Goal: Task Accomplishment & Management: Manage account settings

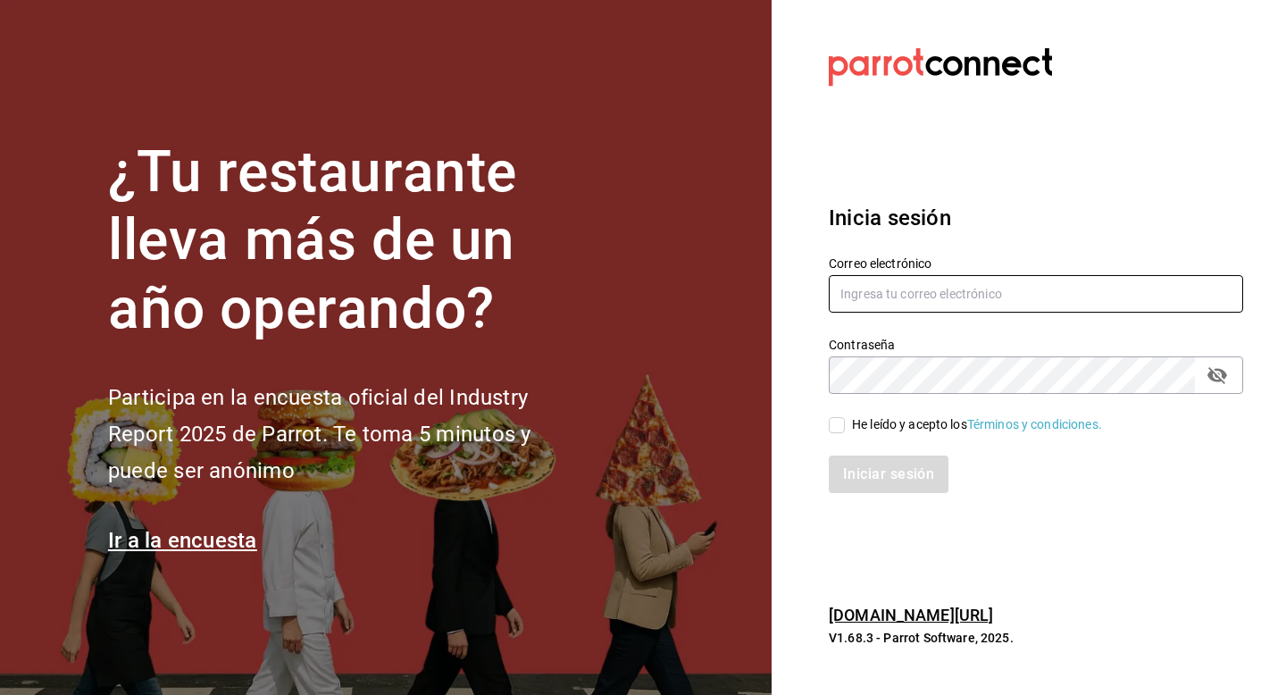
click at [885, 286] on input "text" at bounding box center [1036, 294] width 414 height 38
type input "multiuser@pickup.com"
click at [863, 423] on div "He leído y acepto los Términos y condiciones." at bounding box center [977, 424] width 250 height 19
click at [845, 423] on input "He leído y acepto los Términos y condiciones." at bounding box center [837, 425] width 16 height 16
checkbox input "true"
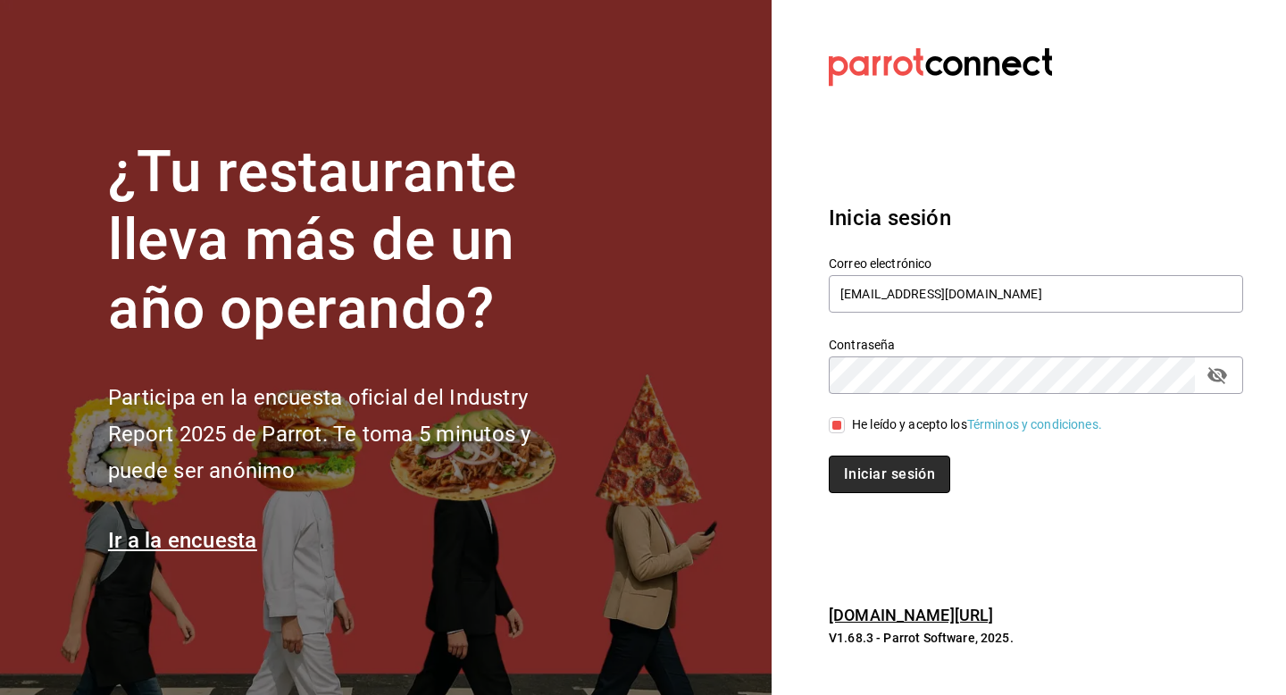
click at [864, 480] on button "Iniciar sesión" at bounding box center [889, 474] width 121 height 38
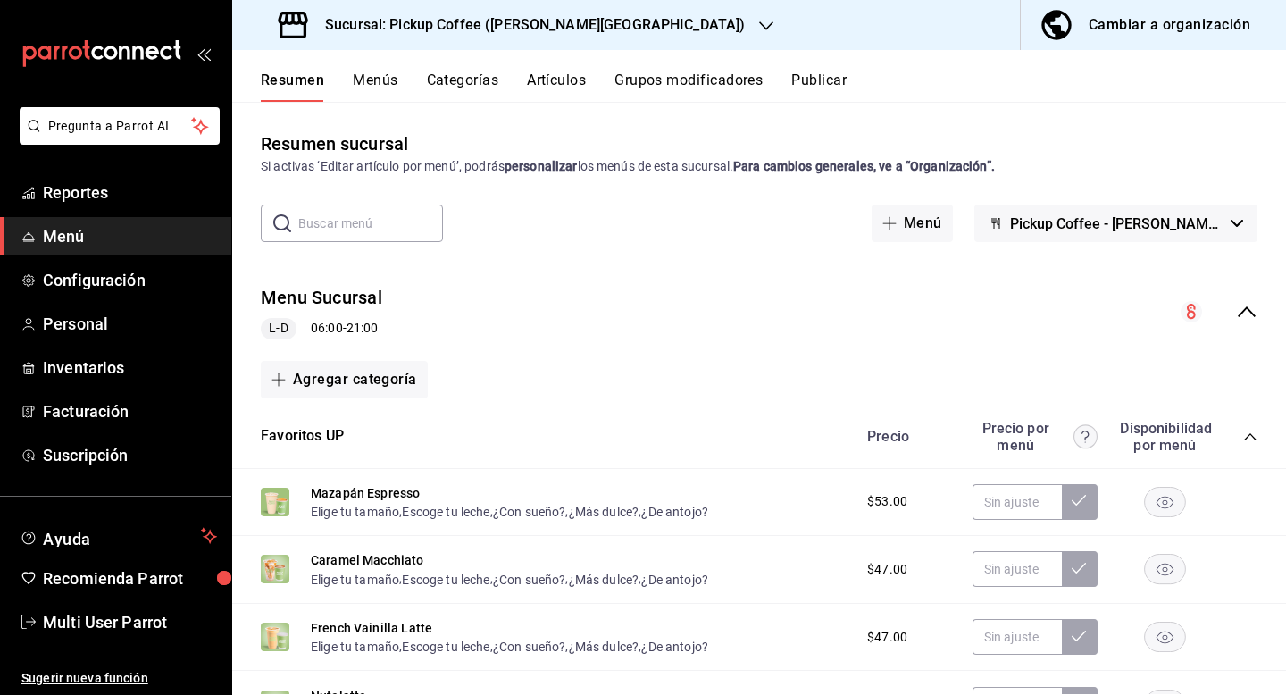
click at [503, 26] on h3 "Sucursal: Pickup Coffee ([PERSON_NAME][GEOGRAPHIC_DATA])" at bounding box center [528, 24] width 434 height 21
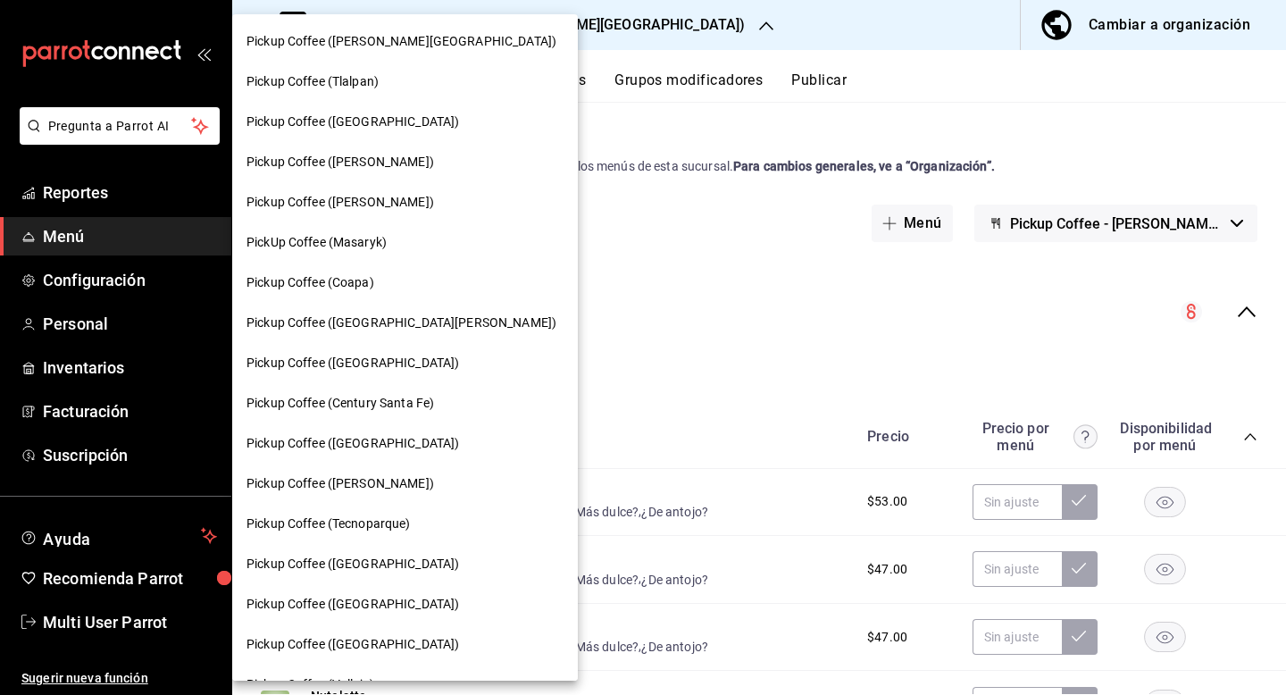
click at [369, 198] on span "Pickup Coffee ([PERSON_NAME])" at bounding box center [340, 202] width 188 height 19
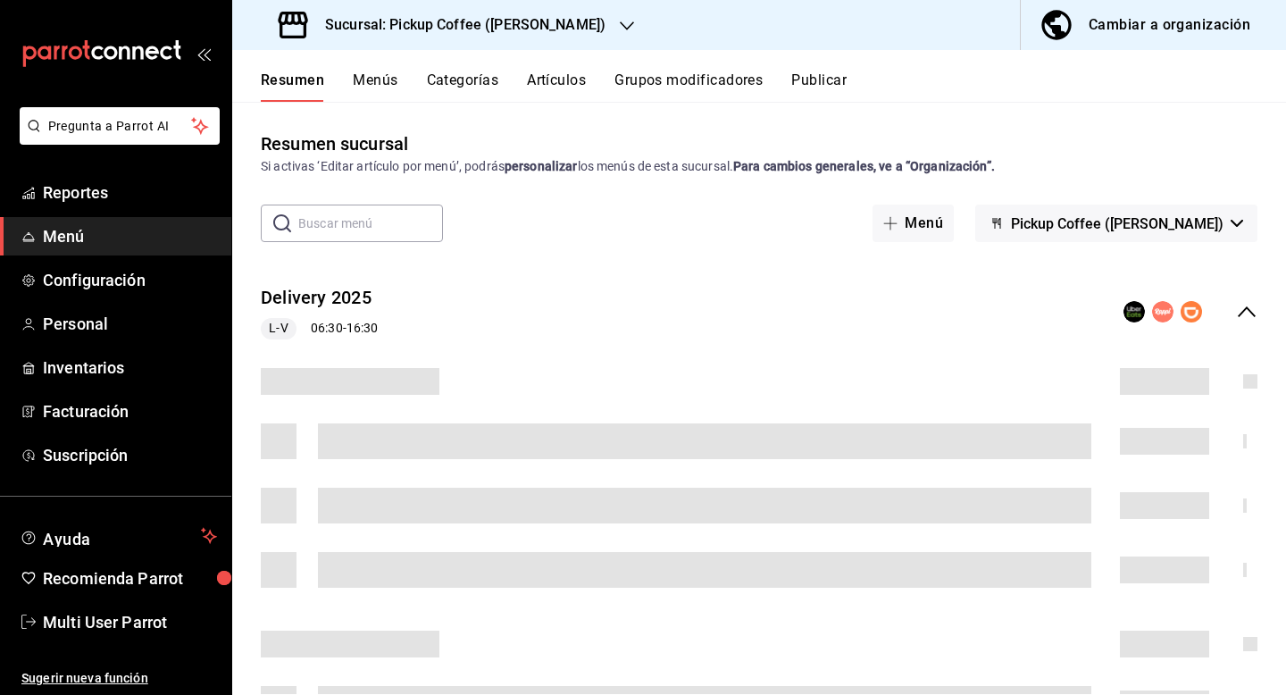
click at [379, 79] on button "Menús" at bounding box center [375, 86] width 45 height 30
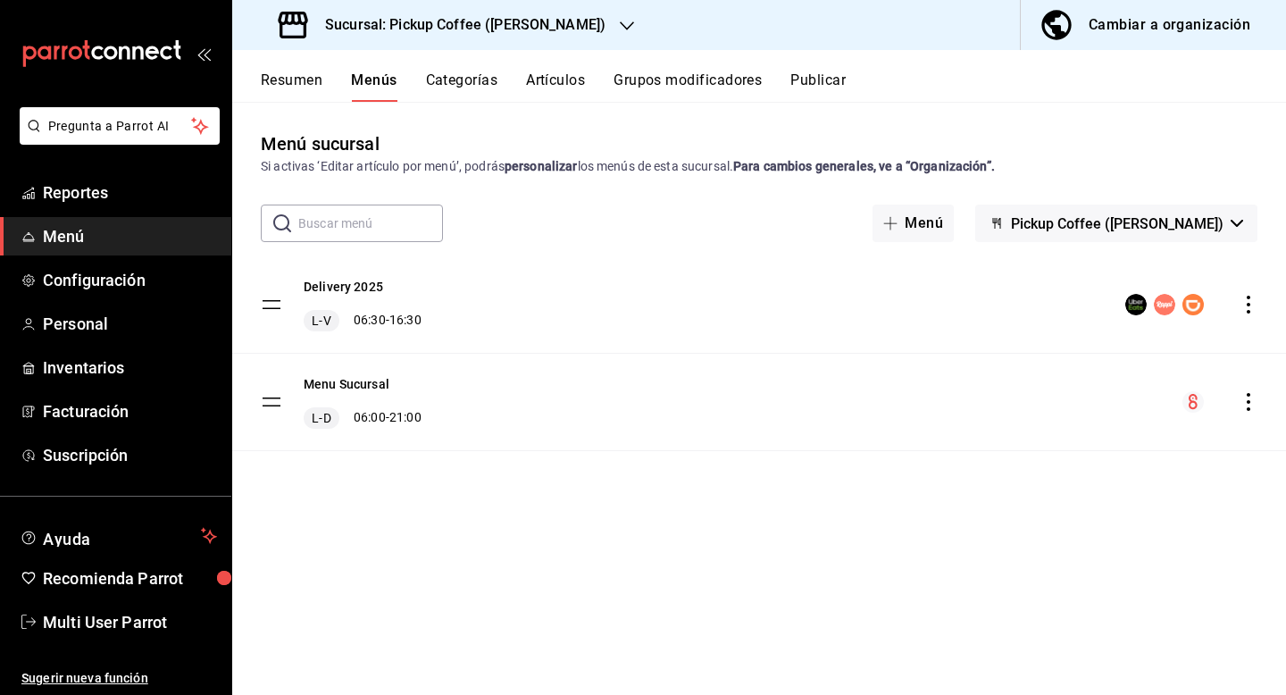
click at [1241, 308] on icon "actions" at bounding box center [1248, 305] width 18 height 18
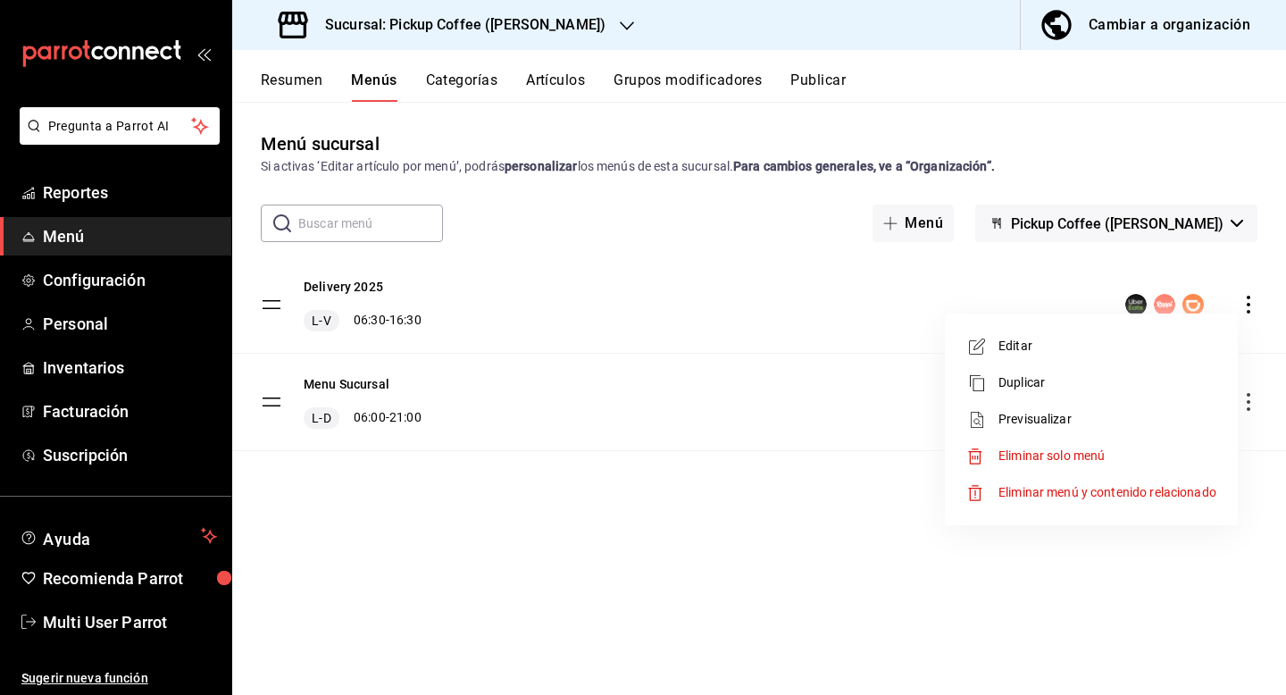
click at [1040, 346] on span "Editar" at bounding box center [1107, 346] width 218 height 19
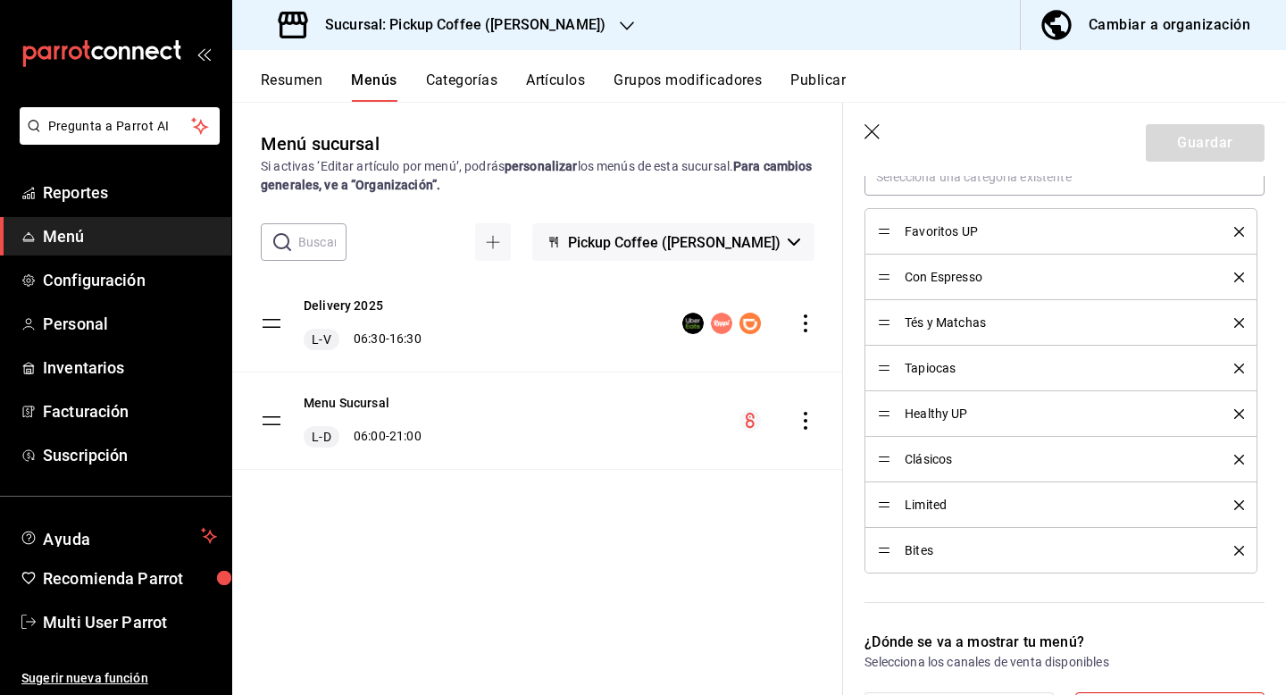
scroll to position [550, 0]
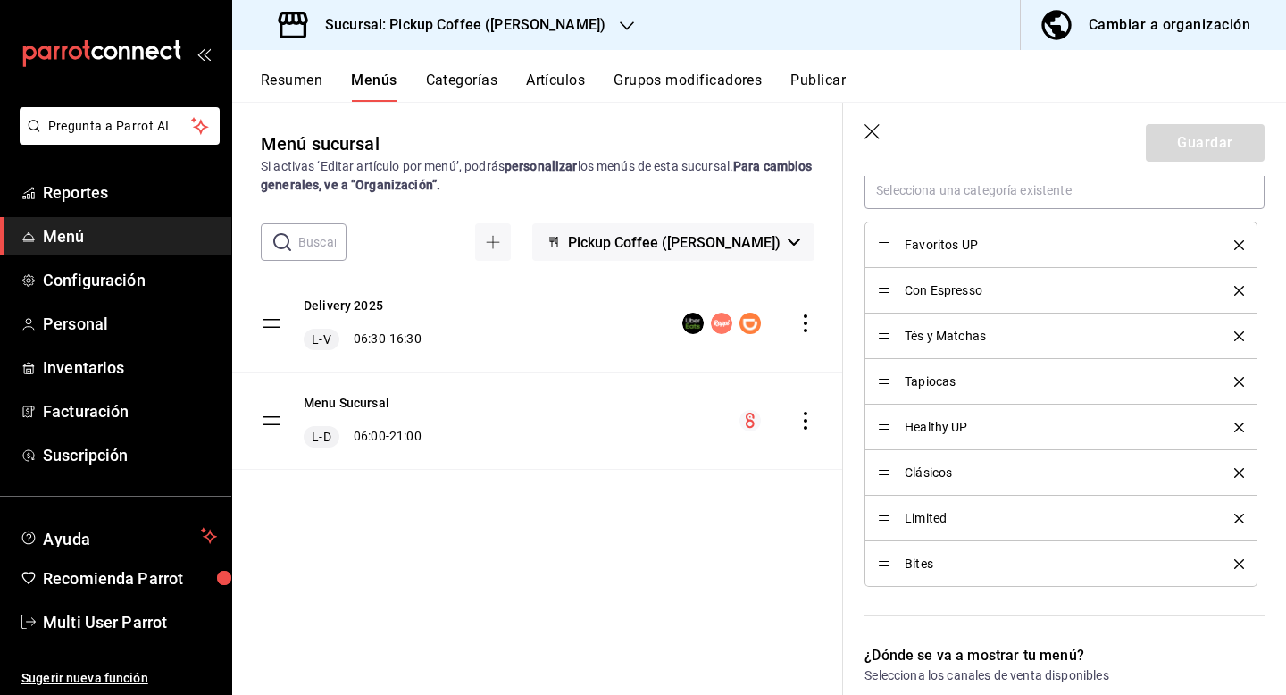
click at [931, 303] on li "Con Espresso" at bounding box center [1060, 291] width 393 height 46
click at [904, 290] on div "Con Espresso" at bounding box center [1061, 290] width 366 height 20
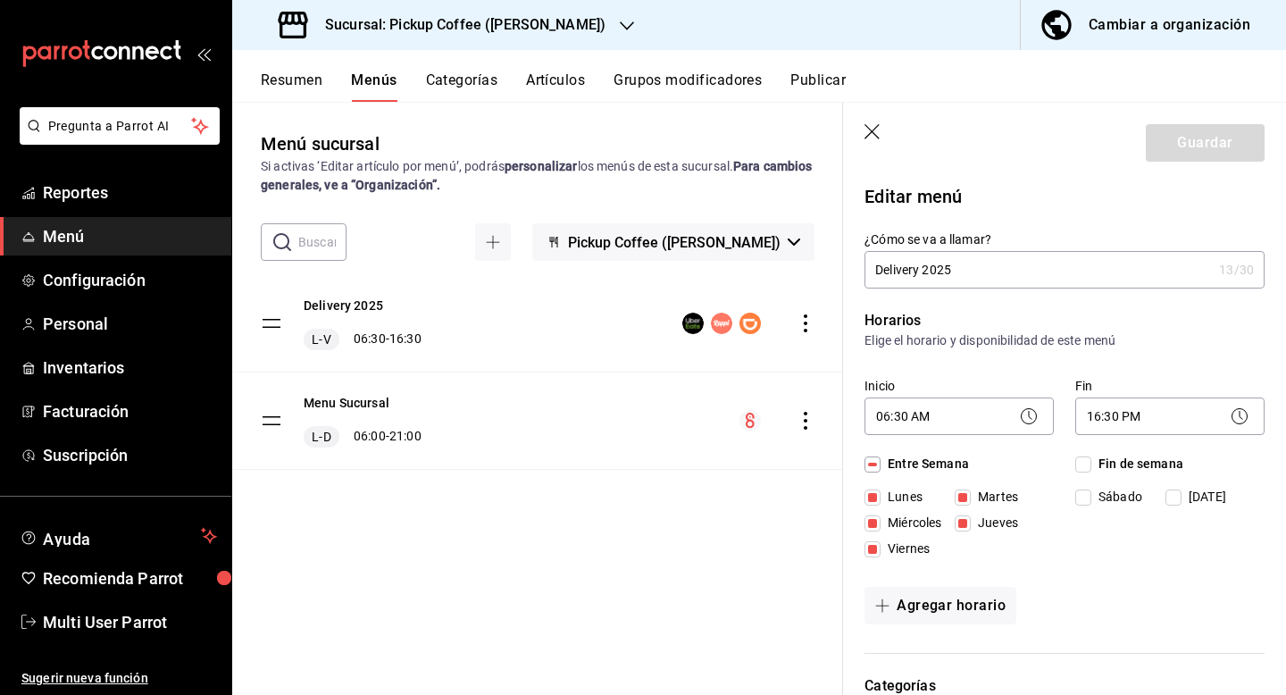
click at [553, 69] on div "Resumen Menús Categorías Artículos Grupos modificadores Publicar" at bounding box center [759, 76] width 1054 height 52
click at [559, 85] on button "Artículos" at bounding box center [555, 86] width 59 height 30
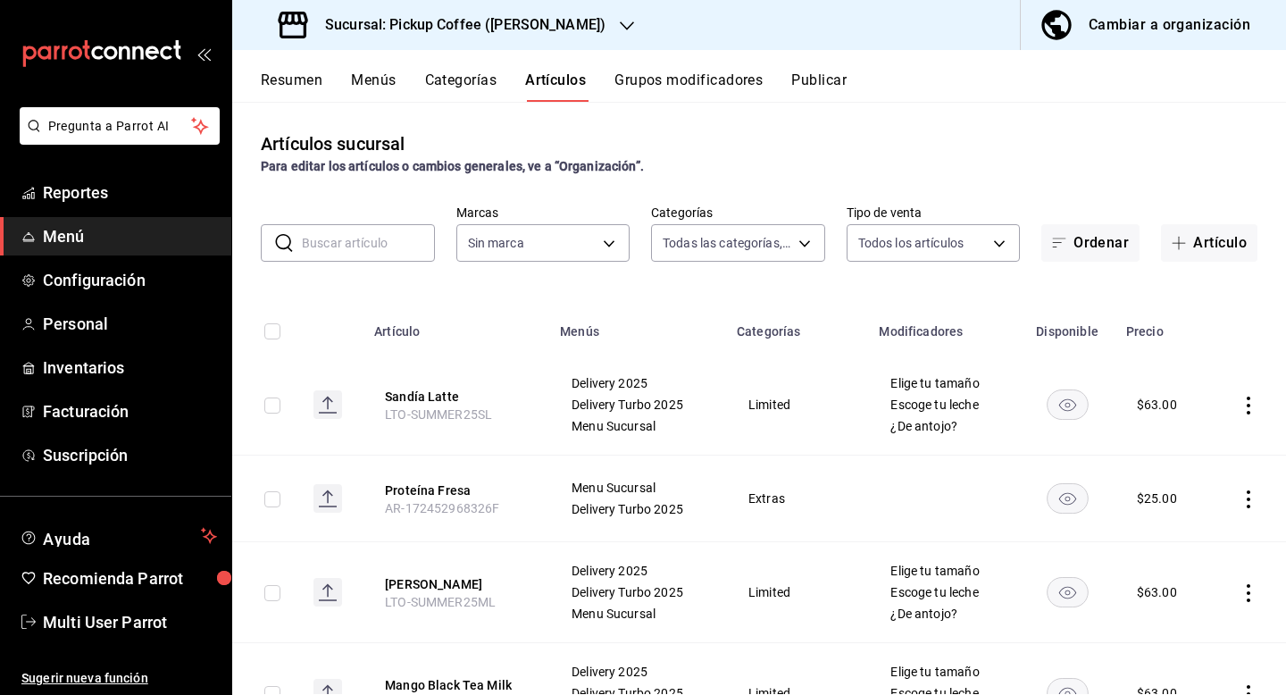
type input "f0a8f2ec-6693-4237-84ee-ba8c56eda96c,31fa9df0-74a3-43ce-b1c7-8cf292aae9a6,7c413…"
type input "5b91d91b-5d50-4258-8a39-b7c27b6201f2,66751013-9544-45f3-b5b3-d5f349b7c276"
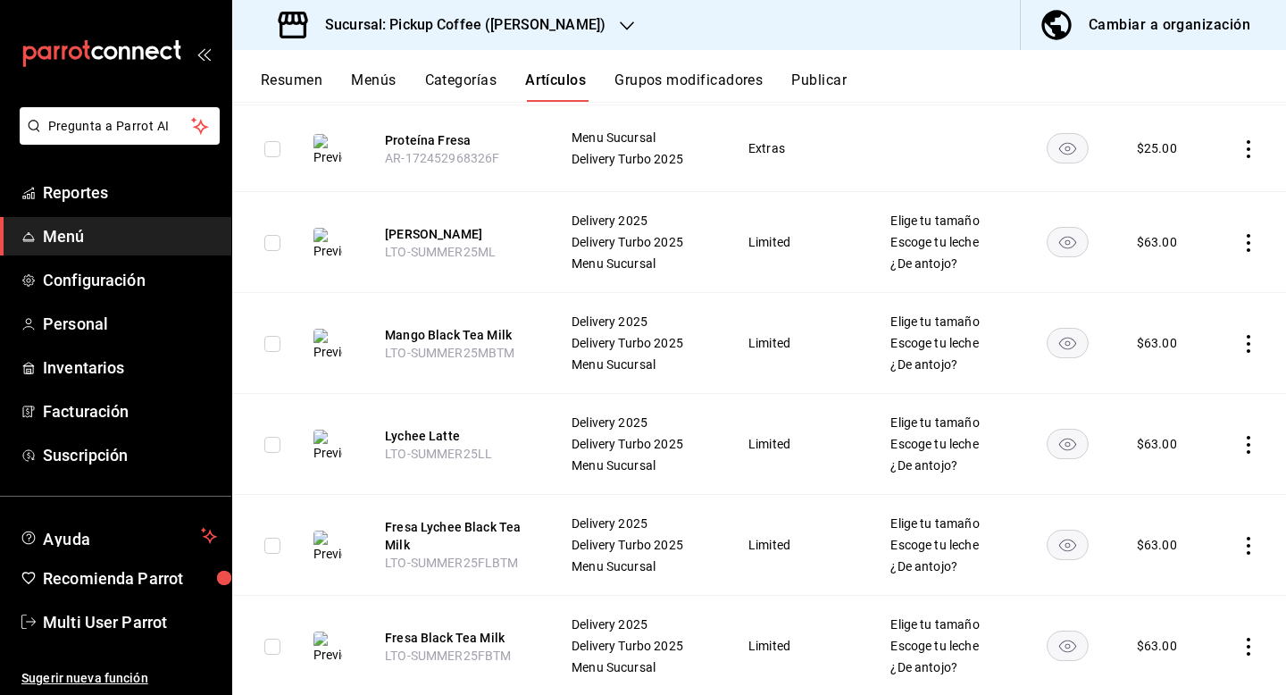
scroll to position [93, 0]
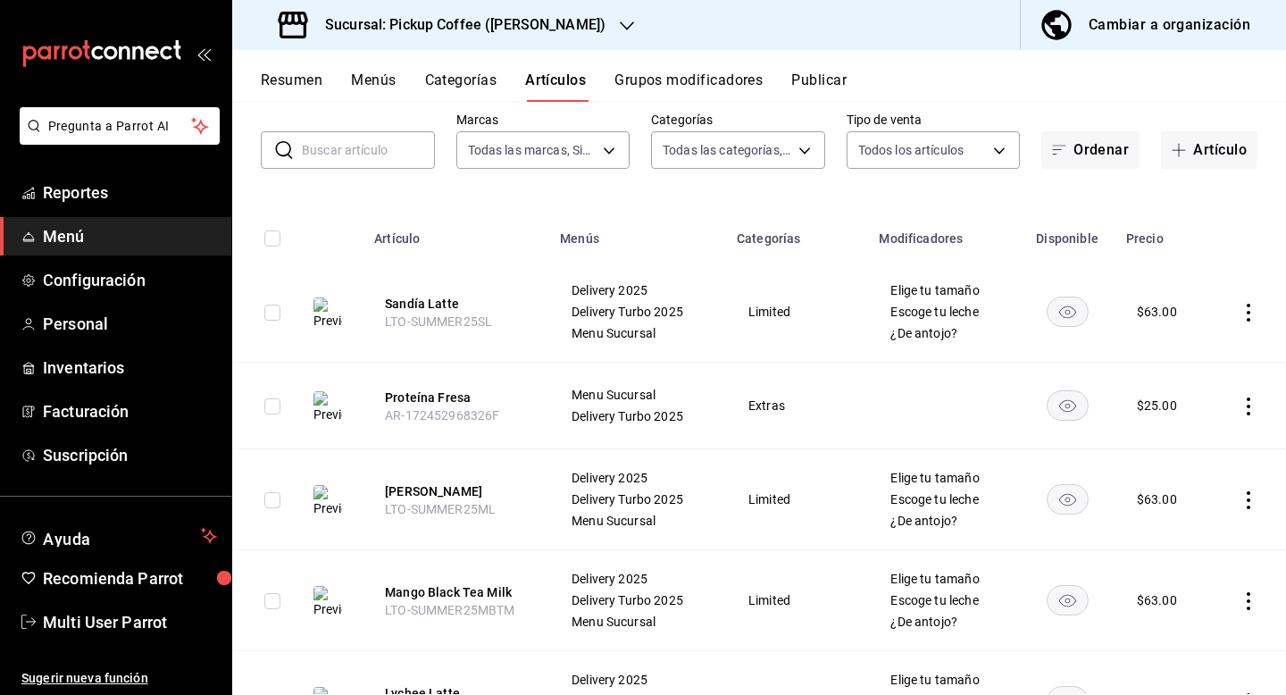
click at [404, 139] on input "text" at bounding box center [368, 150] width 133 height 36
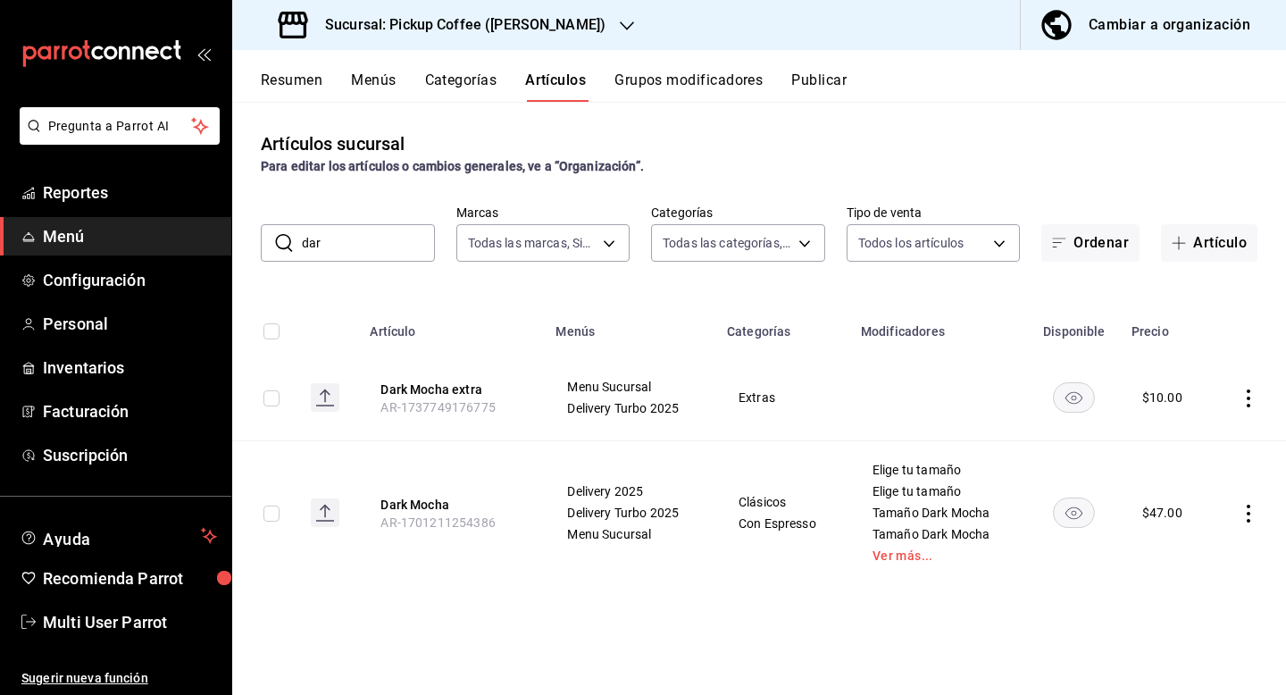
scroll to position [0, 0]
type input "dar"
click at [409, 507] on button "Dark Mocha" at bounding box center [451, 505] width 143 height 18
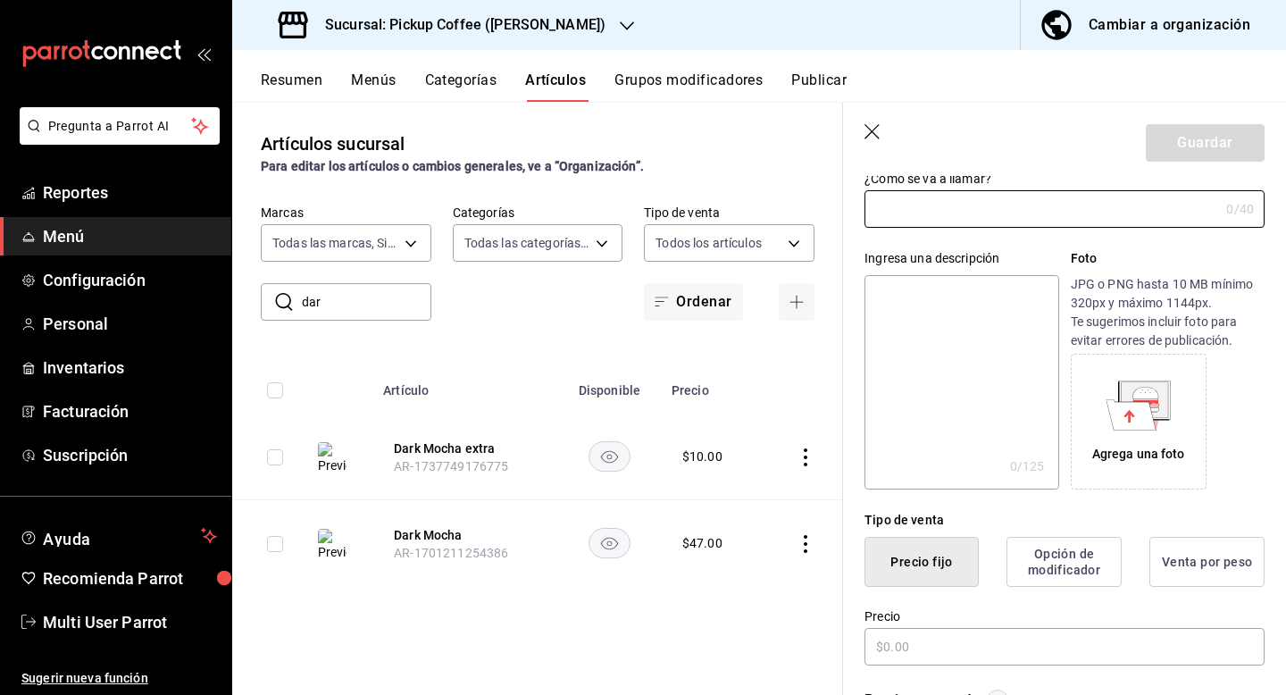
type input "Dark Mocha"
type textarea "Chocolate oscuro infusionado con espresso y leche."
type textarea "x"
type input "AR-1701211254386"
type textarea "x"
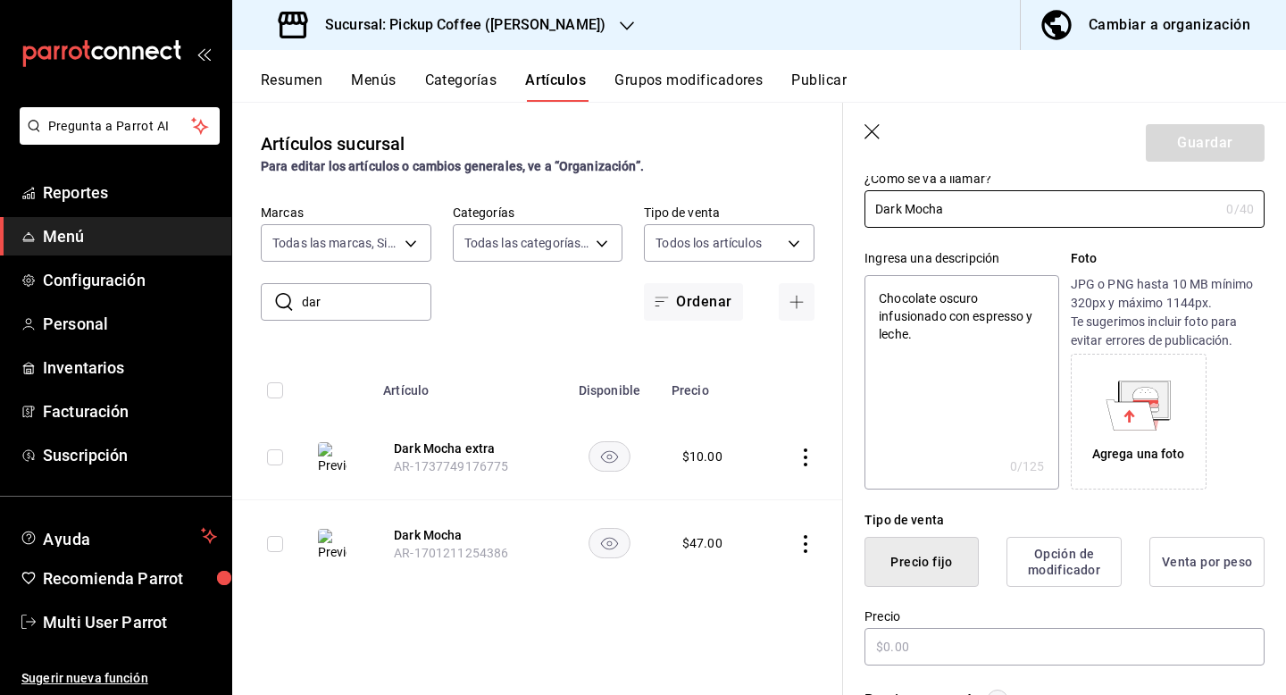
type input "$47.00"
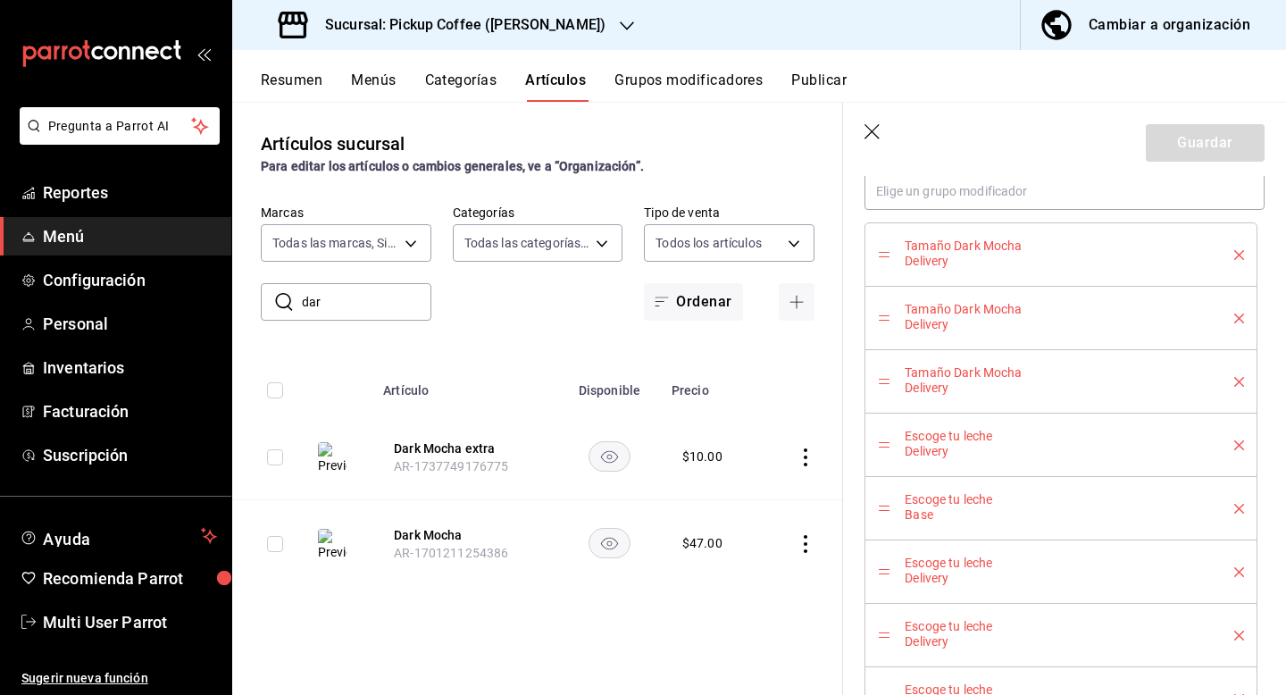
scroll to position [1112, 0]
click at [915, 328] on p "Delivery" at bounding box center [1056, 326] width 303 height 18
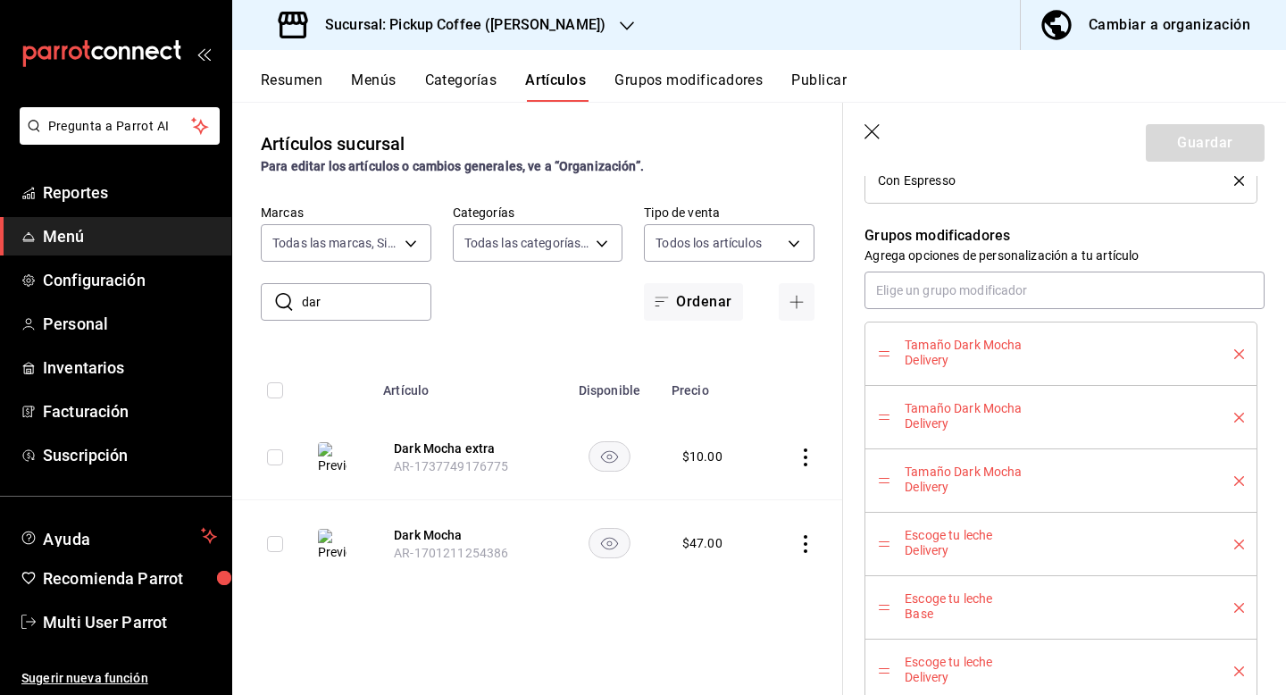
scroll to position [1018, 0]
click at [1243, 414] on icon "delete" at bounding box center [1239, 414] width 10 height 10
click at [877, 419] on li "Tamaño Dark Mocha Delivery" at bounding box center [1060, 413] width 393 height 63
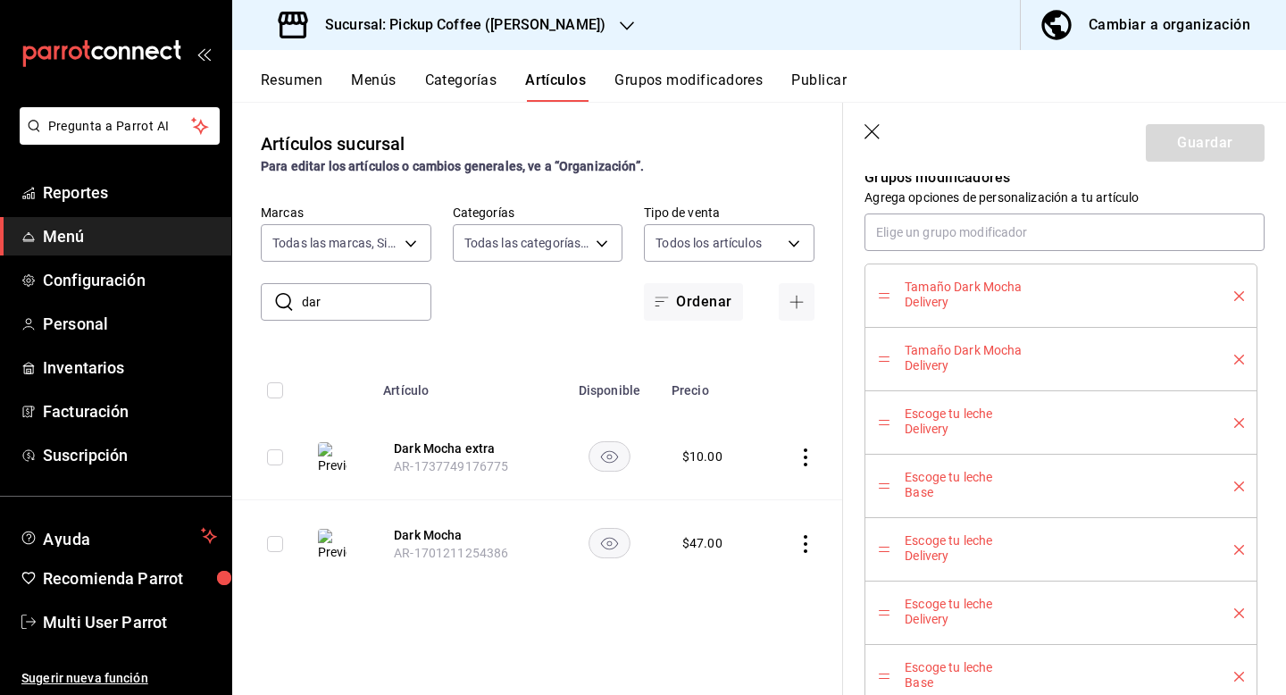
scroll to position [1067, 0]
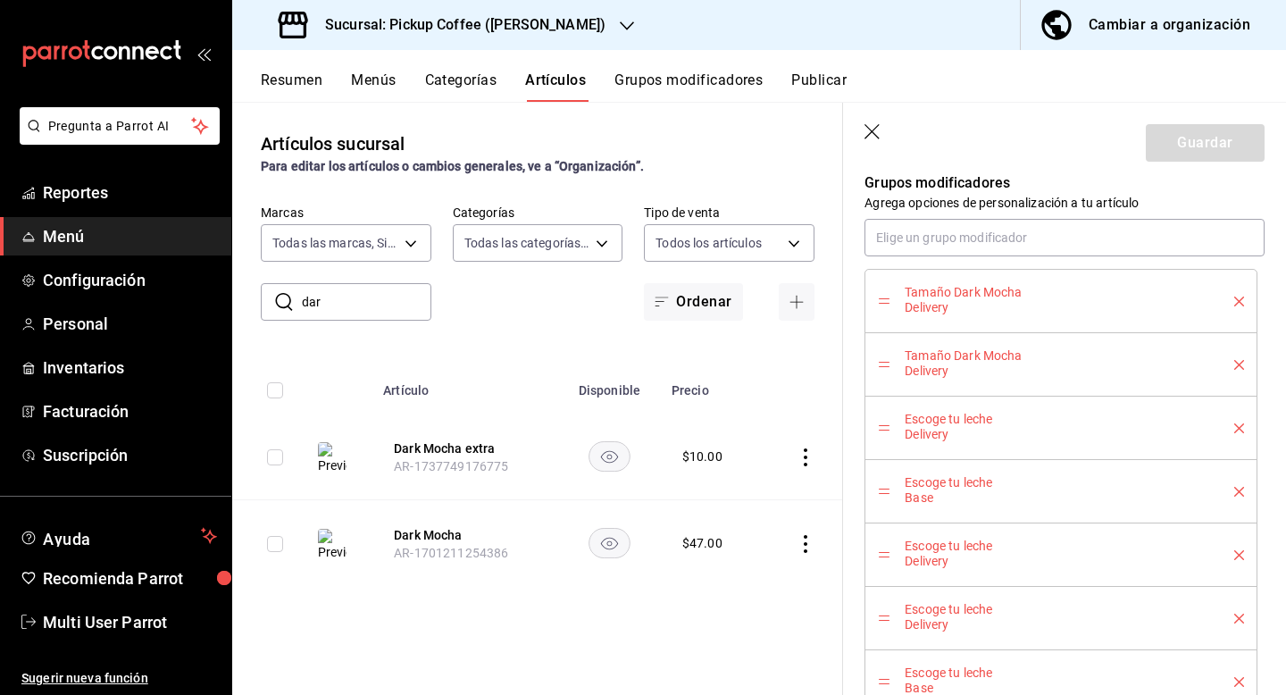
click at [876, 138] on icon "button" at bounding box center [873, 133] width 18 height 18
type textarea "x"
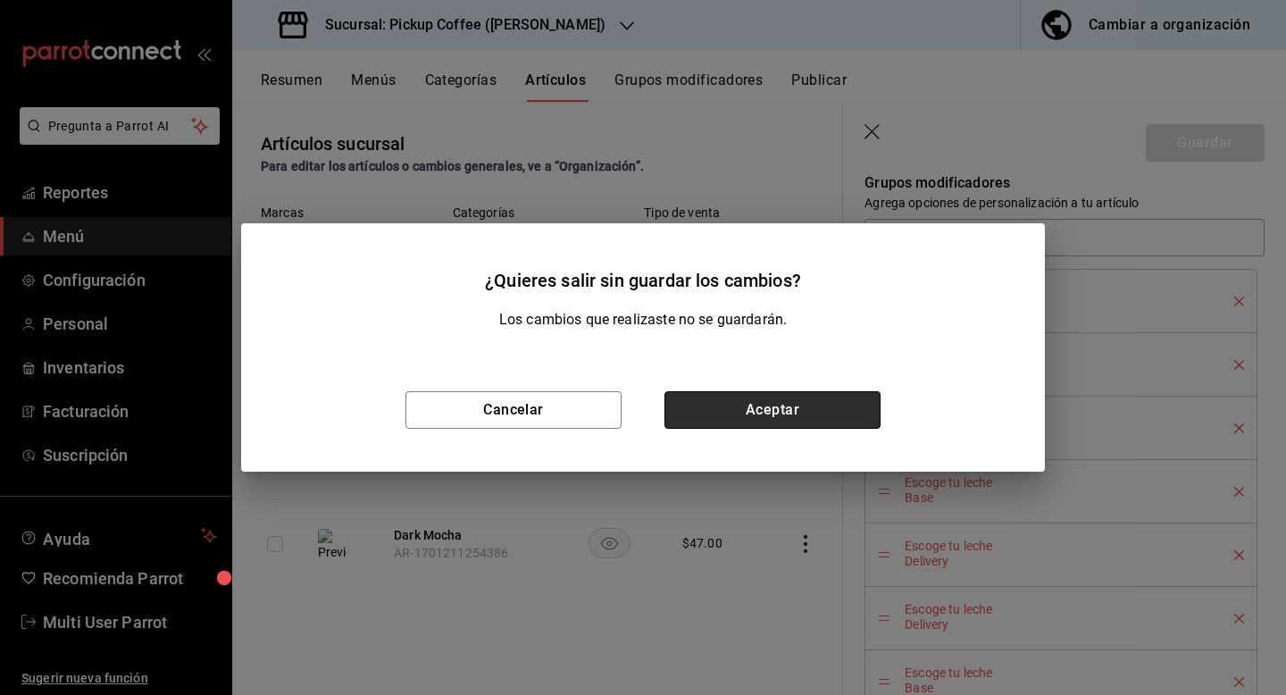
click at [696, 419] on button "Aceptar" at bounding box center [772, 410] width 216 height 38
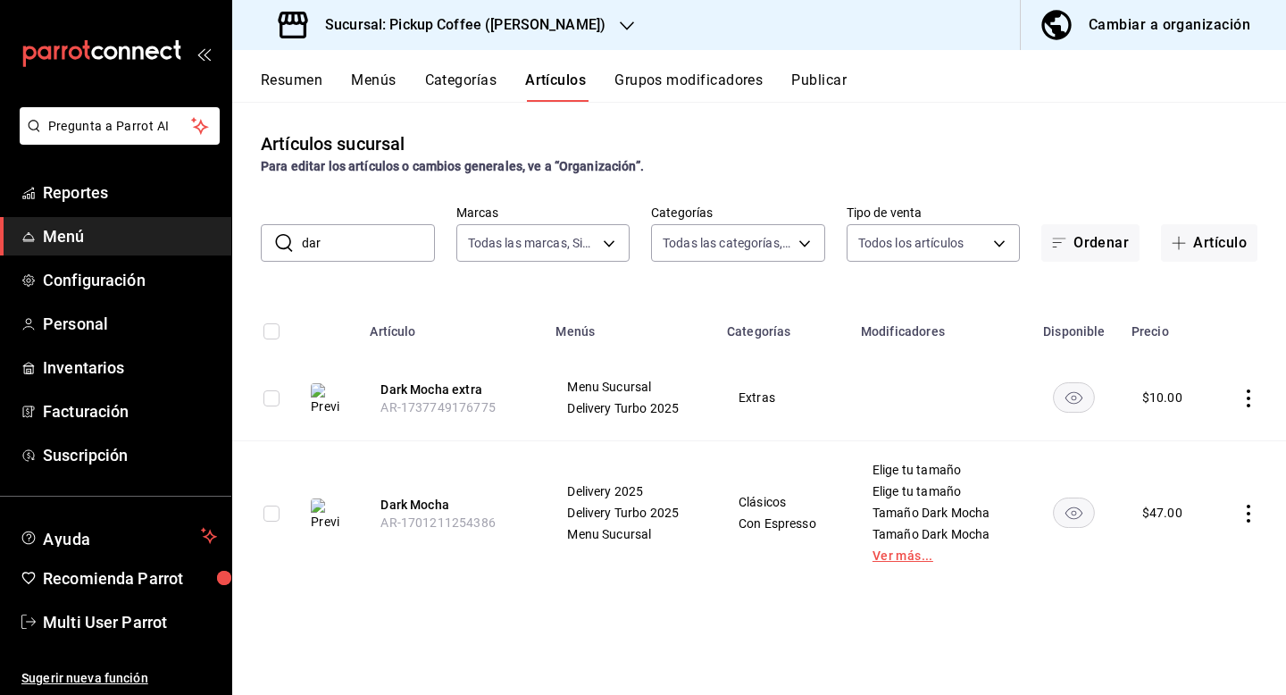
click at [895, 557] on link "Ver más..." at bounding box center [938, 555] width 133 height 13
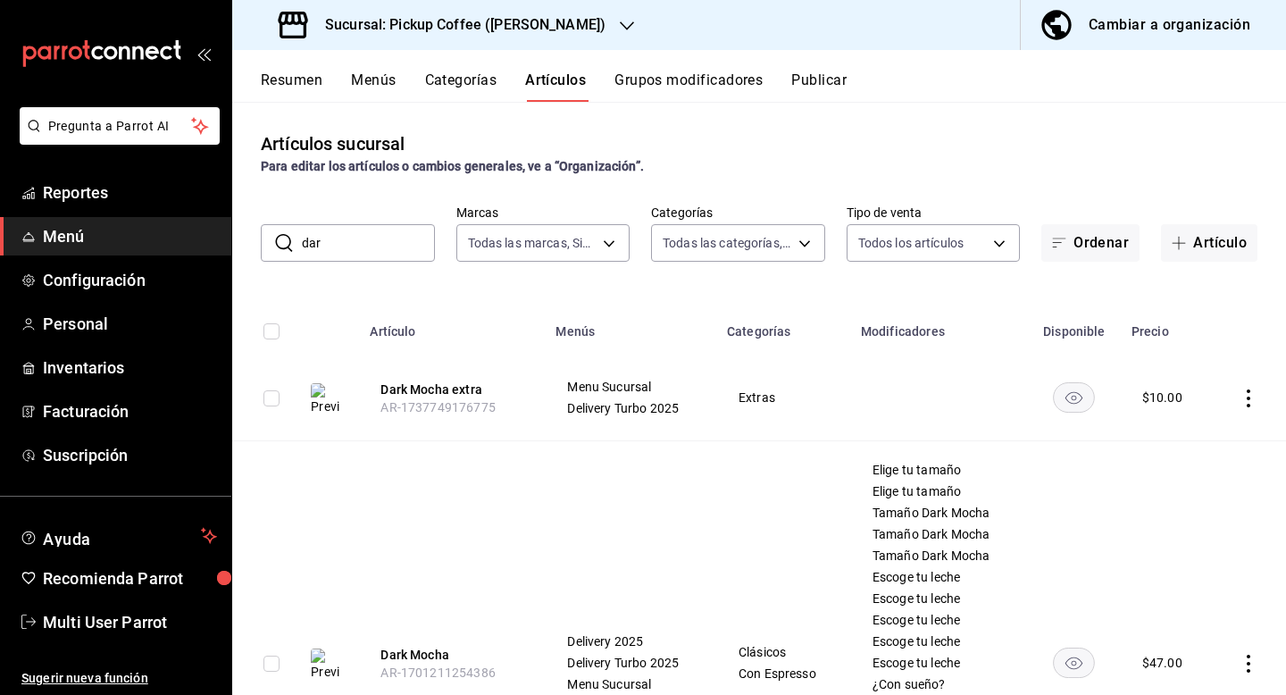
drag, startPoint x: 401, startPoint y: 246, endPoint x: 279, endPoint y: 233, distance: 123.0
click at [279, 237] on div "​ dar ​" at bounding box center [348, 243] width 174 height 38
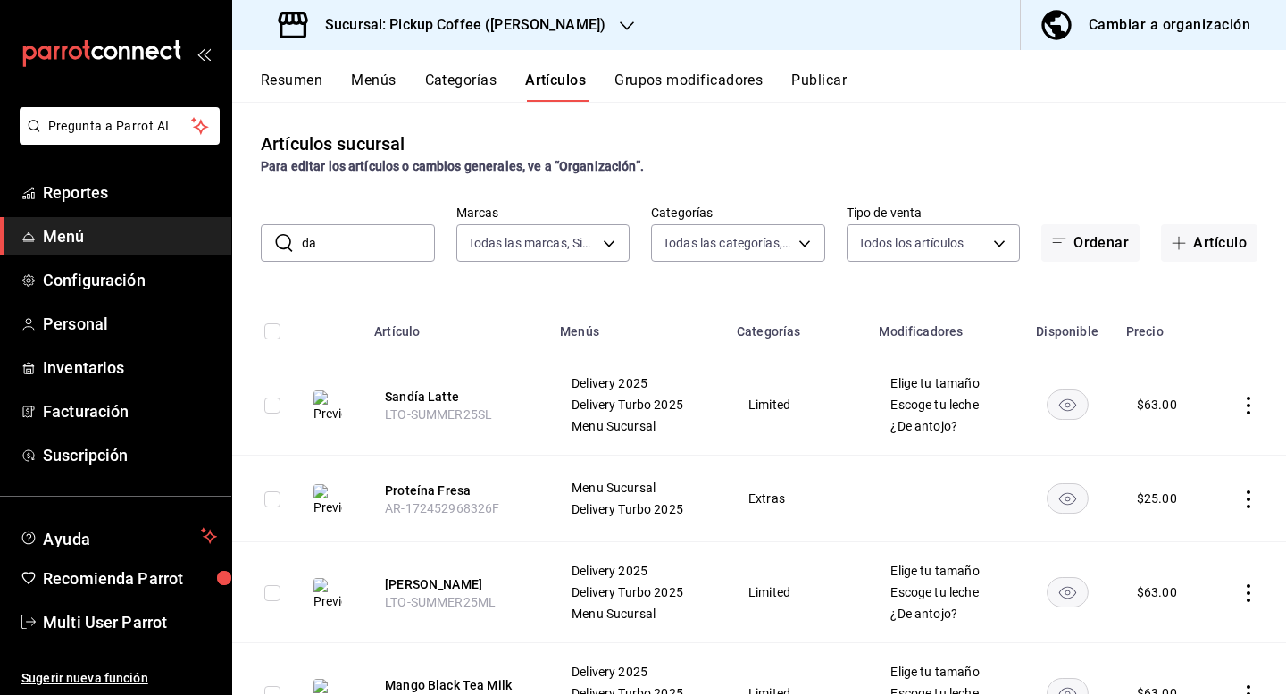
type input "dark"
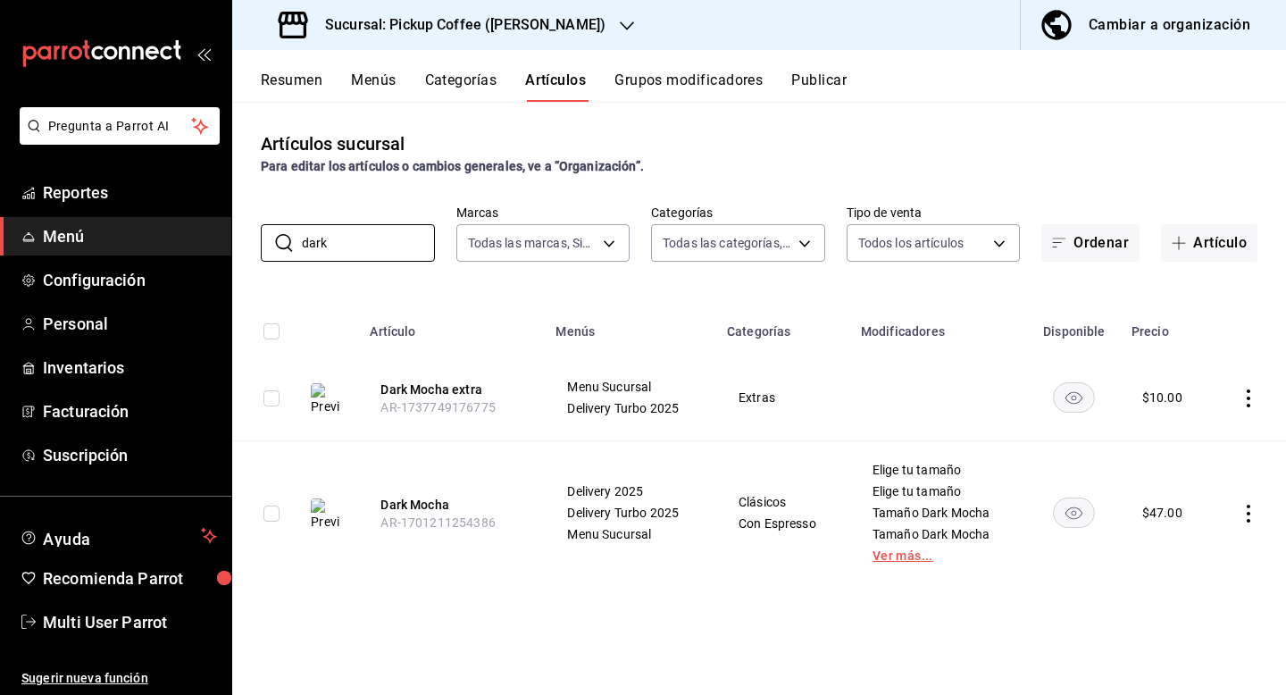
click at [908, 554] on link "Ver más..." at bounding box center [938, 555] width 133 height 13
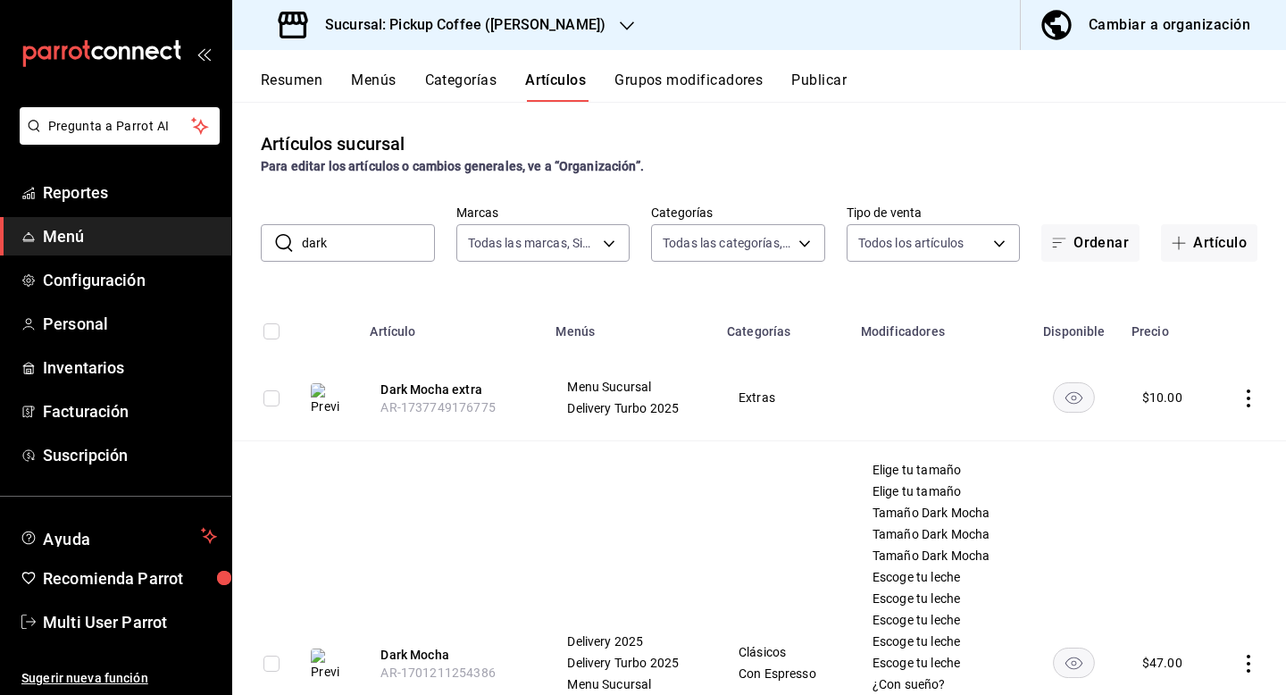
scroll to position [233, 0]
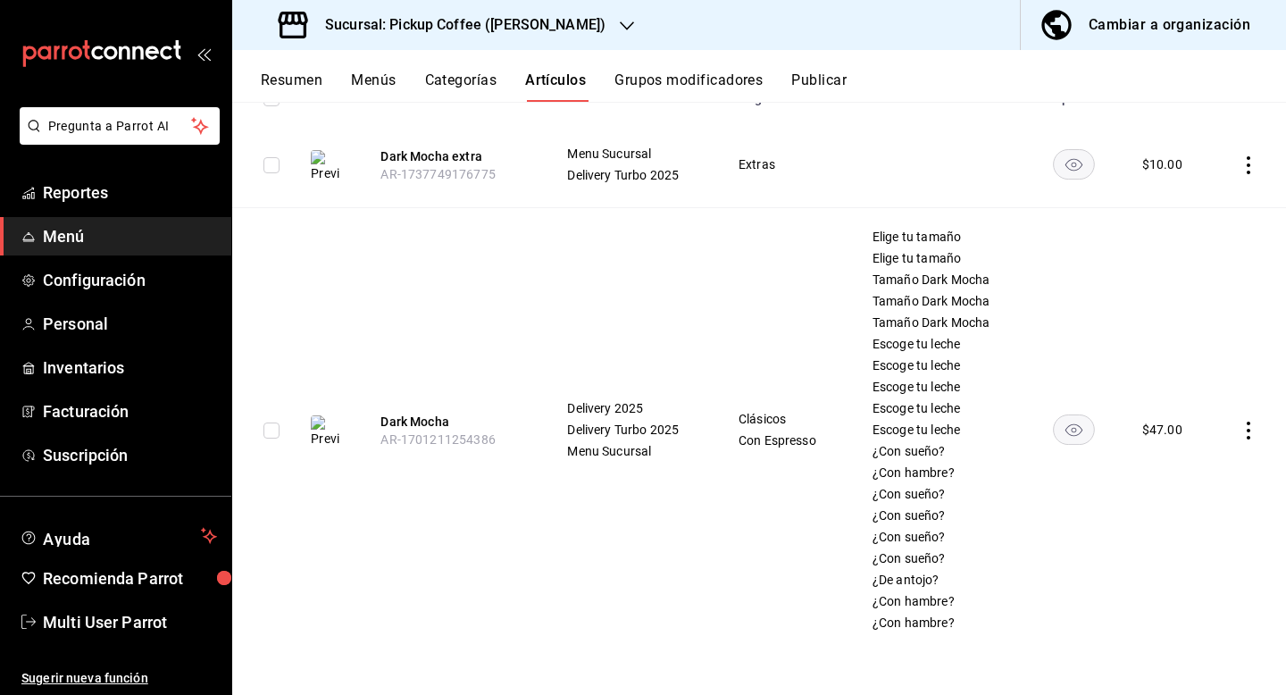
click at [1264, 429] on td at bounding box center [1249, 430] width 74 height 444
click at [1259, 430] on td at bounding box center [1249, 430] width 74 height 444
click at [1251, 433] on icon "actions" at bounding box center [1248, 430] width 18 height 18
click at [1177, 482] on li "Editar" at bounding box center [1178, 471] width 107 height 37
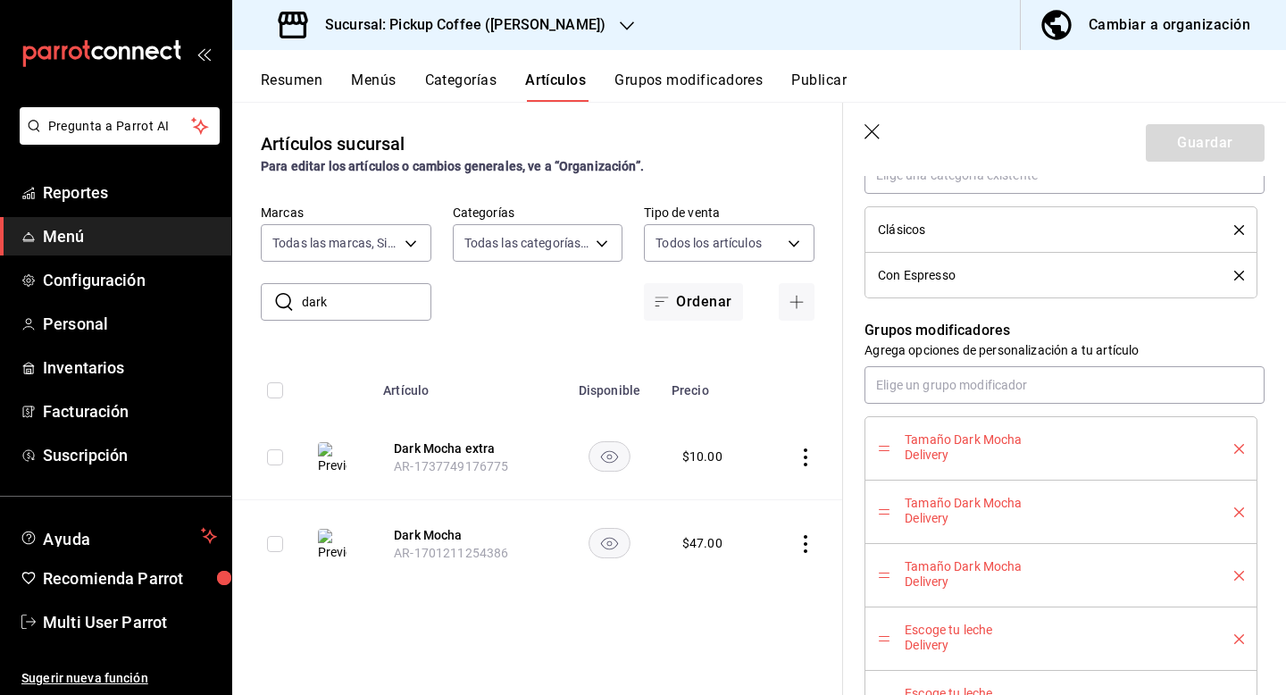
scroll to position [963, 0]
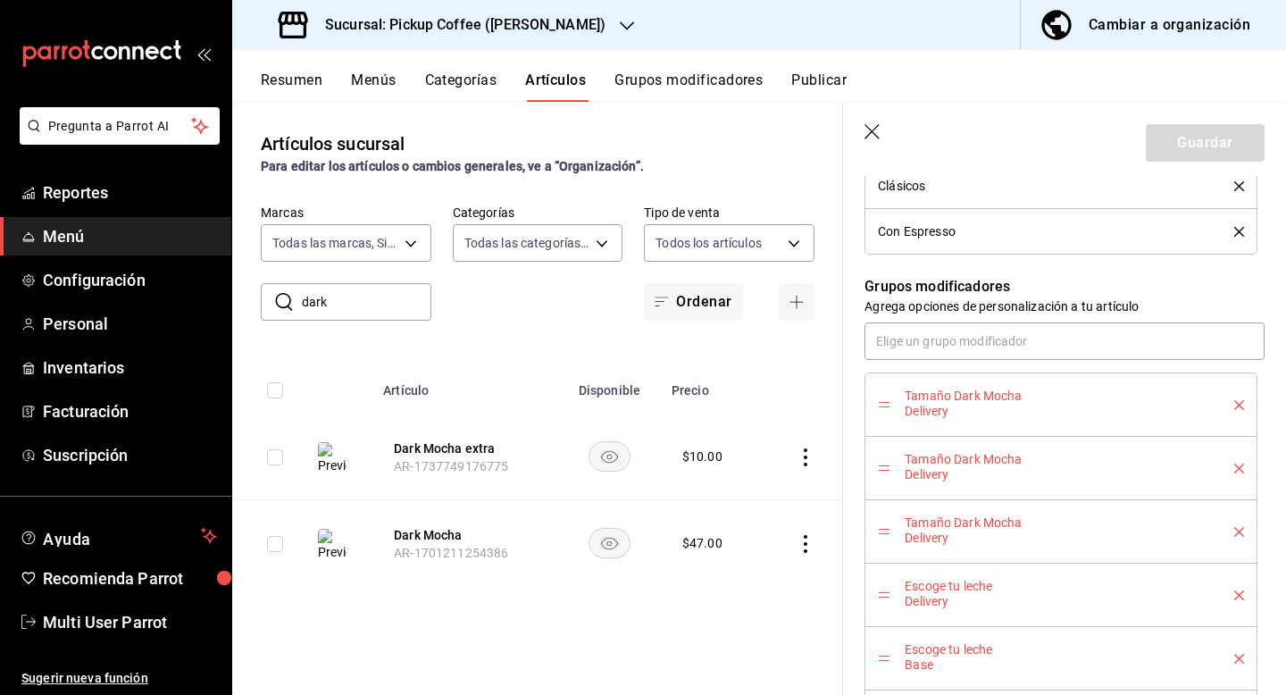
click at [1239, 465] on icon "delete" at bounding box center [1239, 468] width 10 height 10
click at [1239, 467] on icon "delete" at bounding box center [1239, 468] width 10 height 10
click at [1239, 468] on icon "delete" at bounding box center [1239, 468] width 10 height 10
click at [1239, 469] on icon "delete" at bounding box center [1239, 468] width 10 height 10
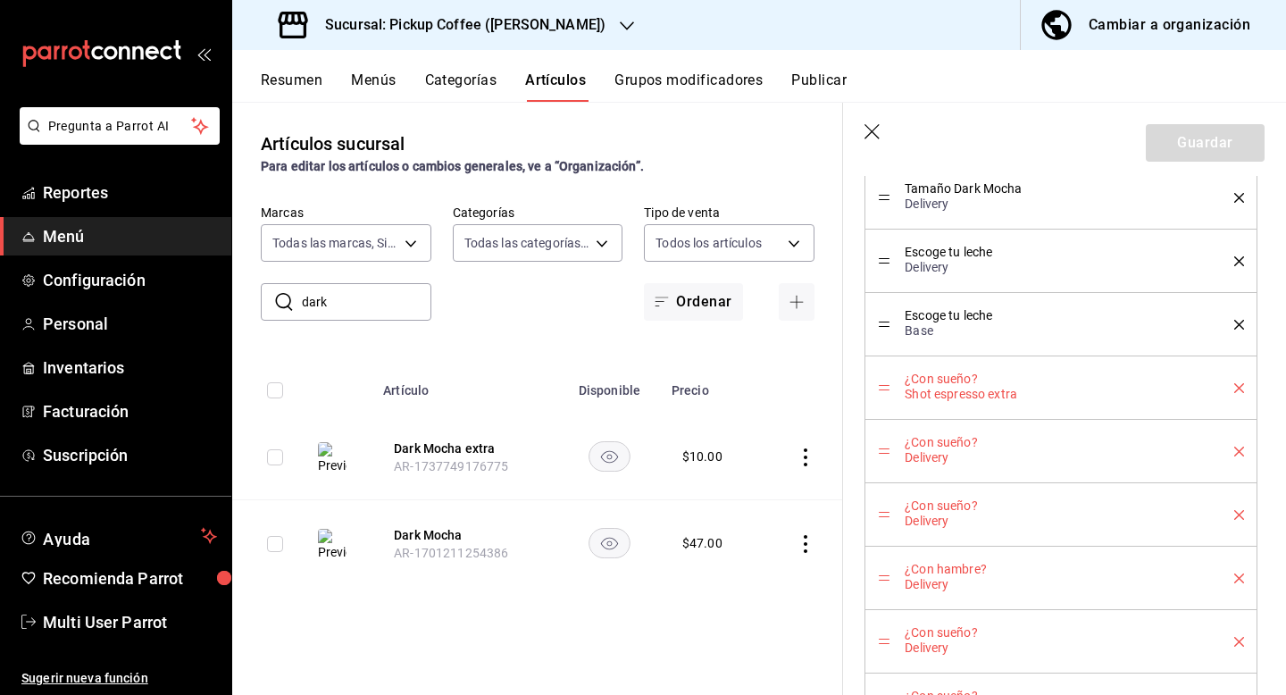
scroll to position [1178, 0]
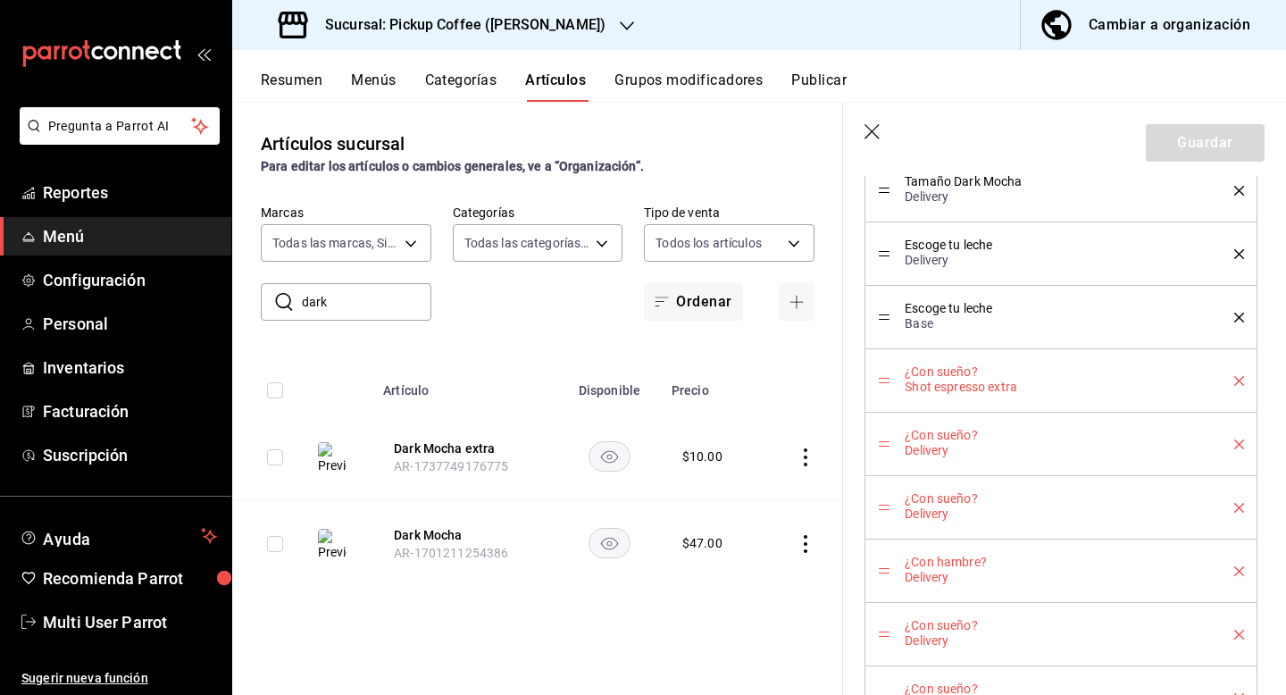
click at [1242, 507] on icon "delete" at bounding box center [1239, 508] width 10 height 10
click at [1232, 513] on div "¿Con sueño? Delivery" at bounding box center [1061, 507] width 366 height 38
click at [1237, 509] on icon "delete" at bounding box center [1239, 508] width 10 height 10
click at [1239, 512] on icon "delete" at bounding box center [1239, 508] width 10 height 10
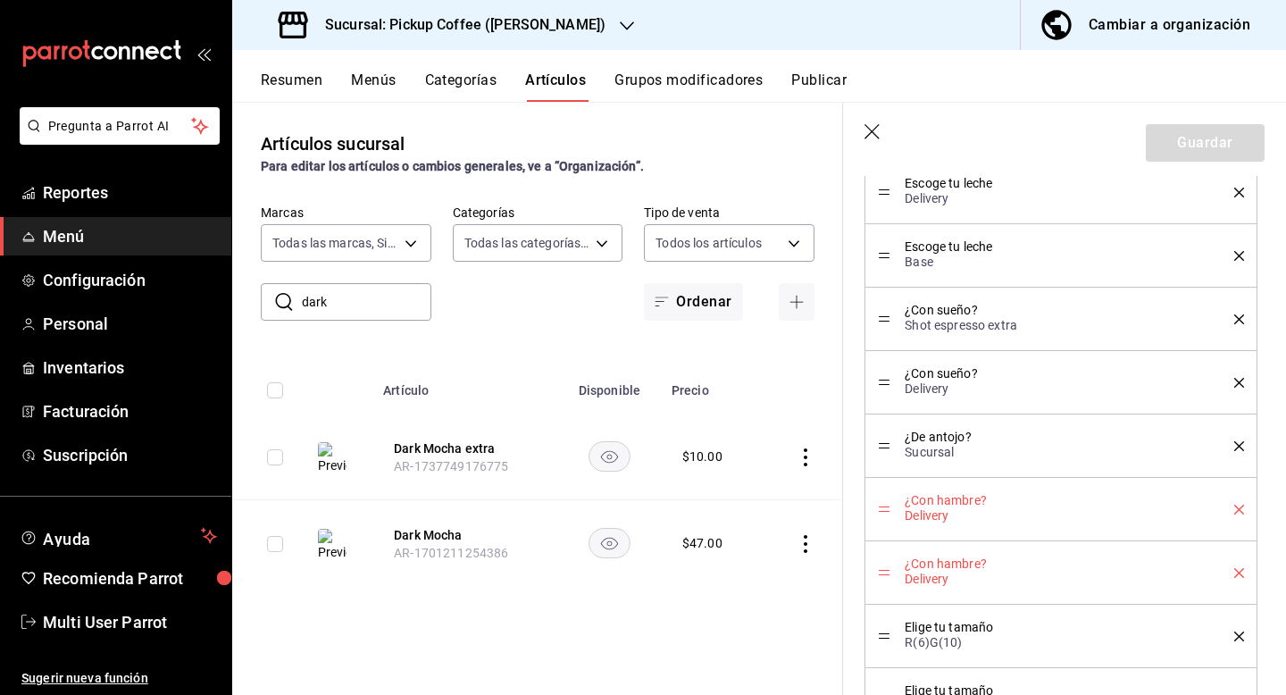
scroll to position [1241, 0]
click at [1227, 573] on button "delete" at bounding box center [1233, 571] width 22 height 10
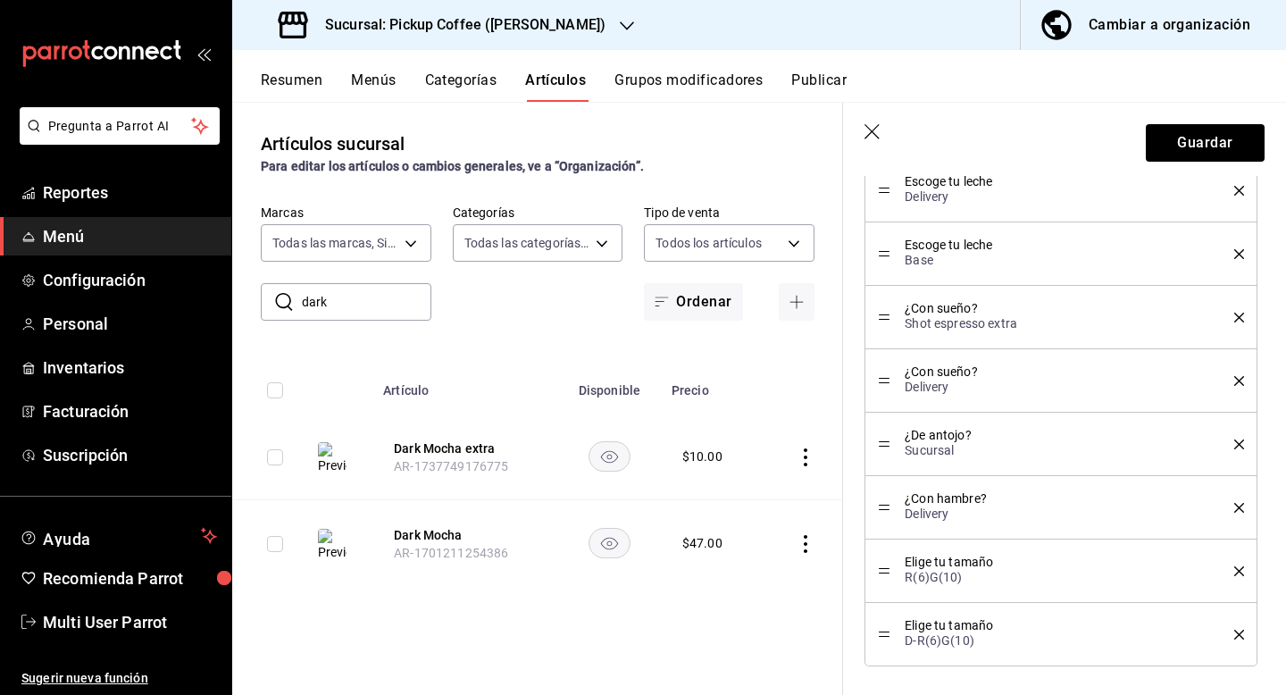
click at [1234, 113] on header "Guardar" at bounding box center [1064, 139] width 443 height 73
click at [1226, 145] on button "Guardar" at bounding box center [1205, 143] width 119 height 38
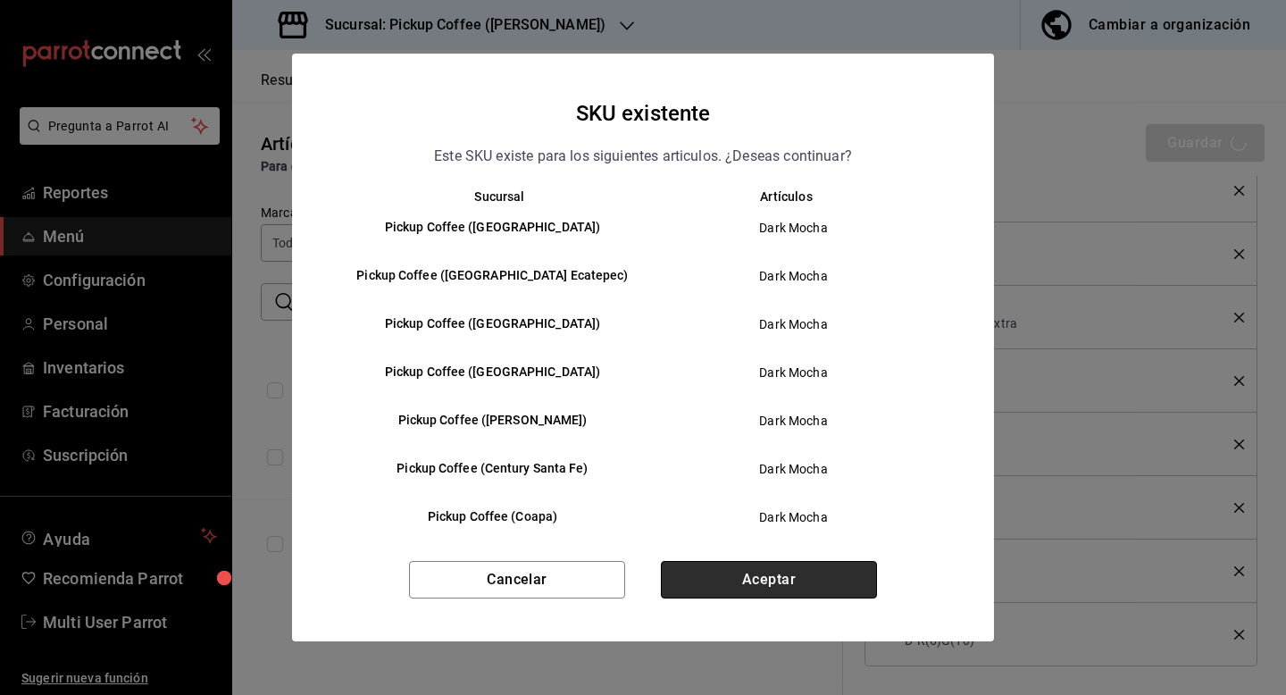
click at [682, 579] on button "Aceptar" at bounding box center [769, 580] width 216 height 38
click at [692, 573] on button "Aceptar" at bounding box center [769, 580] width 216 height 38
click at [692, 575] on button "Aceptar" at bounding box center [769, 580] width 216 height 38
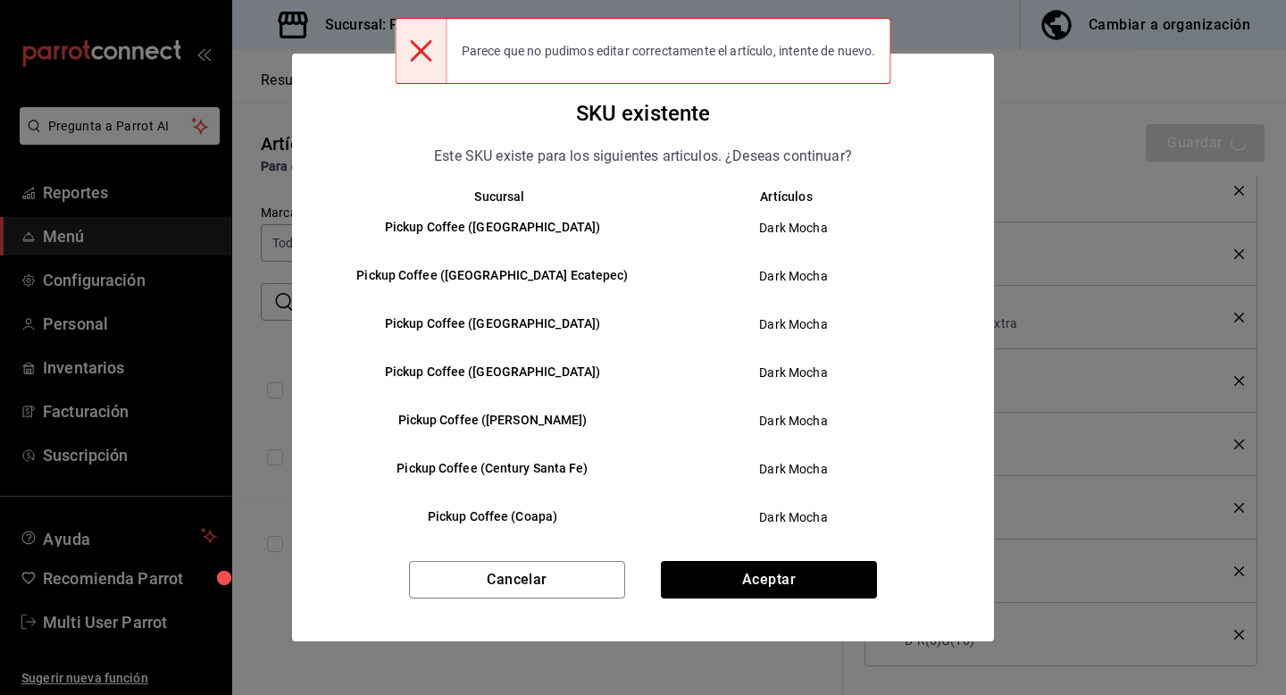
click at [436, 46] on div at bounding box center [422, 51] width 52 height 64
click at [471, 601] on div "Cancelar Aceptar" at bounding box center [643, 601] width 702 height 80
click at [478, 588] on button "Cancelar" at bounding box center [517, 580] width 216 height 38
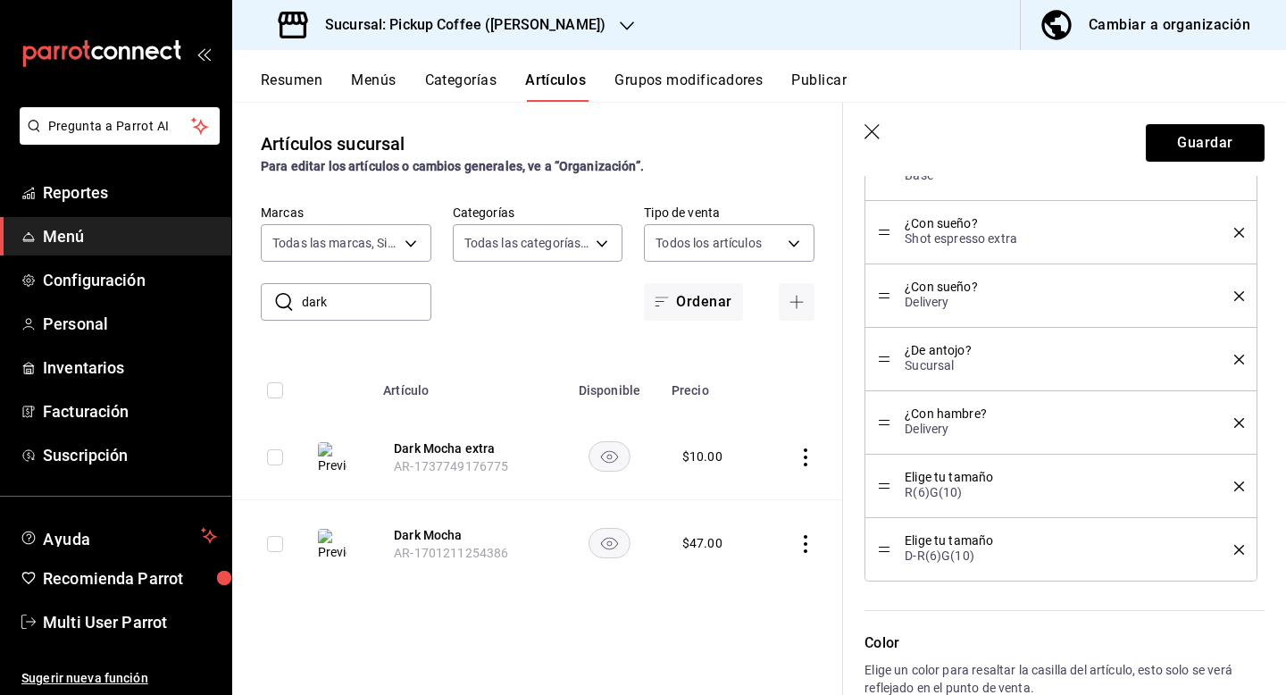
scroll to position [1270, 0]
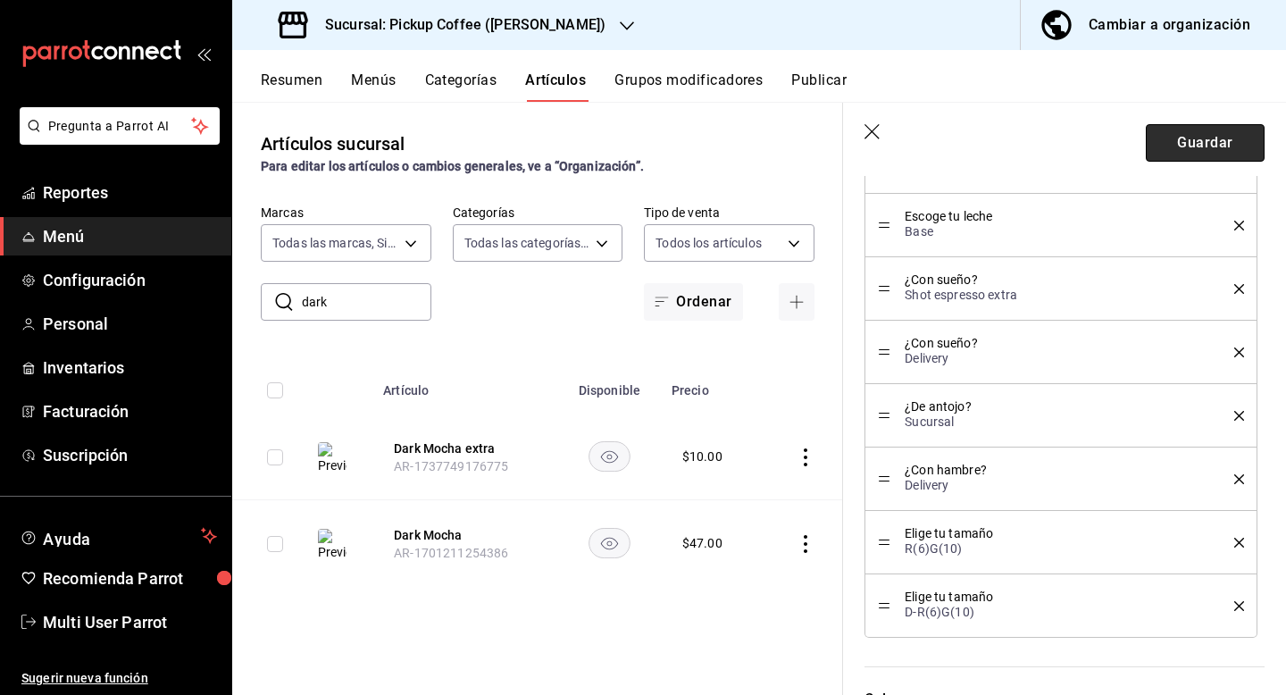
click at [1190, 156] on button "Guardar" at bounding box center [1205, 143] width 119 height 38
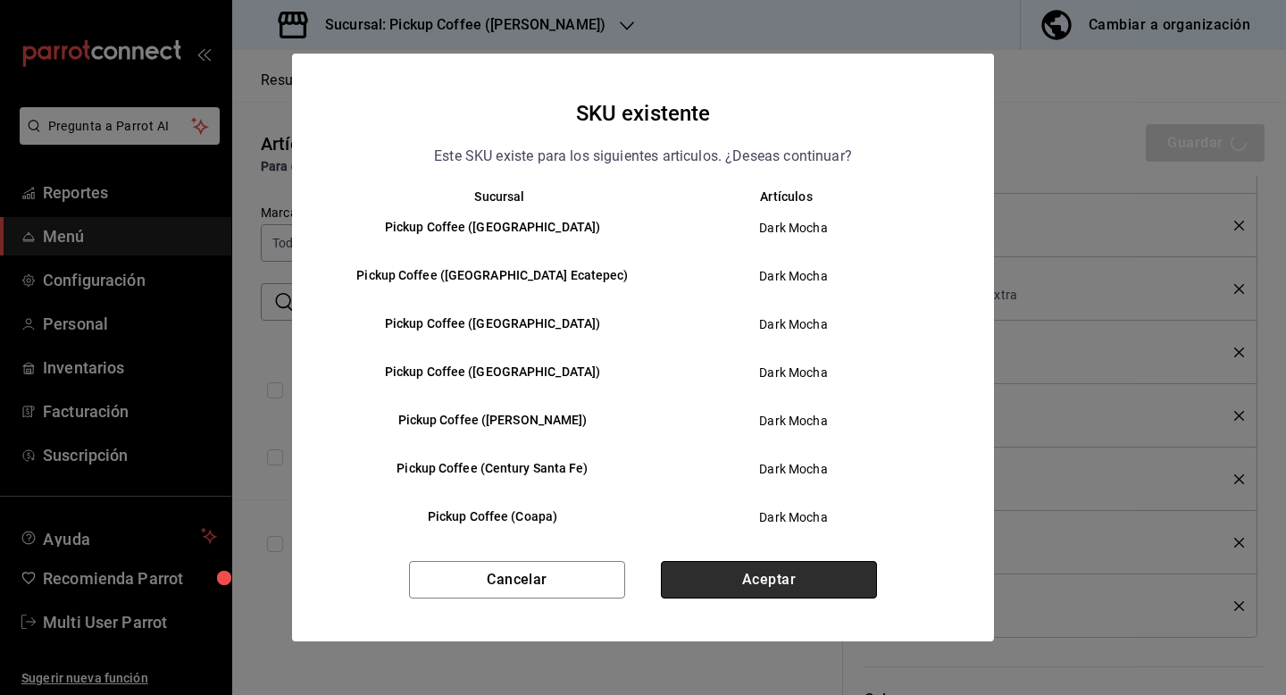
click at [688, 582] on button "Aceptar" at bounding box center [769, 580] width 216 height 38
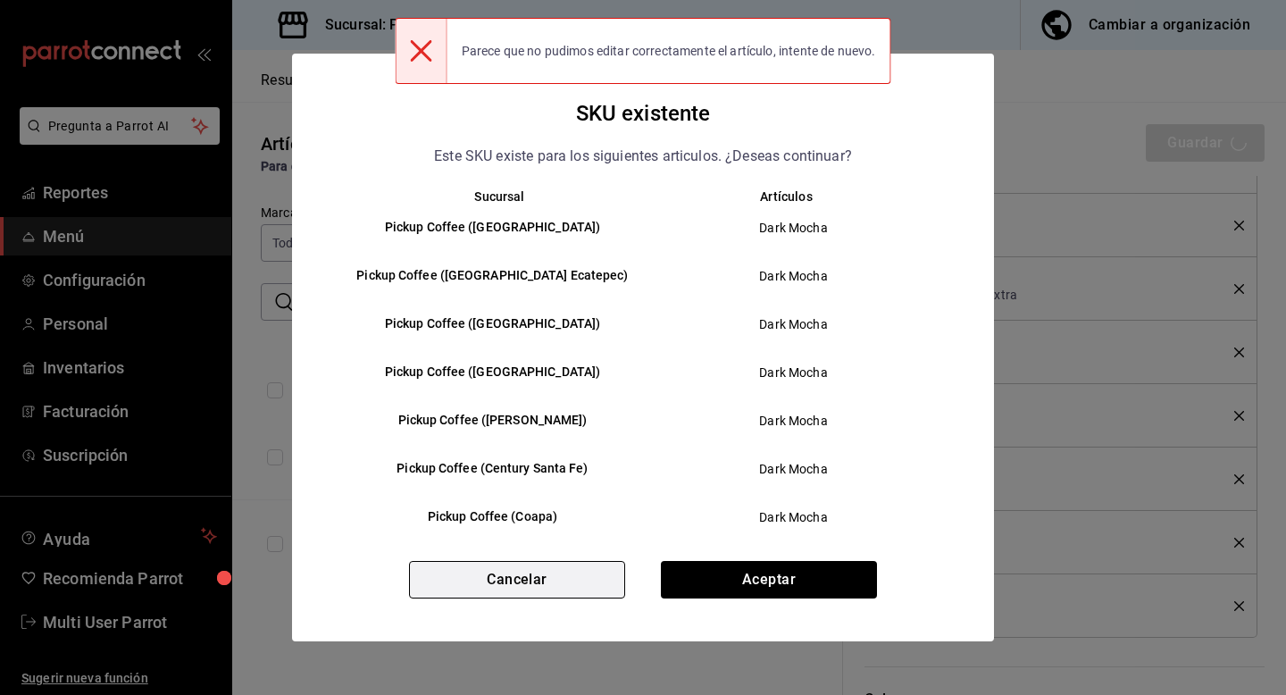
click at [525, 588] on button "Cancelar" at bounding box center [517, 580] width 216 height 38
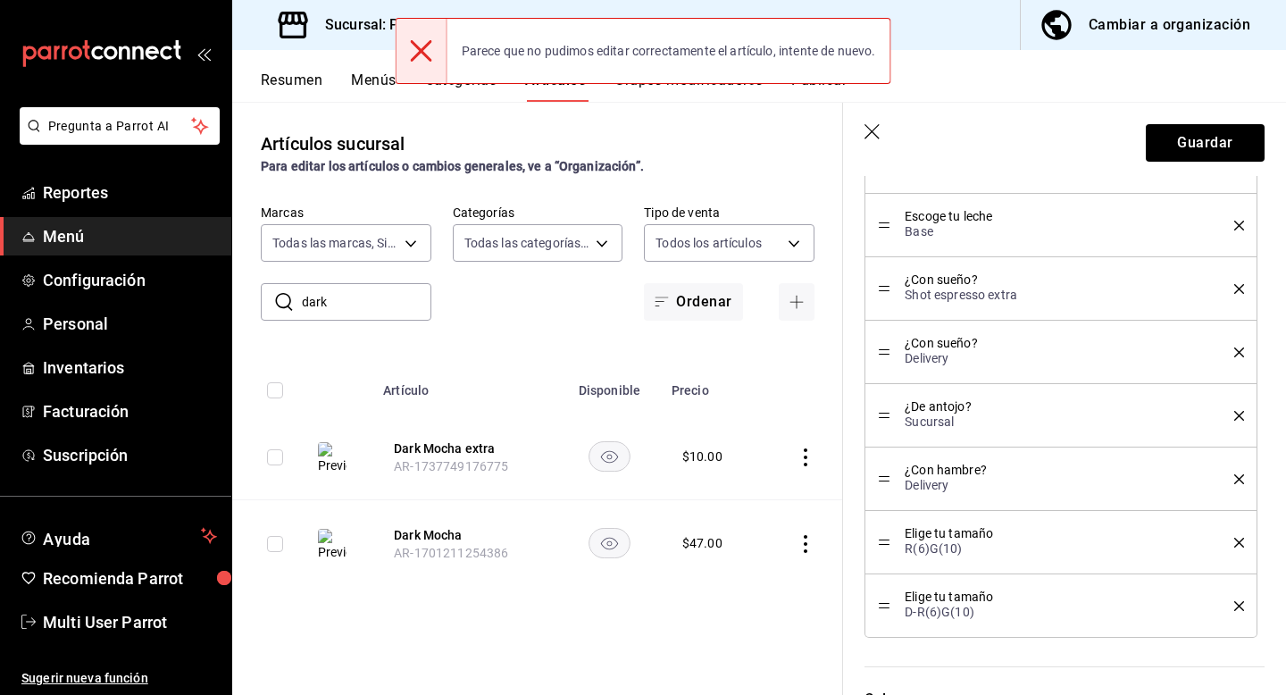
click at [862, 131] on header "Guardar" at bounding box center [1064, 139] width 443 height 73
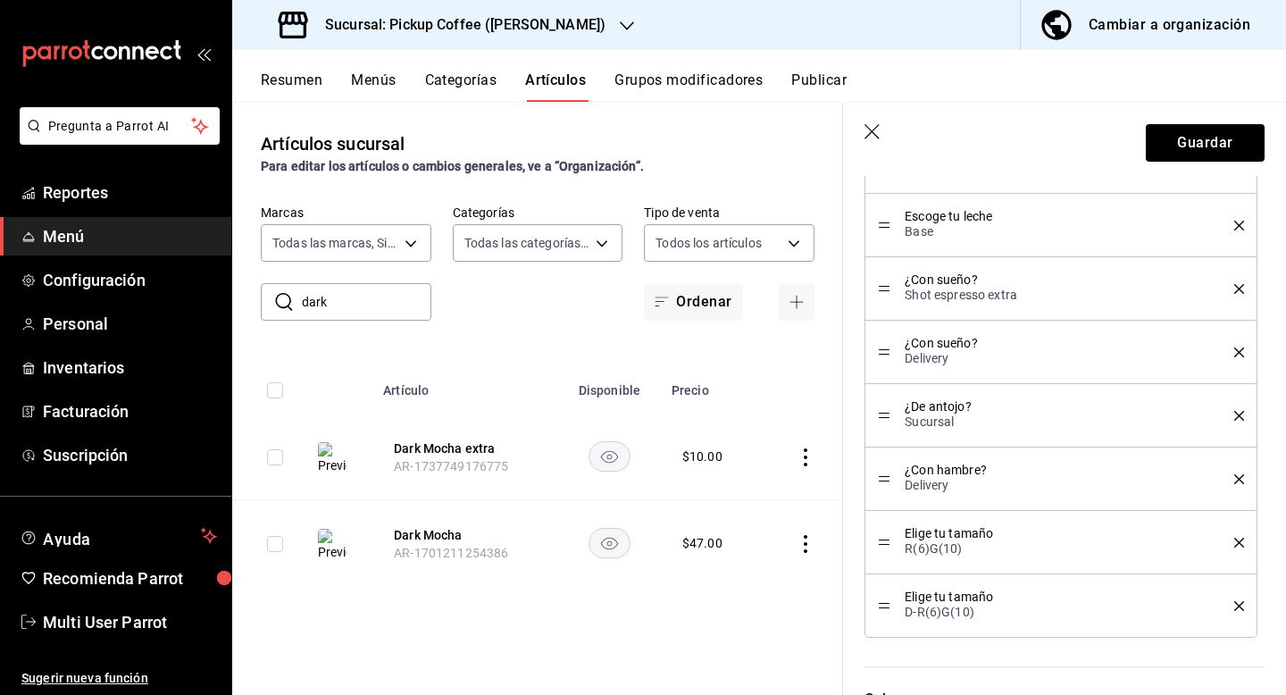
click at [871, 134] on icon "button" at bounding box center [873, 133] width 18 height 18
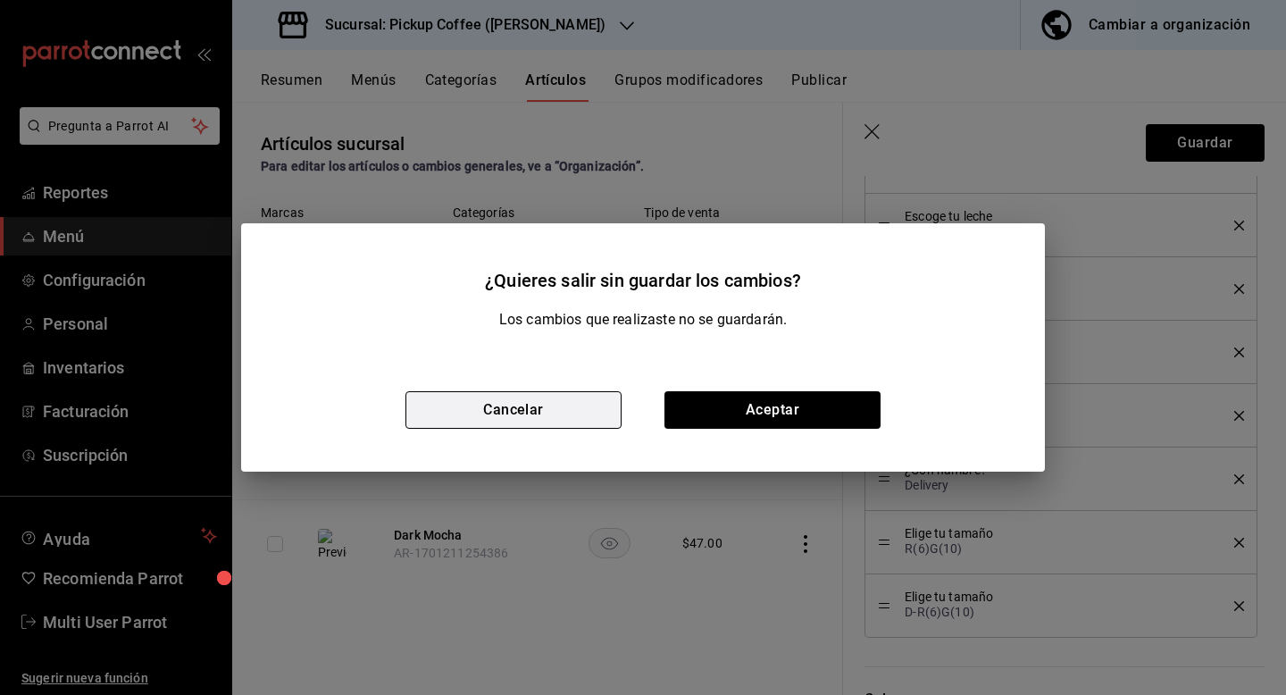
click at [586, 399] on button "Cancelar" at bounding box center [513, 410] width 216 height 38
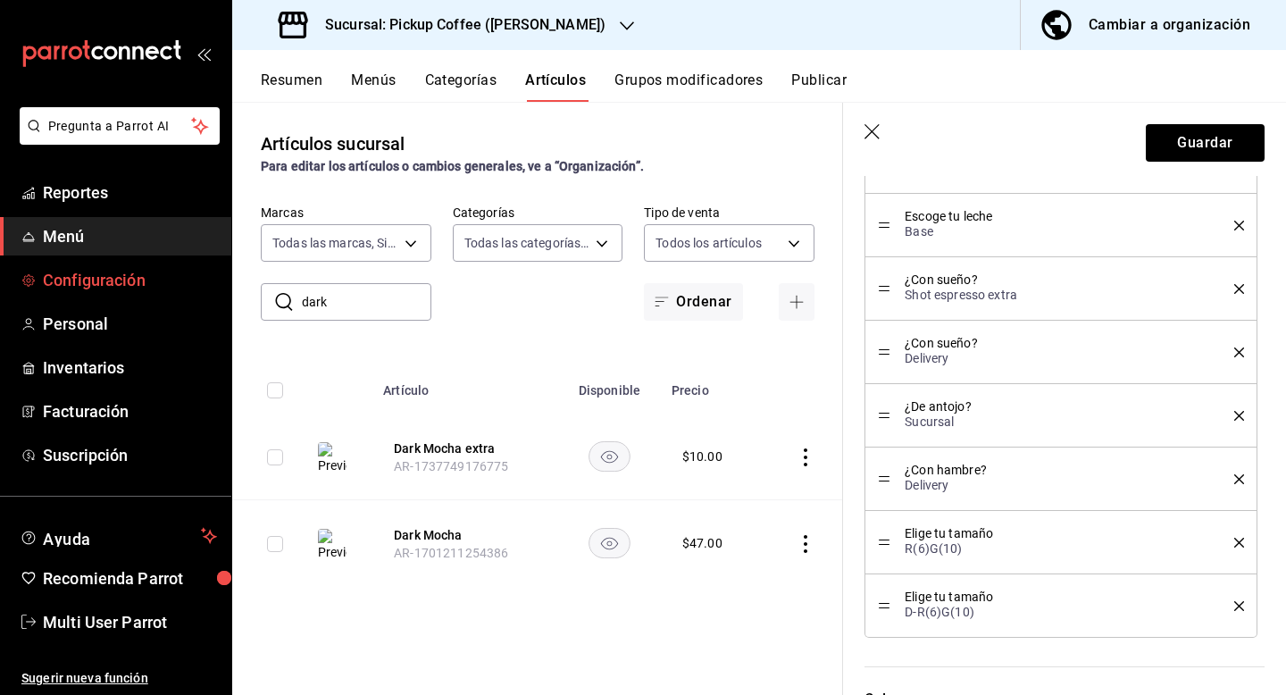
click at [71, 280] on span "Configuración" at bounding box center [130, 280] width 174 height 24
type textarea "x"
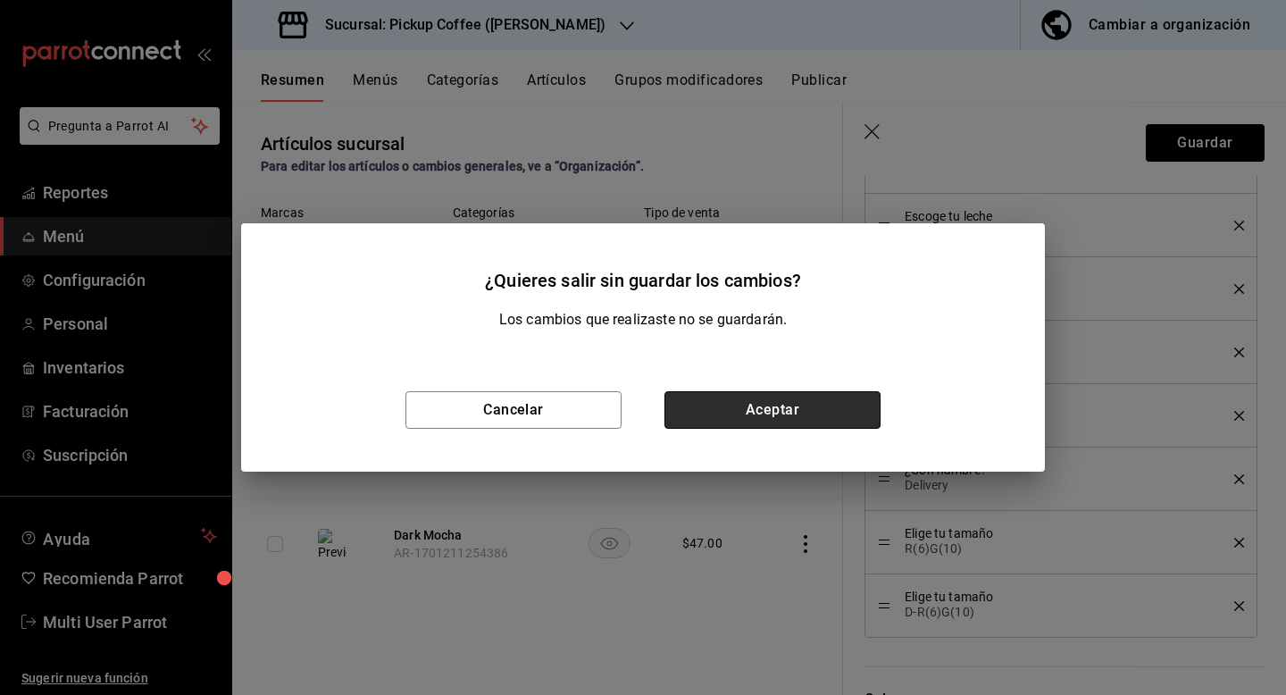
click at [707, 397] on button "Aceptar" at bounding box center [772, 410] width 216 height 38
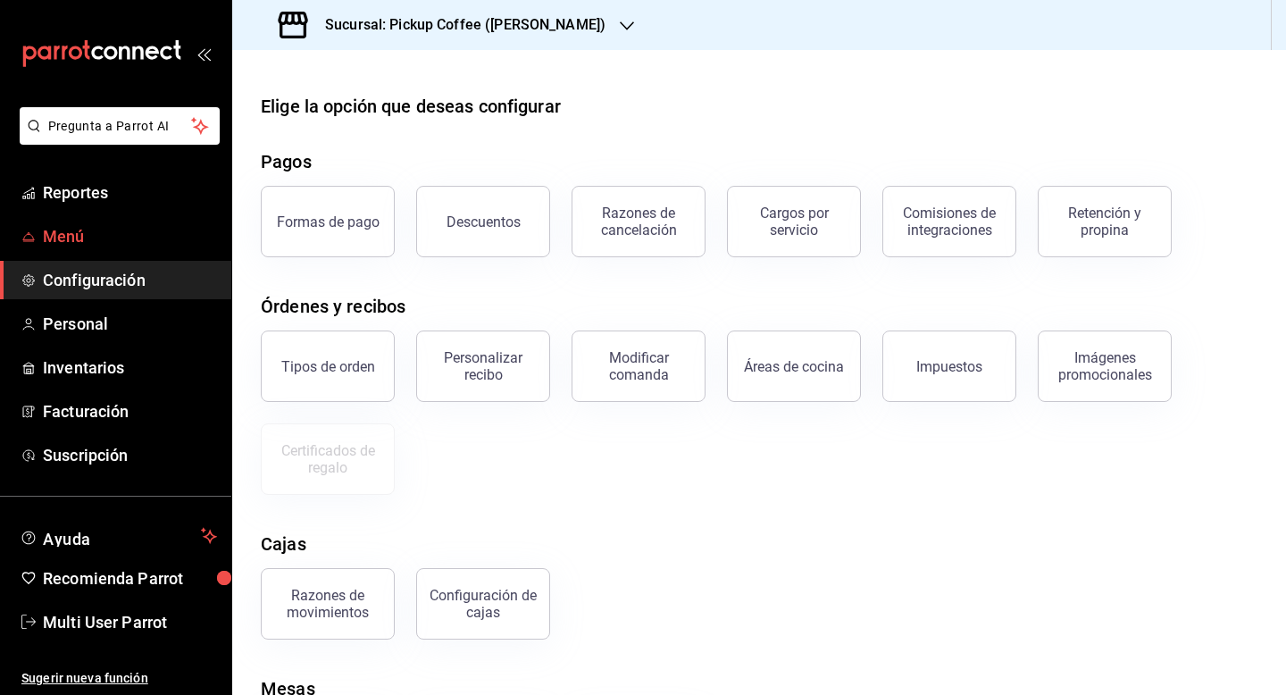
click at [111, 238] on span "Menú" at bounding box center [130, 236] width 174 height 24
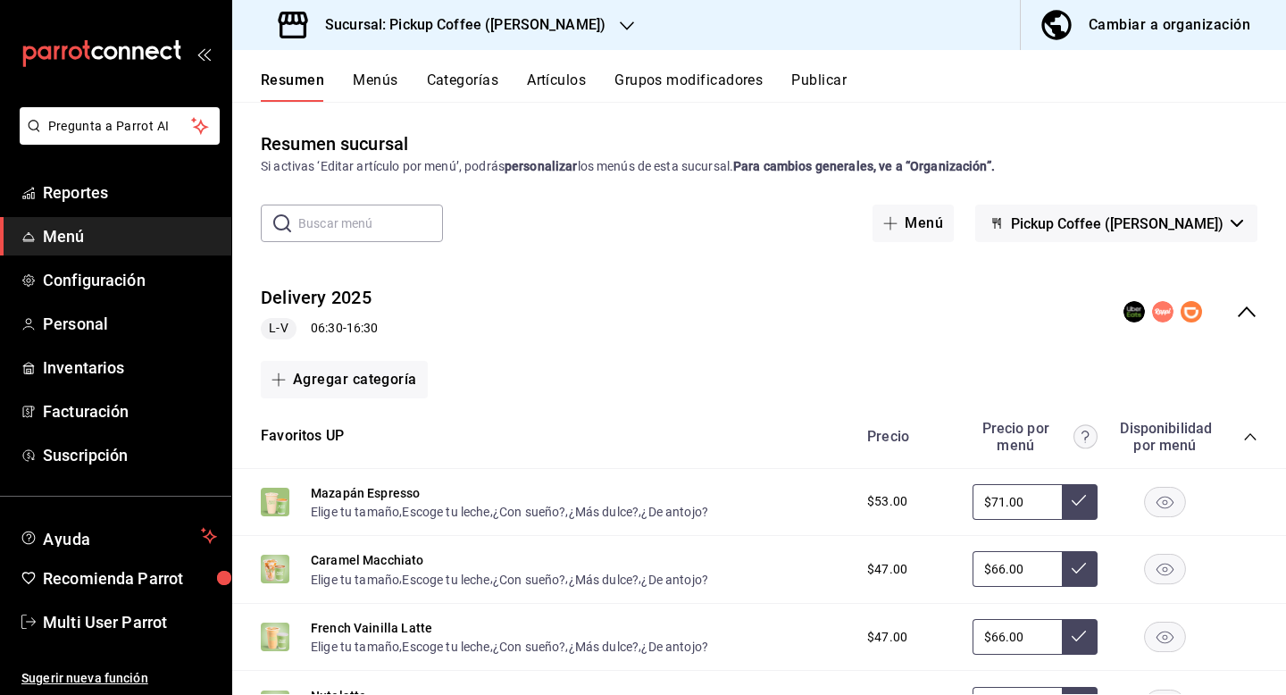
click at [737, 79] on button "Grupos modificadores" at bounding box center [688, 86] width 148 height 30
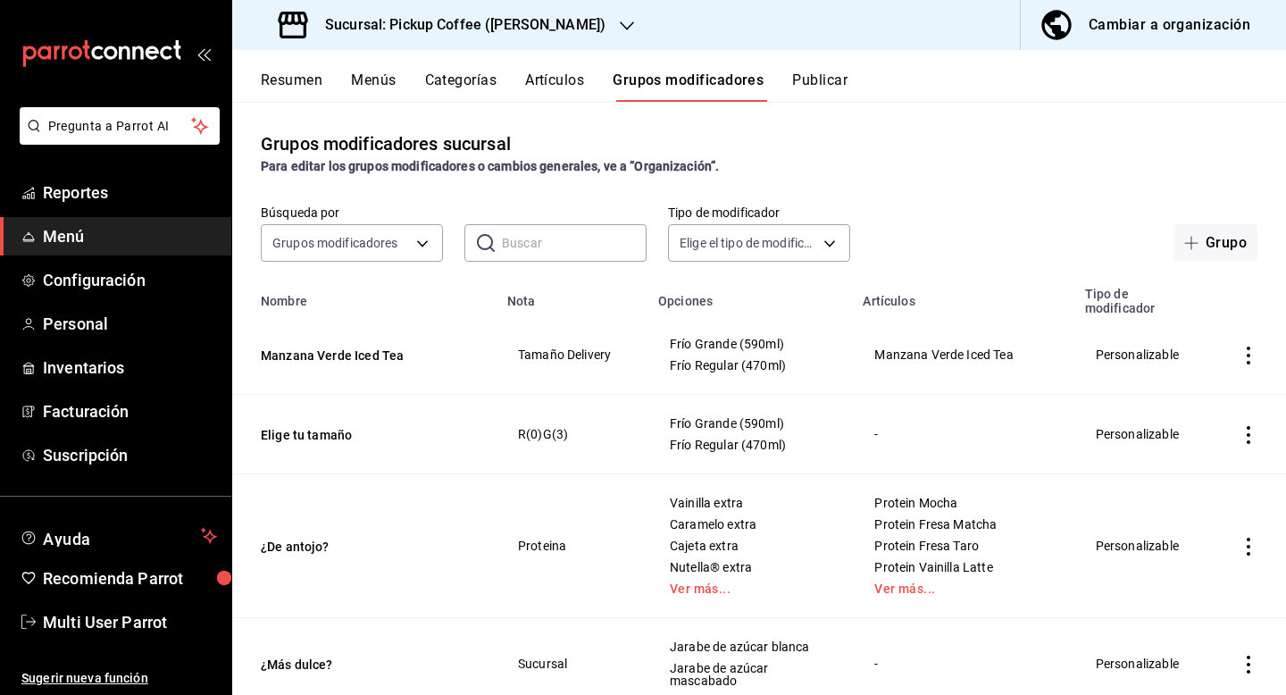
click at [542, 242] on input "text" at bounding box center [574, 243] width 145 height 36
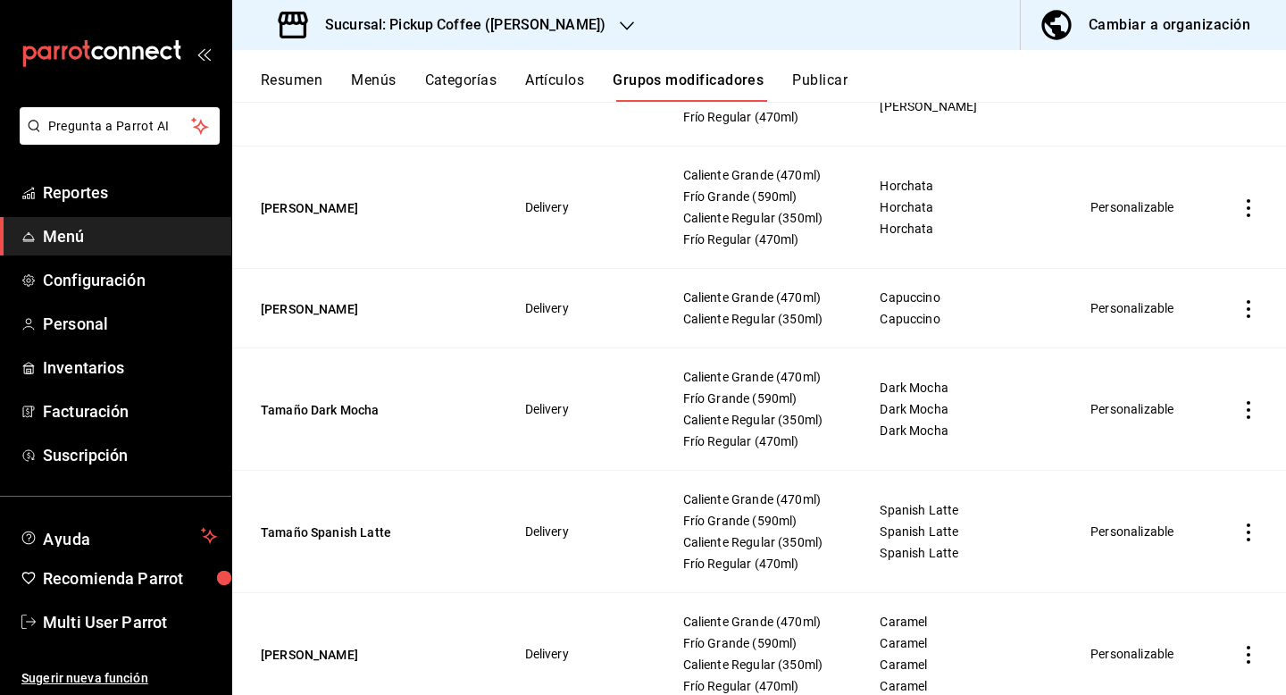
scroll to position [5774, 0]
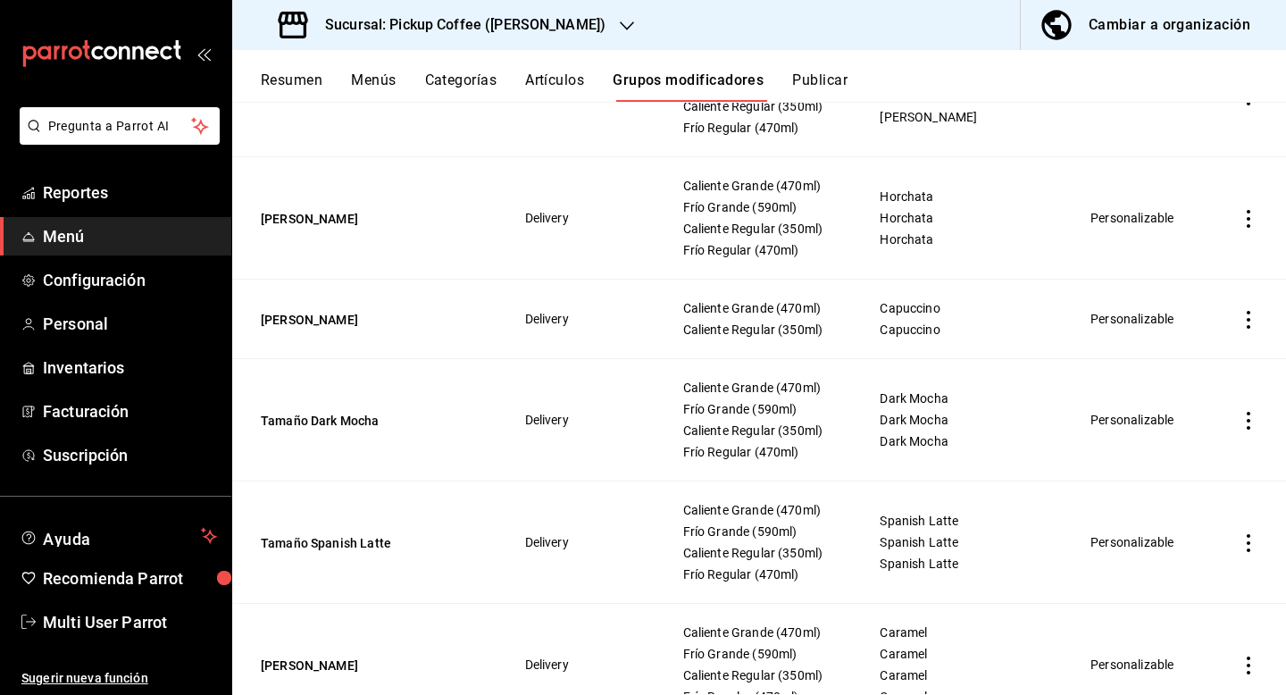
type input "tamaño"
click at [476, 71] on div "Resumen Menús Categorías Artículos Grupos modificadores Publicar" at bounding box center [759, 76] width 1054 height 52
click at [396, 82] on button "Menús" at bounding box center [373, 86] width 45 height 30
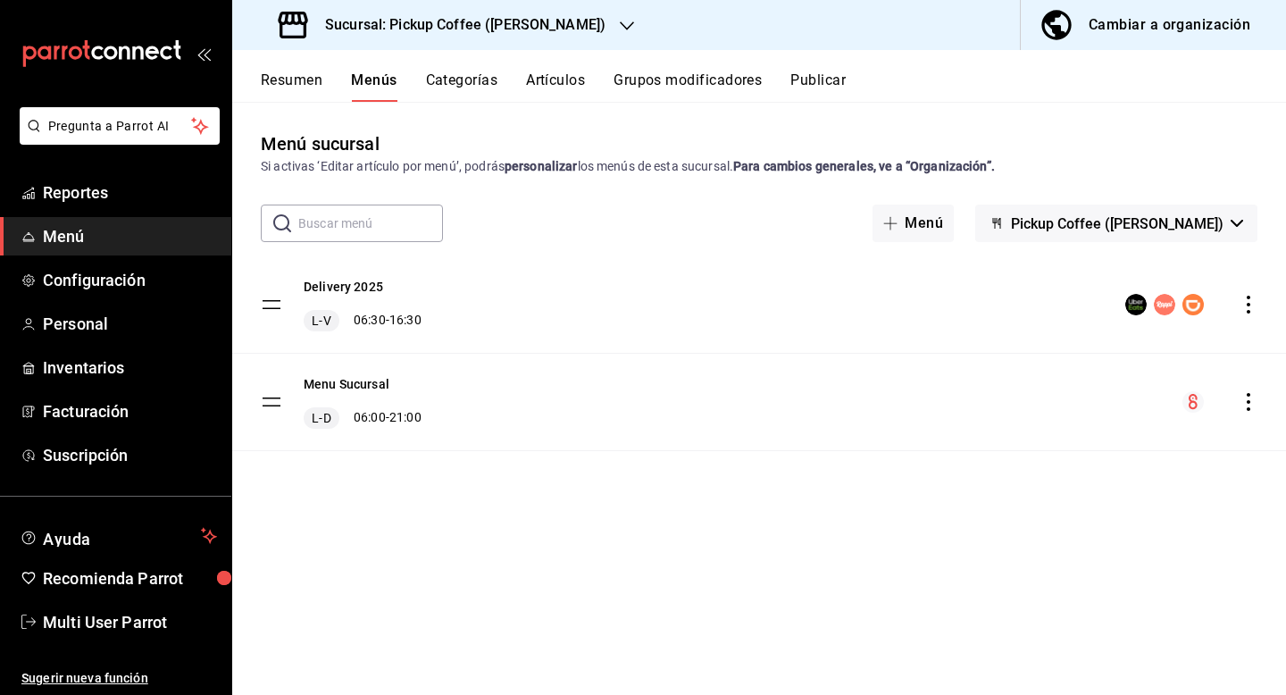
click at [1189, 216] on span "Pickup Coffee ([PERSON_NAME])" at bounding box center [1117, 223] width 213 height 17
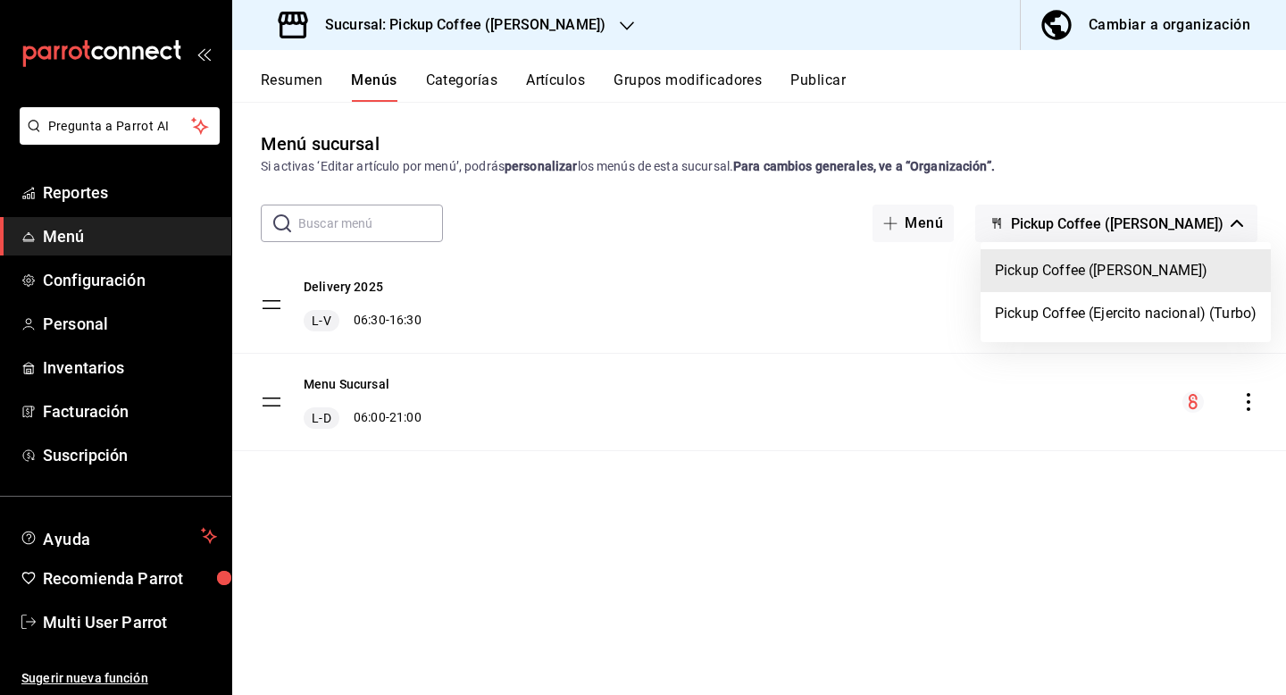
click at [1184, 260] on li "Pickup Coffee ([PERSON_NAME])" at bounding box center [1125, 270] width 290 height 43
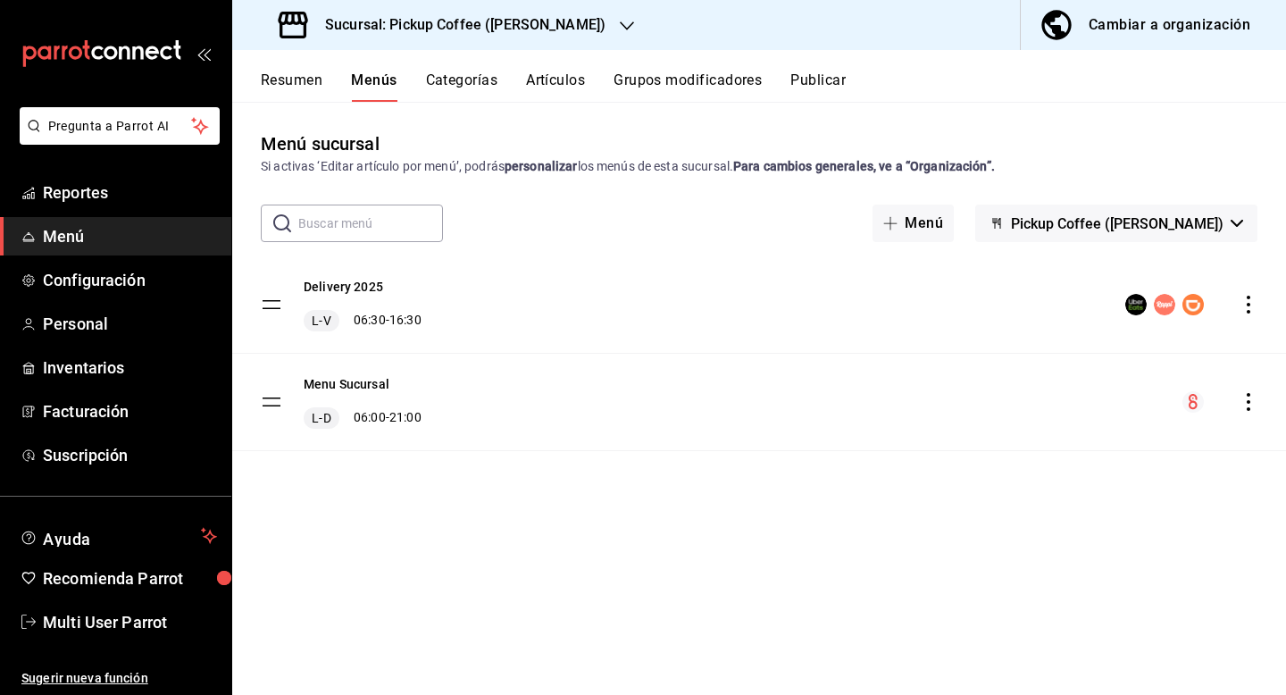
click at [1243, 301] on icon "actions" at bounding box center [1248, 305] width 18 height 18
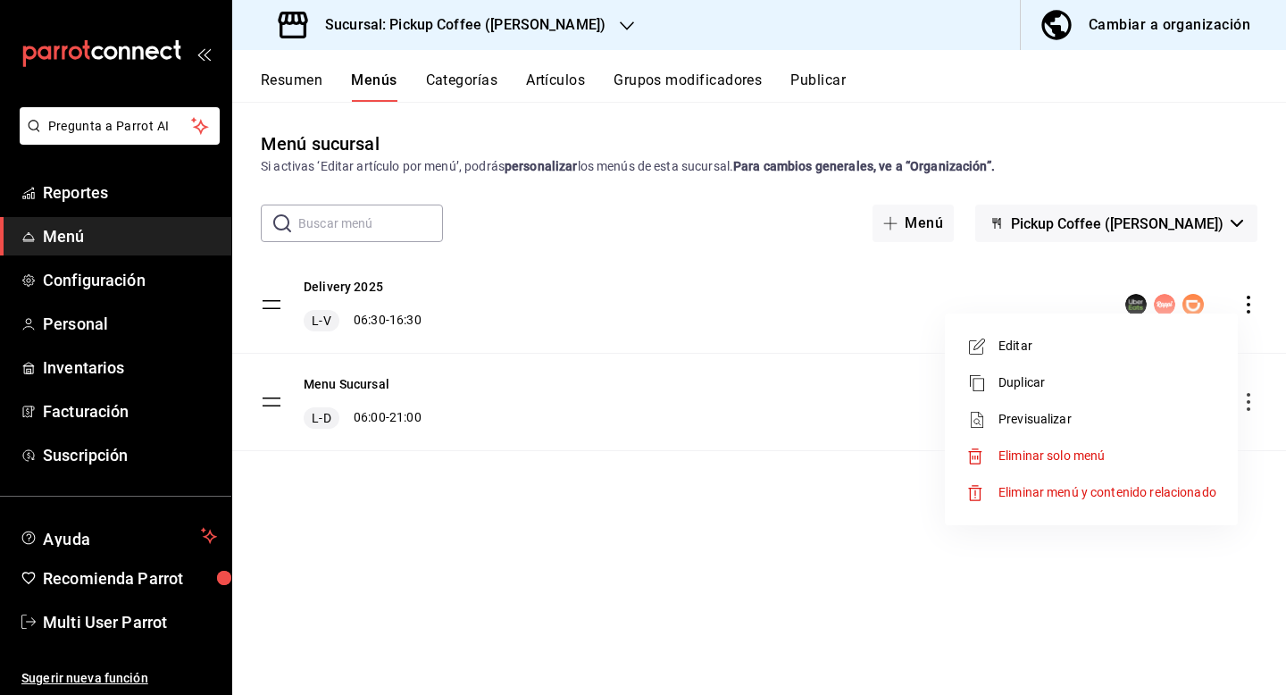
click at [1076, 353] on span "Editar" at bounding box center [1107, 346] width 218 height 19
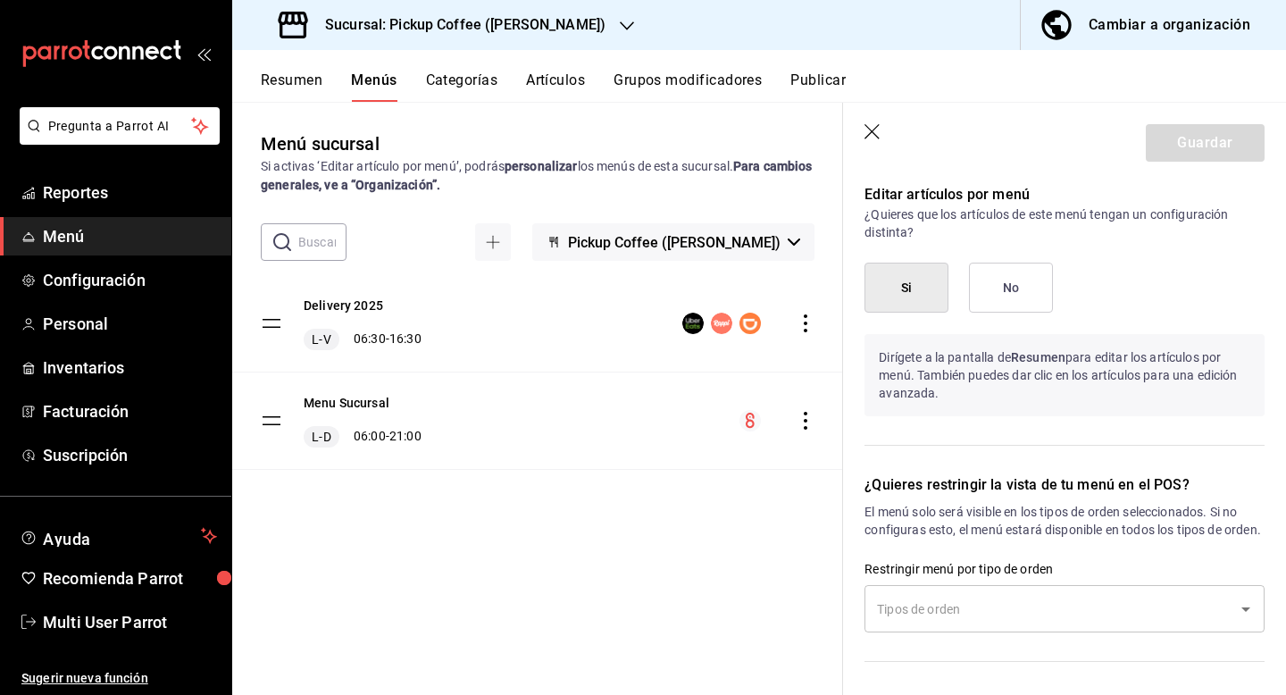
scroll to position [1456, 0]
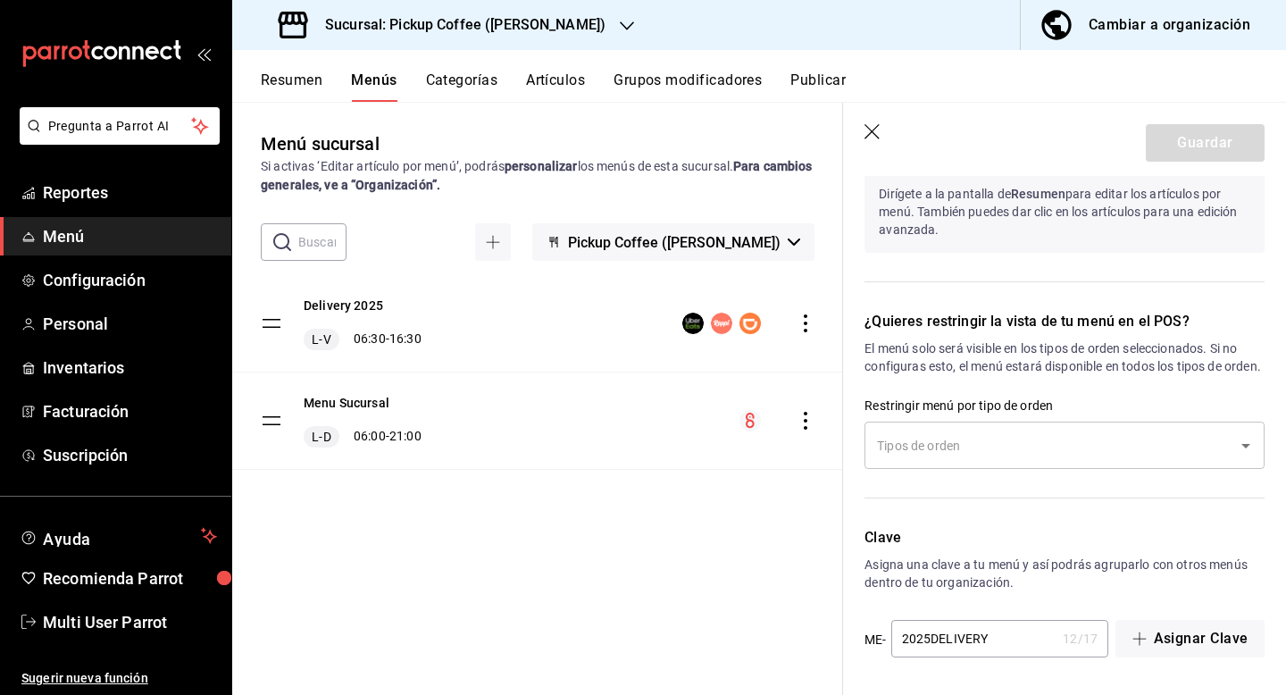
click at [877, 127] on icon "button" at bounding box center [873, 133] width 18 height 18
checkbox input "false"
type input "1755881831921"
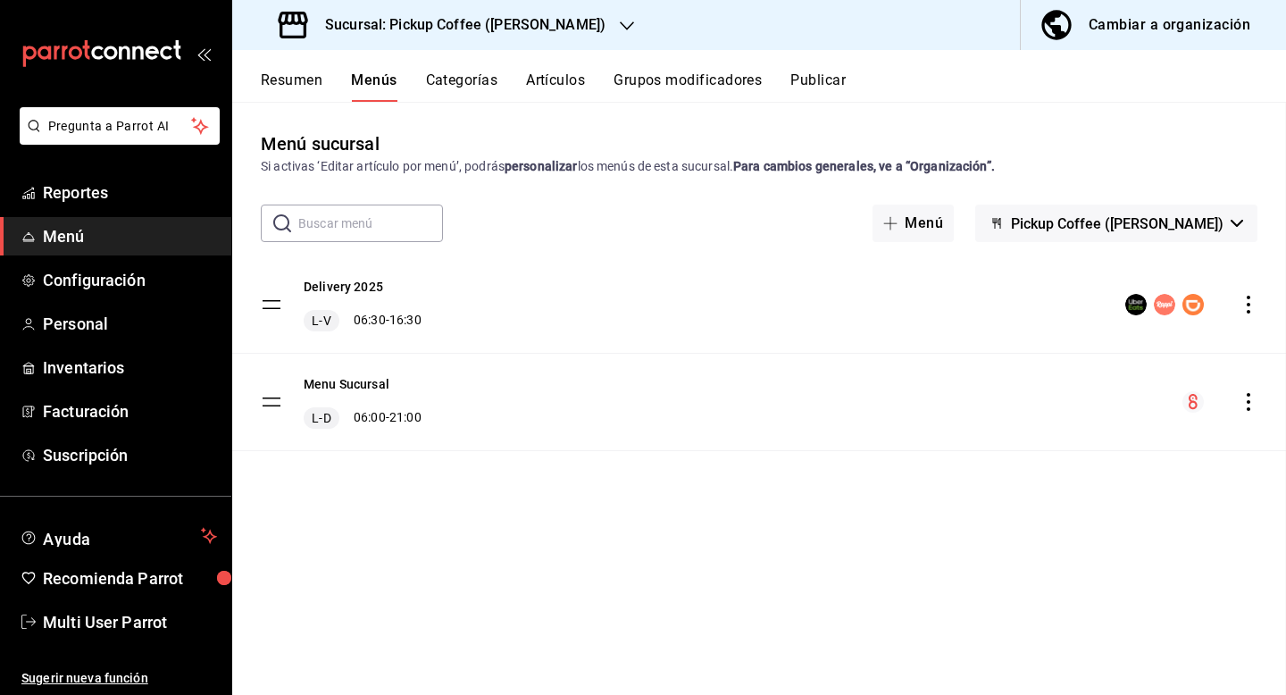
checkbox input "false"
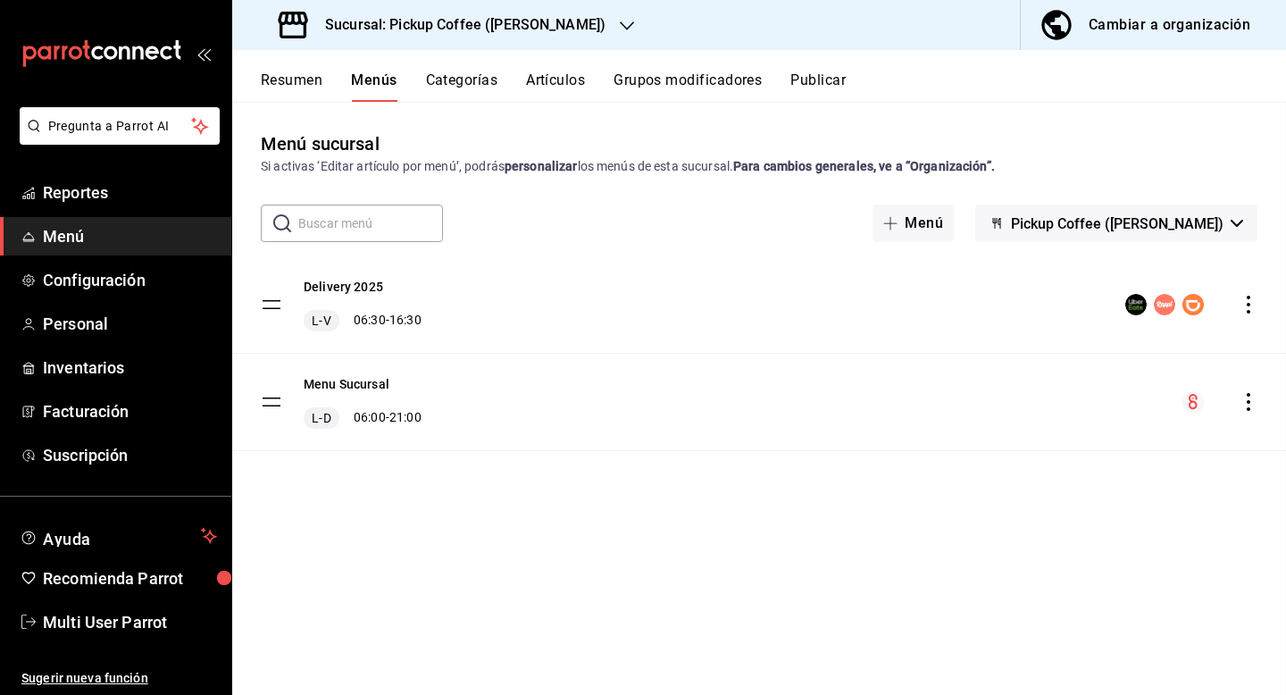
checkbox input "false"
click at [460, 79] on button "Categorías" at bounding box center [462, 86] width 72 height 30
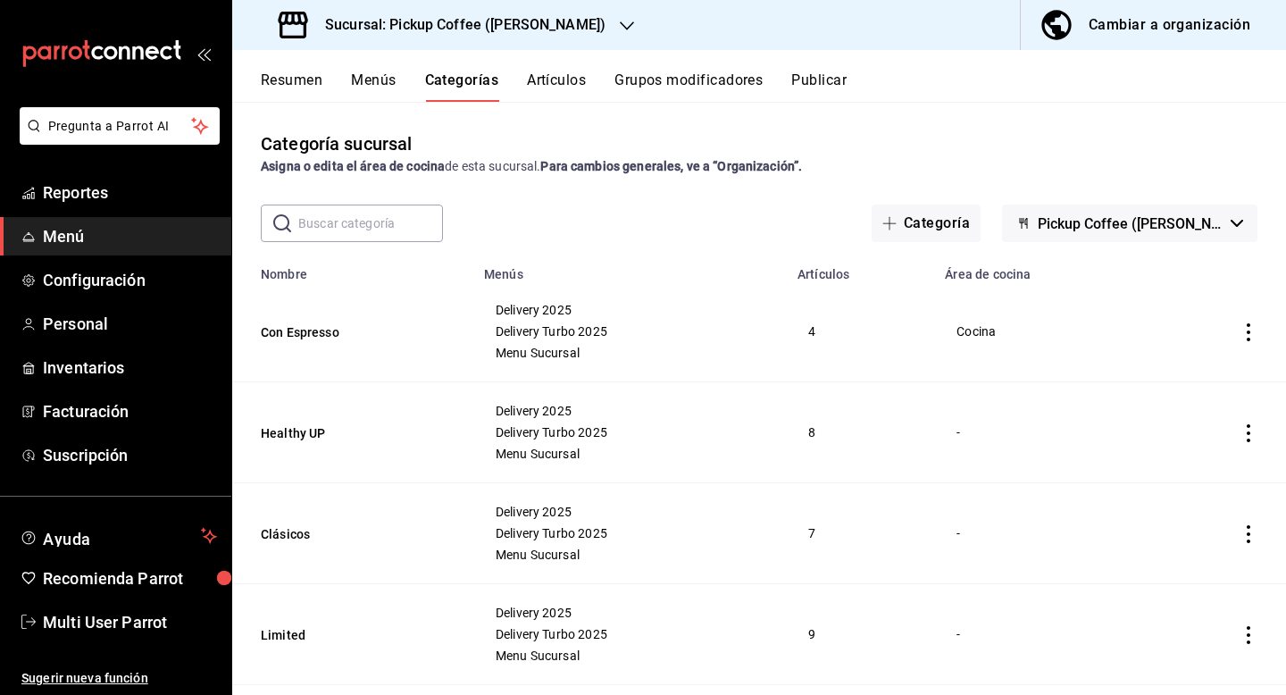
click at [388, 80] on button "Menús" at bounding box center [373, 86] width 45 height 30
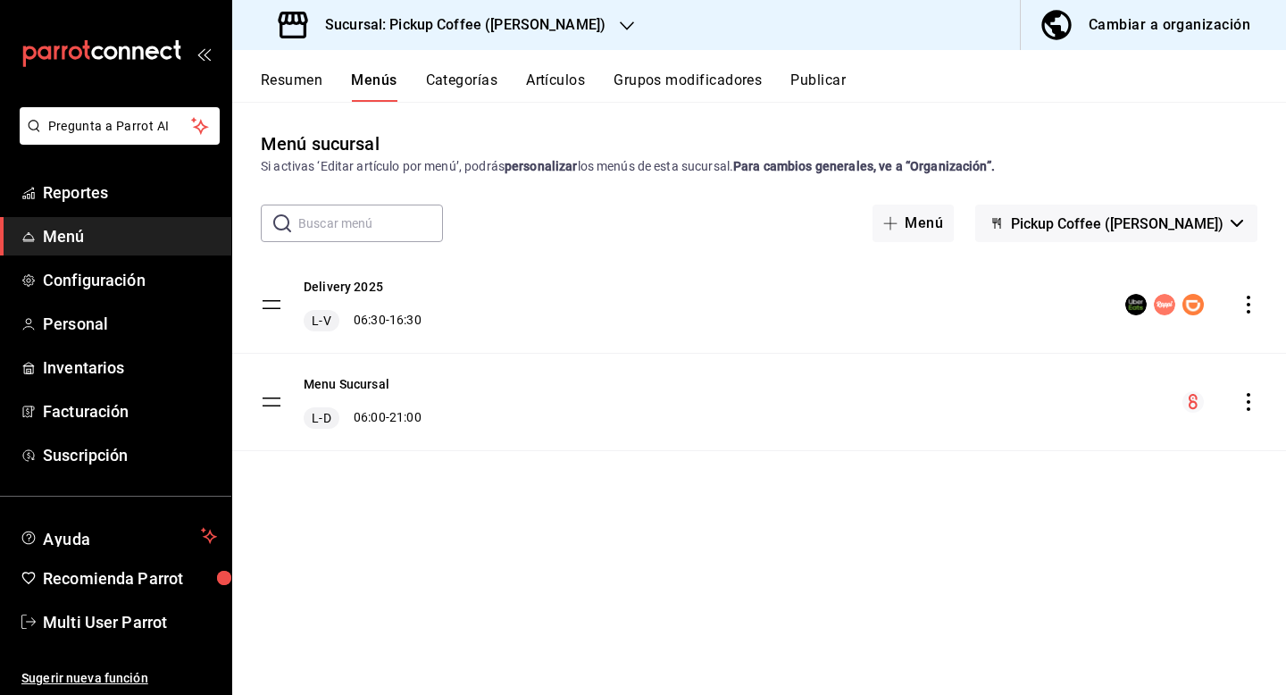
click at [1246, 310] on icon "actions" at bounding box center [1248, 305] width 18 height 18
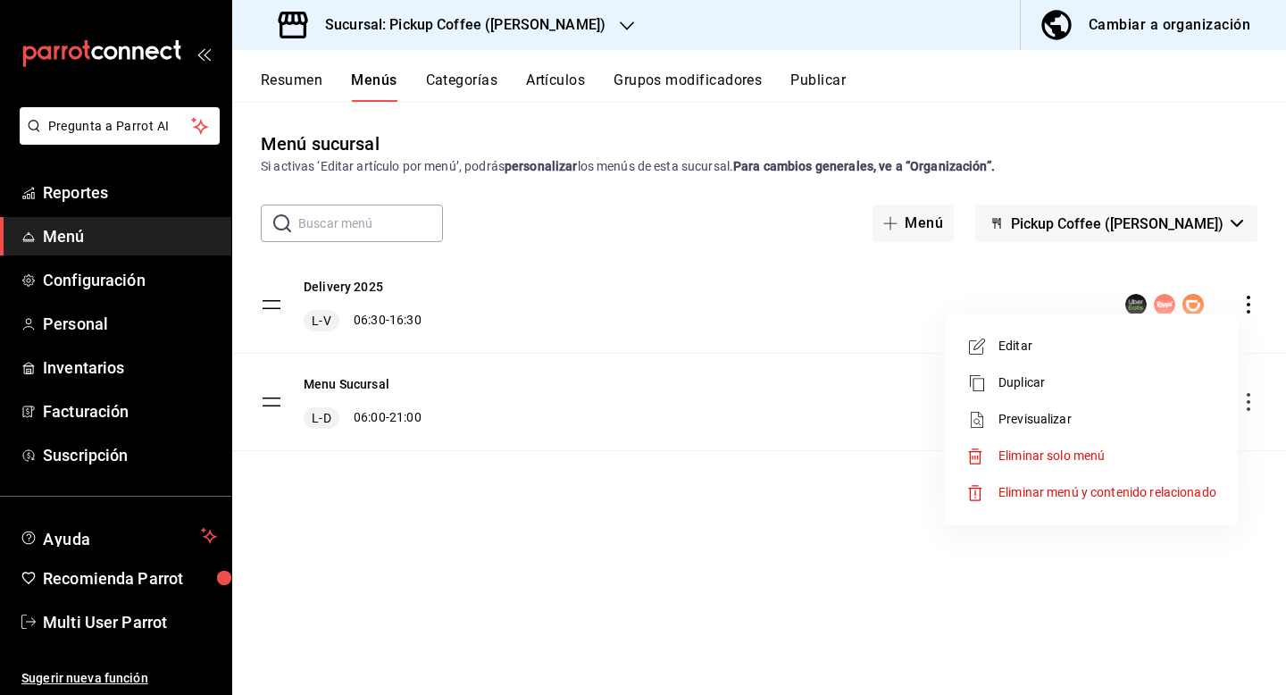
click at [1144, 321] on ul "Editar Duplicar Previsualizar Eliminar solo menú Eliminar menú y contenido rela…" at bounding box center [1091, 419] width 279 height 197
click at [1145, 334] on li "Editar" at bounding box center [1091, 346] width 279 height 37
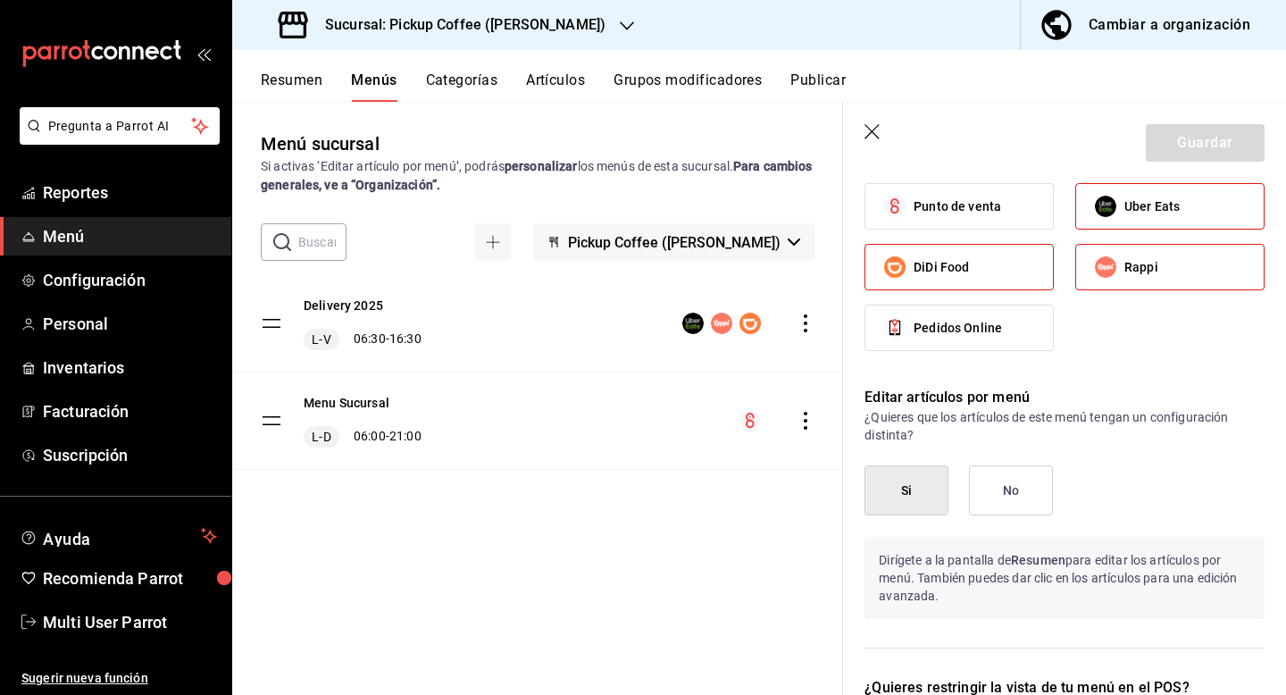
scroll to position [1242, 0]
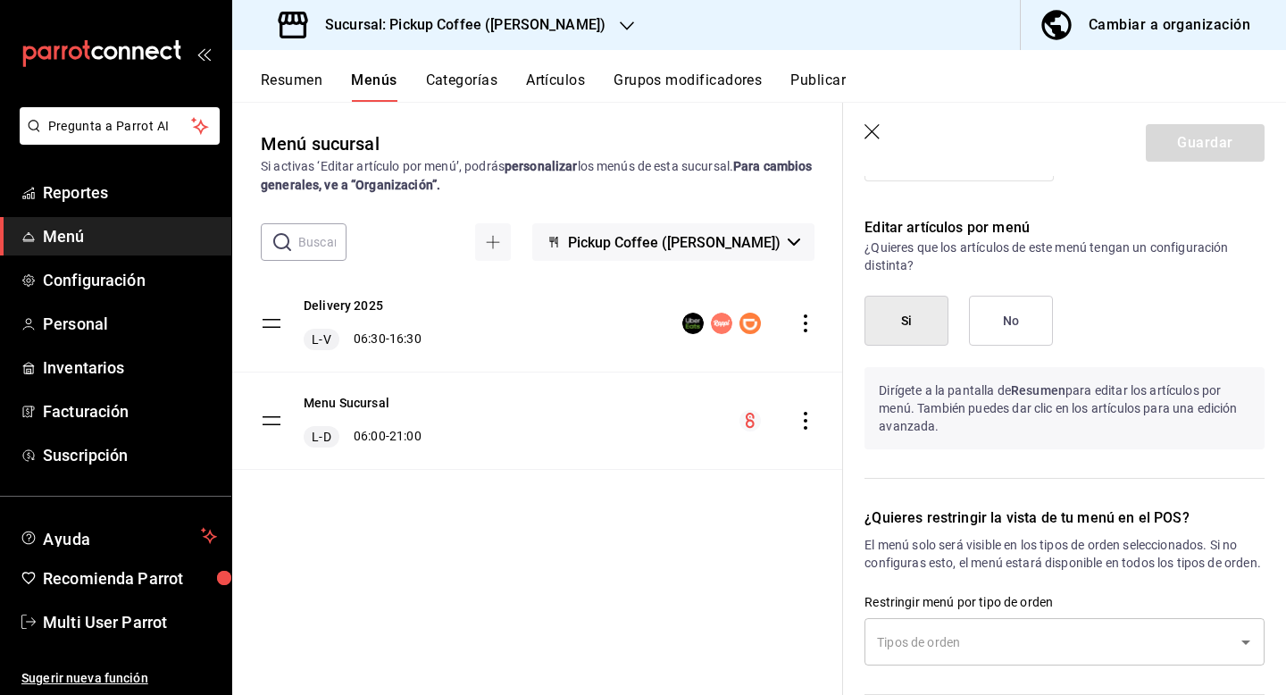
click at [869, 149] on header "Guardar" at bounding box center [1064, 139] width 443 height 73
click at [869, 131] on icon "button" at bounding box center [873, 133] width 18 height 18
checkbox input "false"
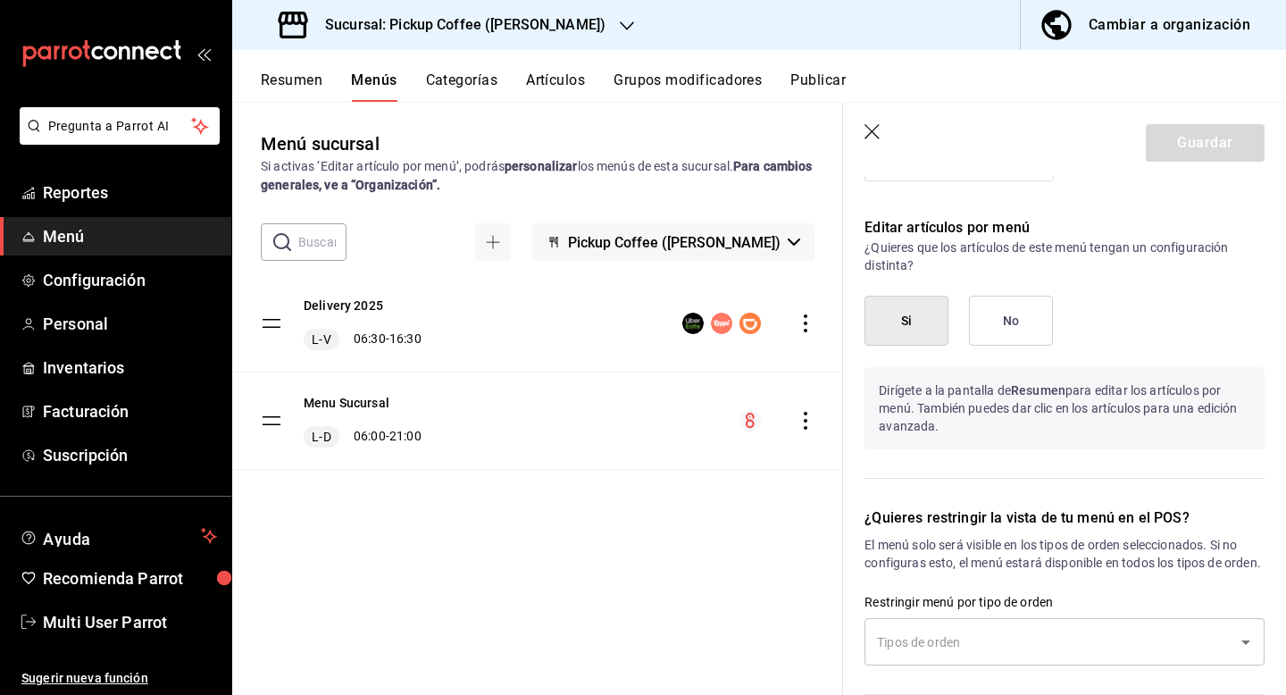
type input "1755881844238"
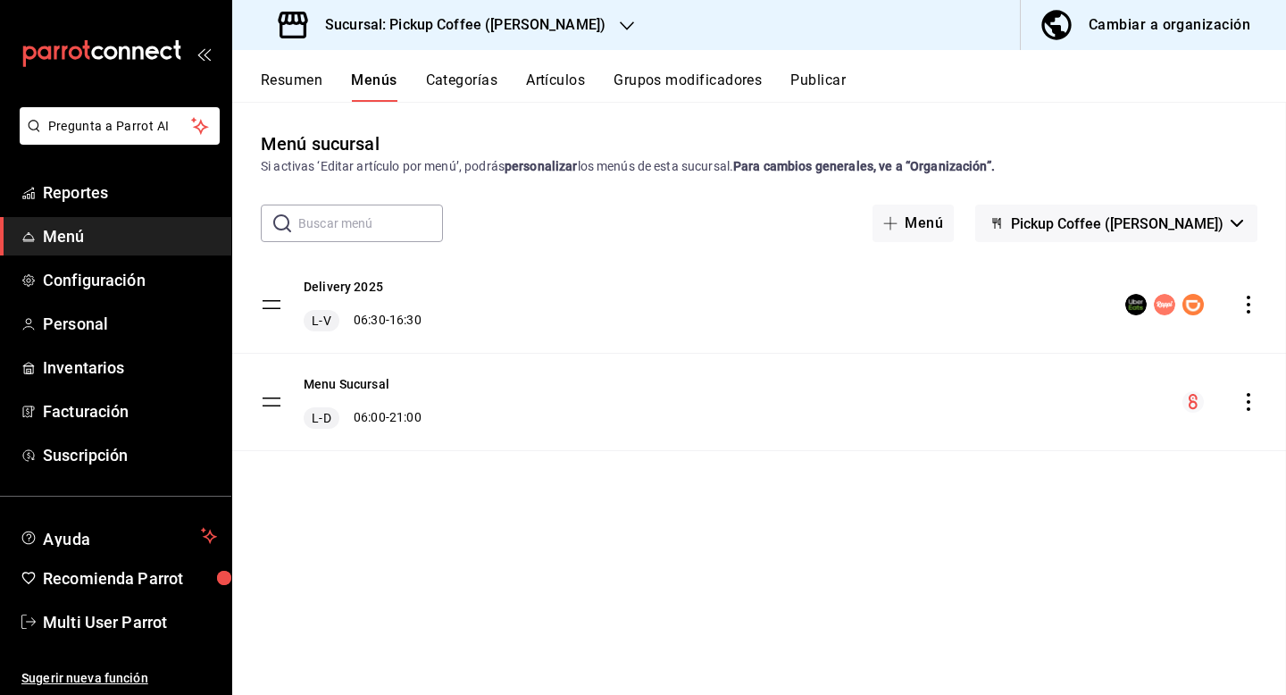
checkbox input "false"
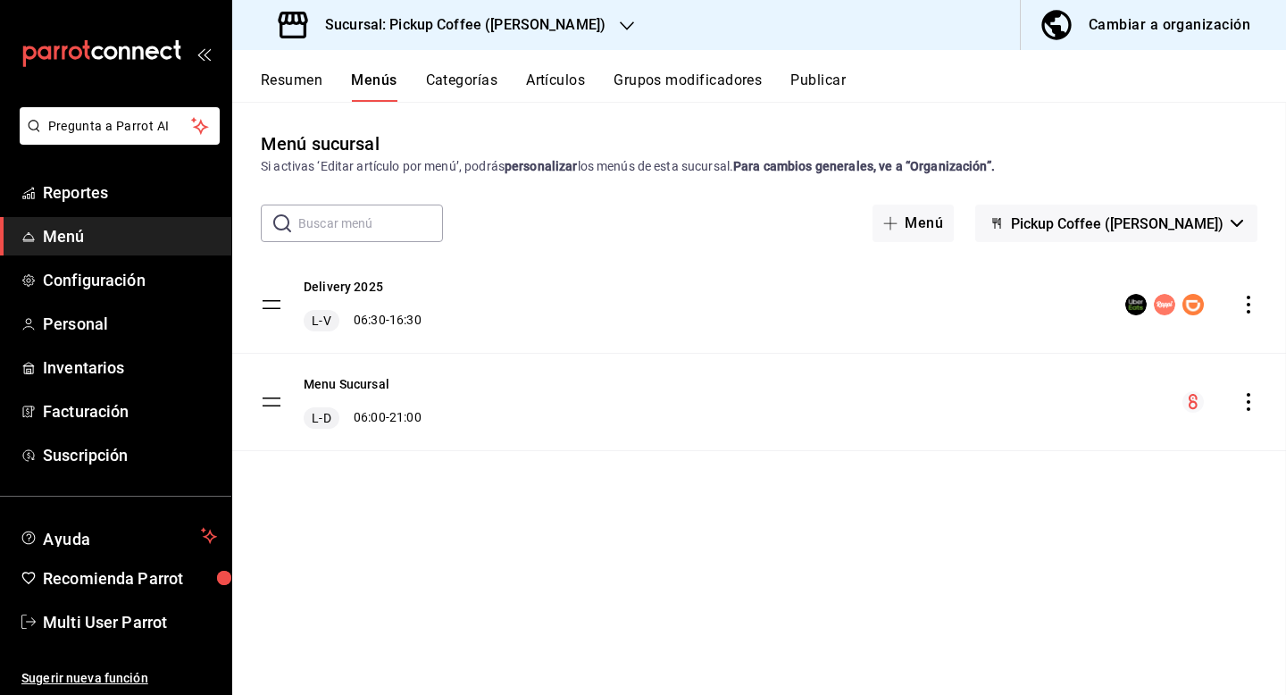
checkbox input "false"
click at [428, 80] on button "Categorías" at bounding box center [462, 86] width 72 height 30
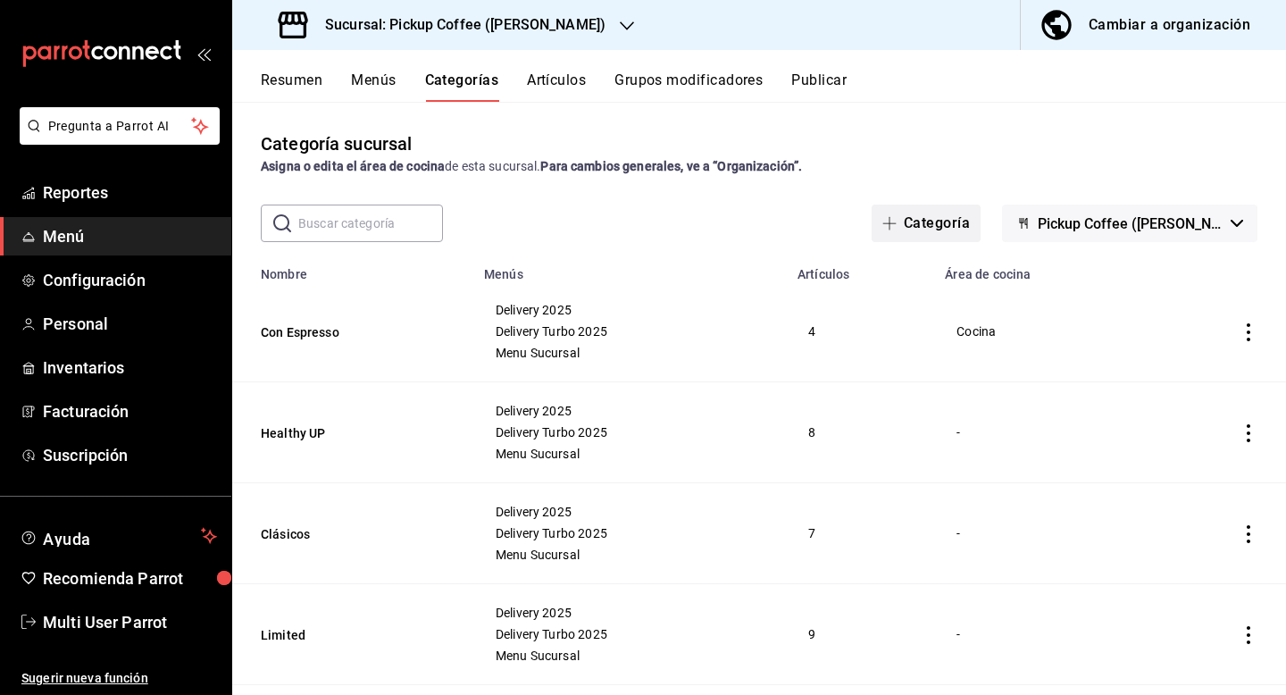
click at [919, 220] on button "Categoría" at bounding box center [926, 223] width 109 height 38
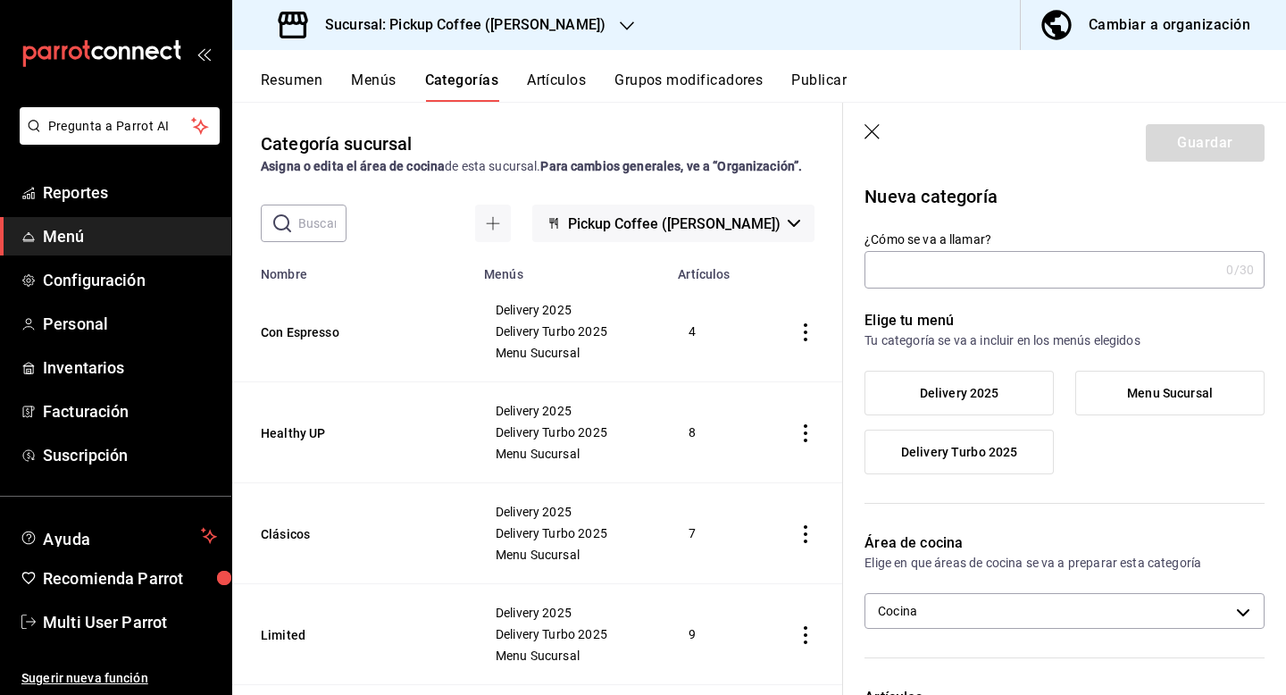
click at [871, 131] on icon "button" at bounding box center [871, 131] width 15 height 15
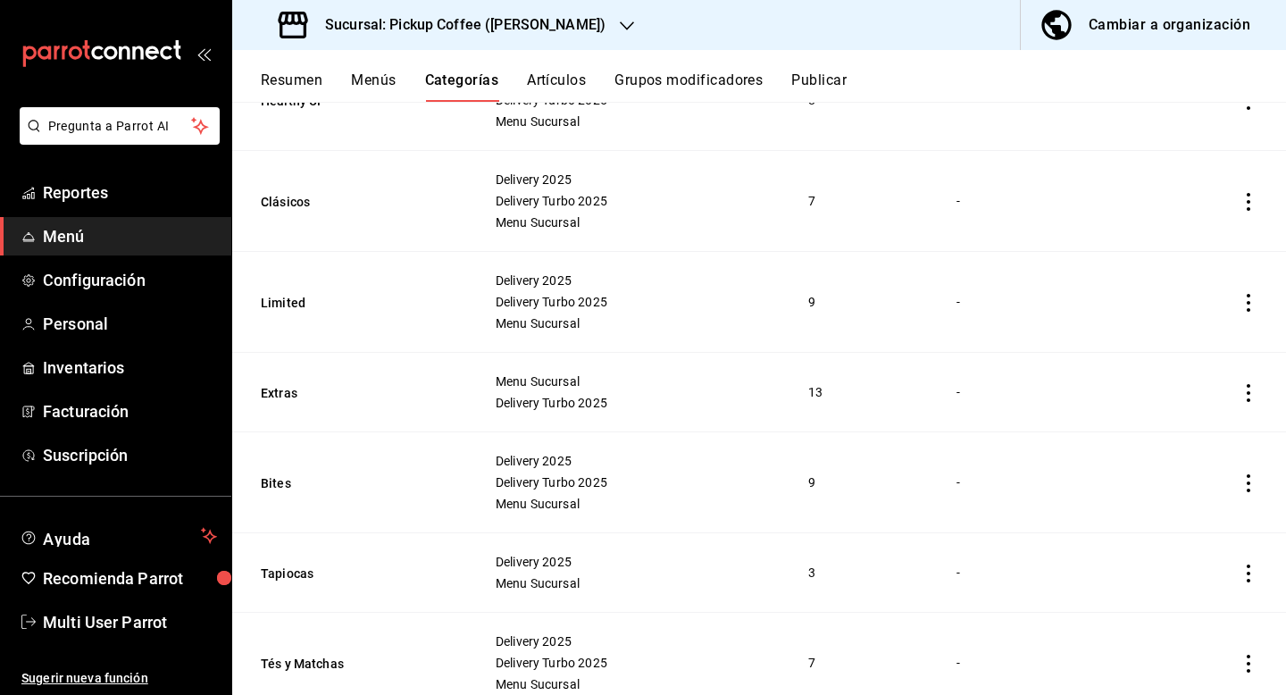
scroll to position [495, 0]
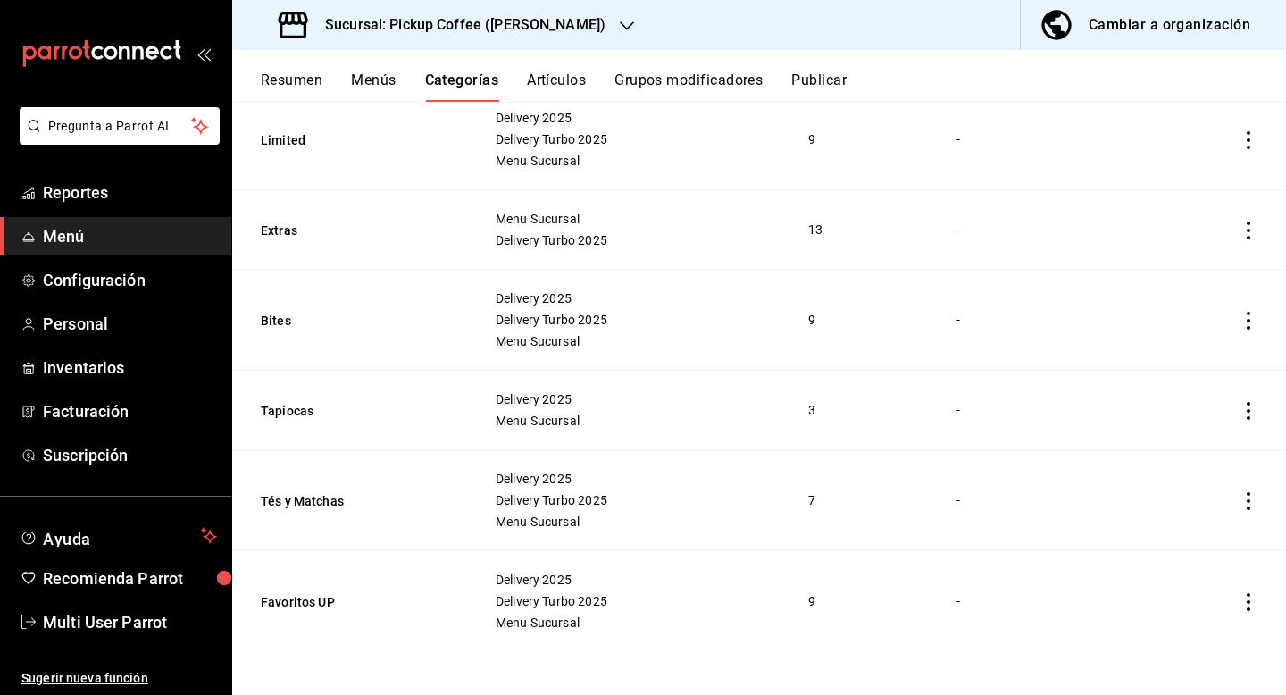
click at [557, 88] on button "Artículos" at bounding box center [556, 86] width 59 height 30
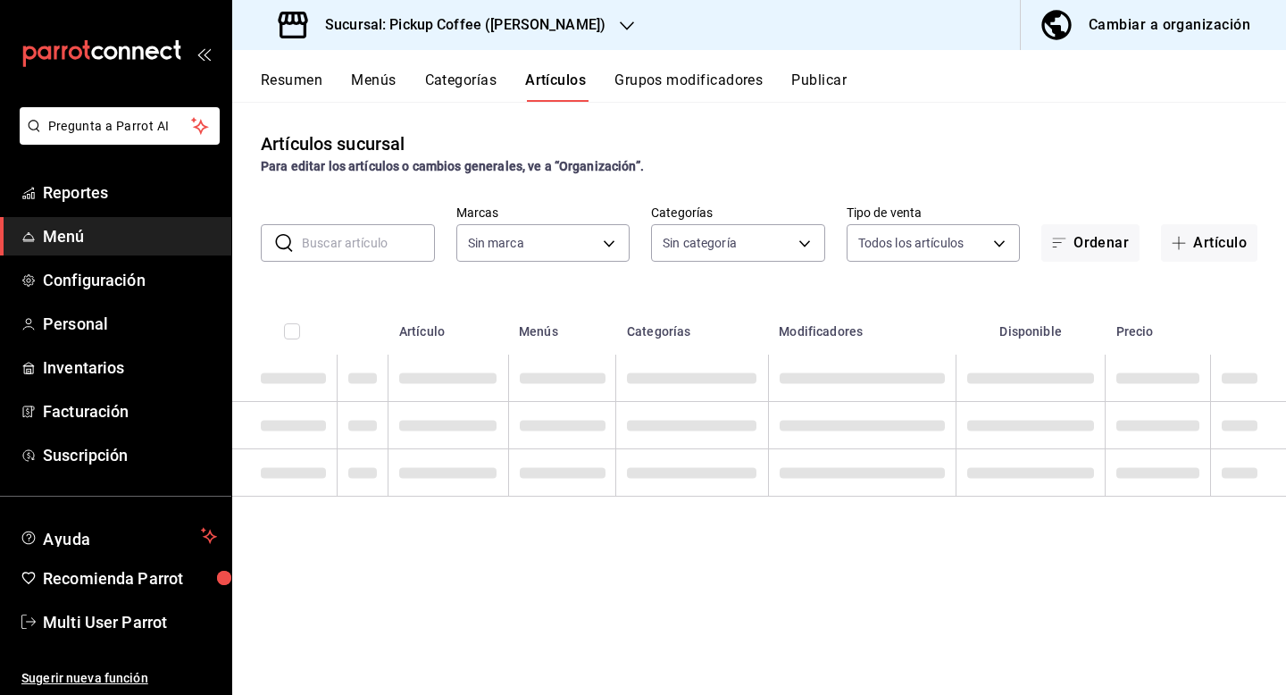
click at [834, 76] on button "Publicar" at bounding box center [818, 86] width 55 height 30
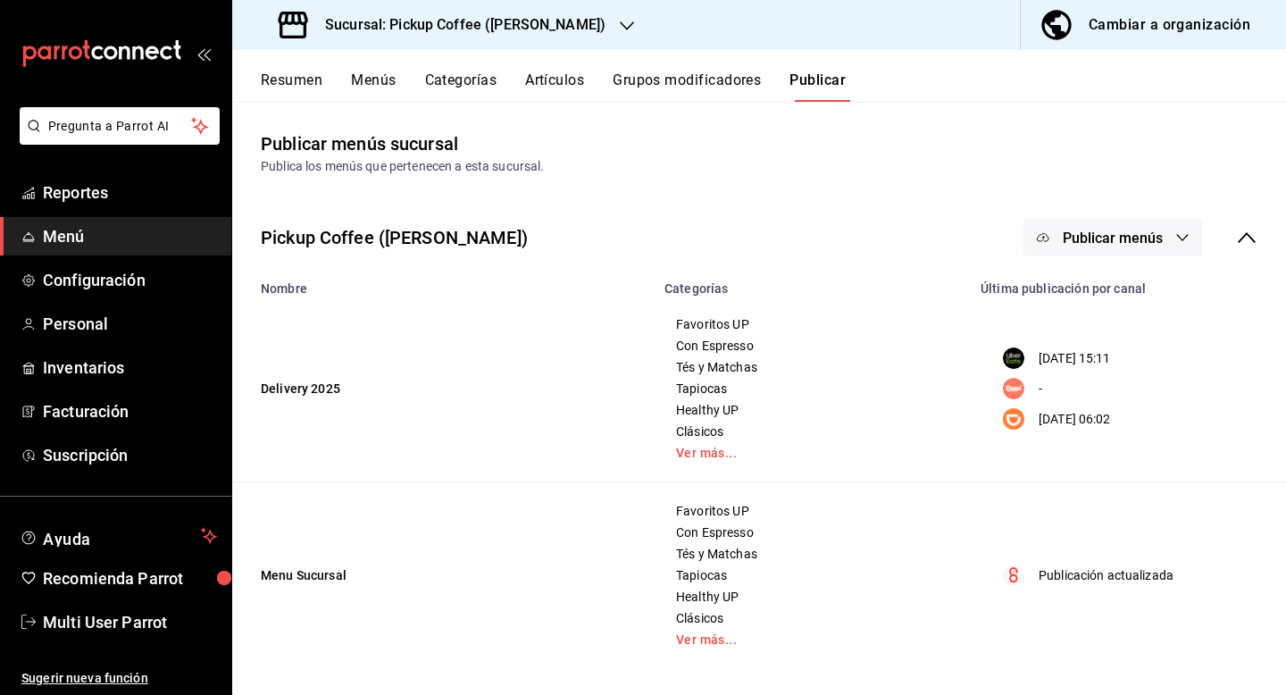
click at [551, 101] on button "Artículos" at bounding box center [554, 86] width 59 height 30
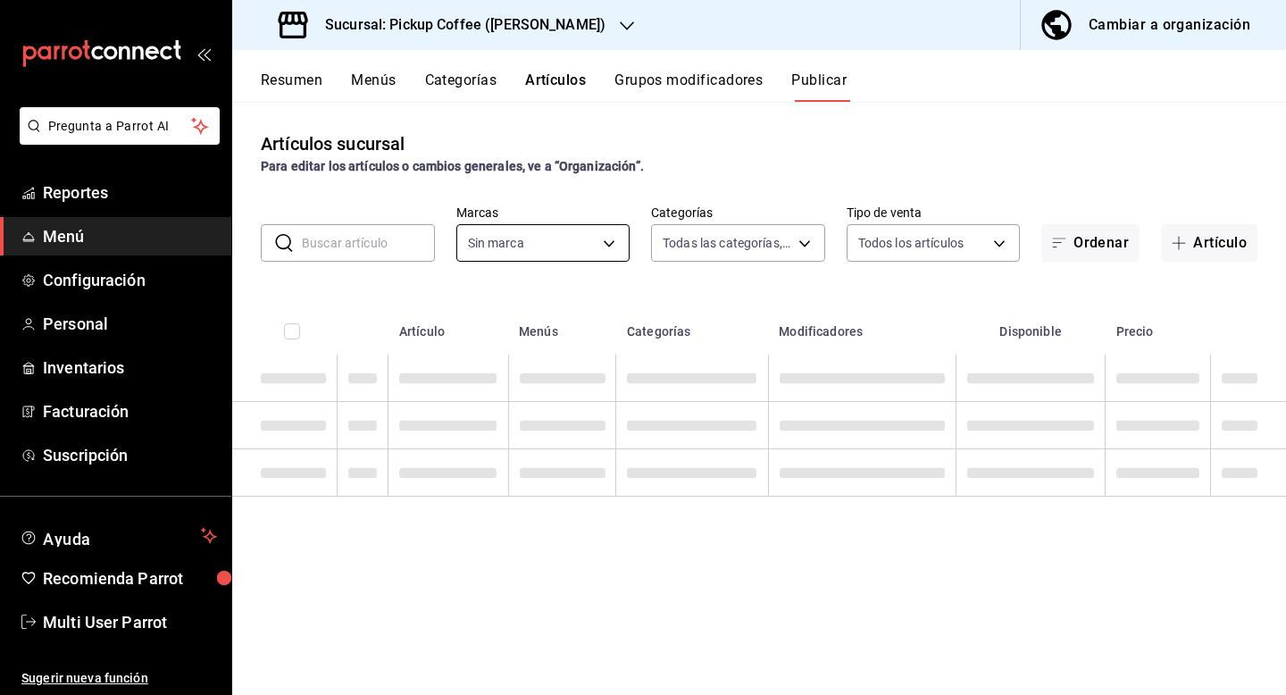
type input "5b91d91b-5d50-4258-8a39-b7c27b6201f2,66751013-9544-45f3-b5b3-d5f349b7c276"
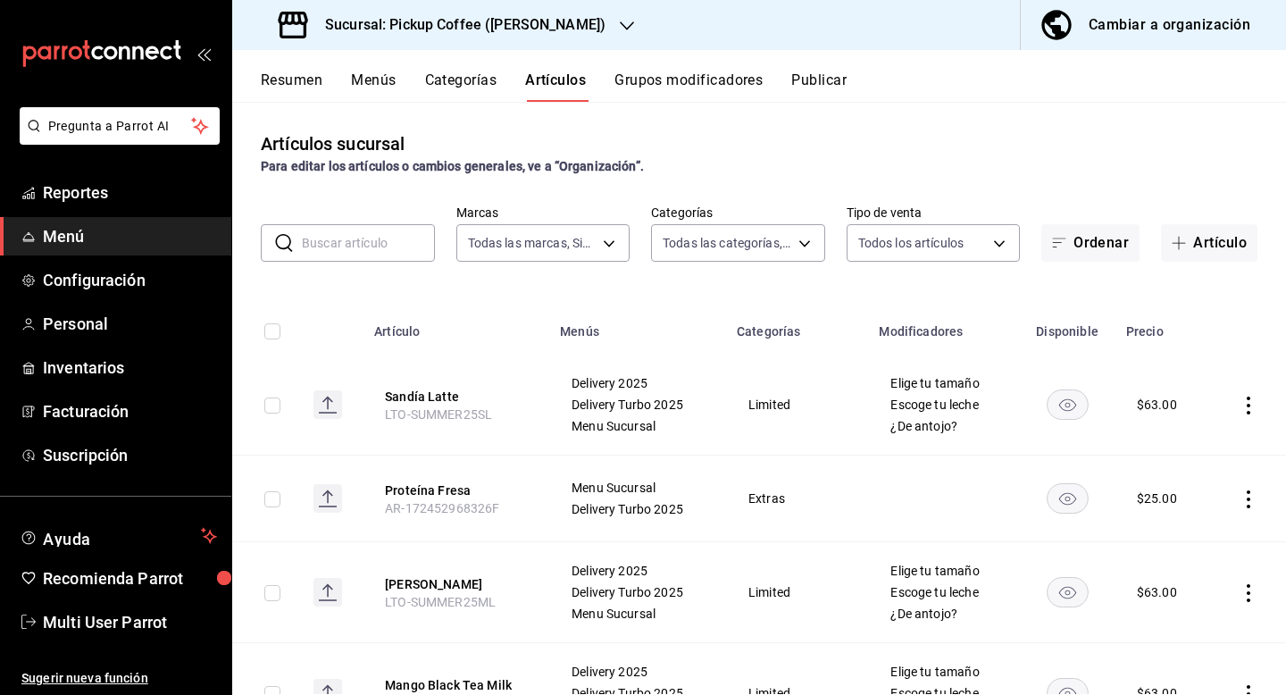
type input "5b91d91b-5d50-4258-8a39-b7c27b6201f2,66751013-9544-45f3-b5b3-d5f349b7c276"
click at [368, 239] on input "text" at bounding box center [368, 243] width 133 height 36
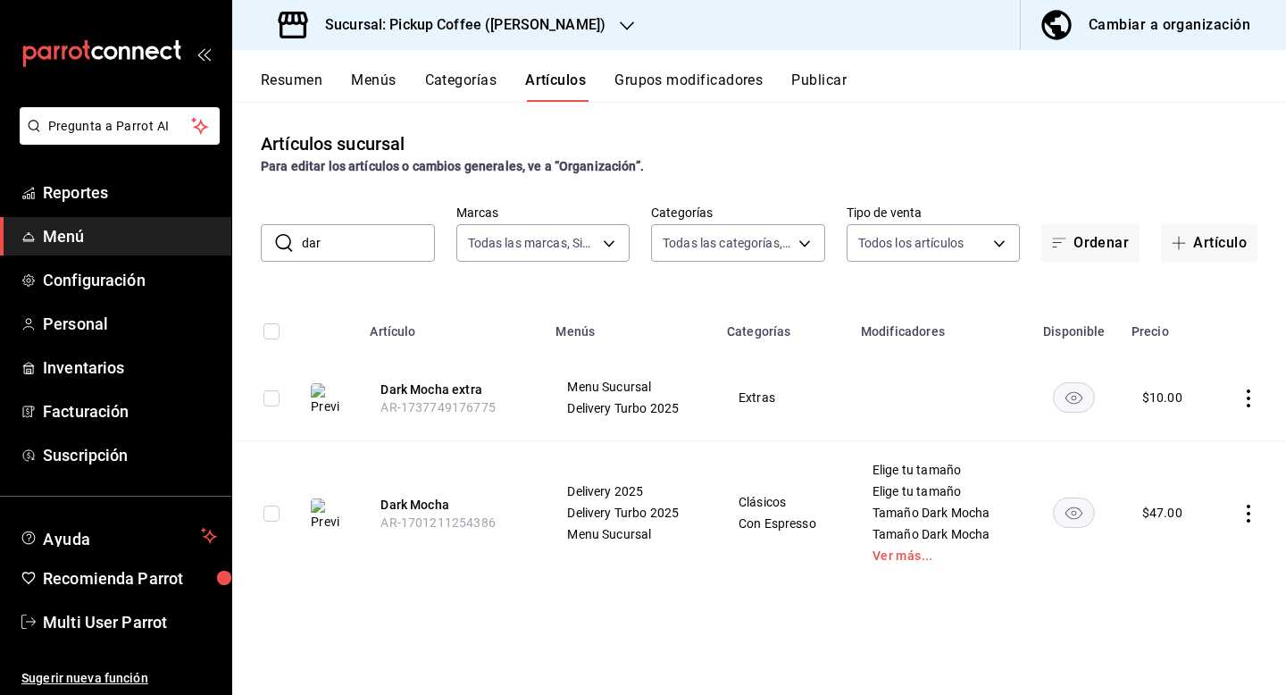
type input "dark"
click at [1244, 508] on icon "actions" at bounding box center [1248, 514] width 18 height 18
click at [1198, 554] on span "Editar" at bounding box center [1195, 554] width 46 height 19
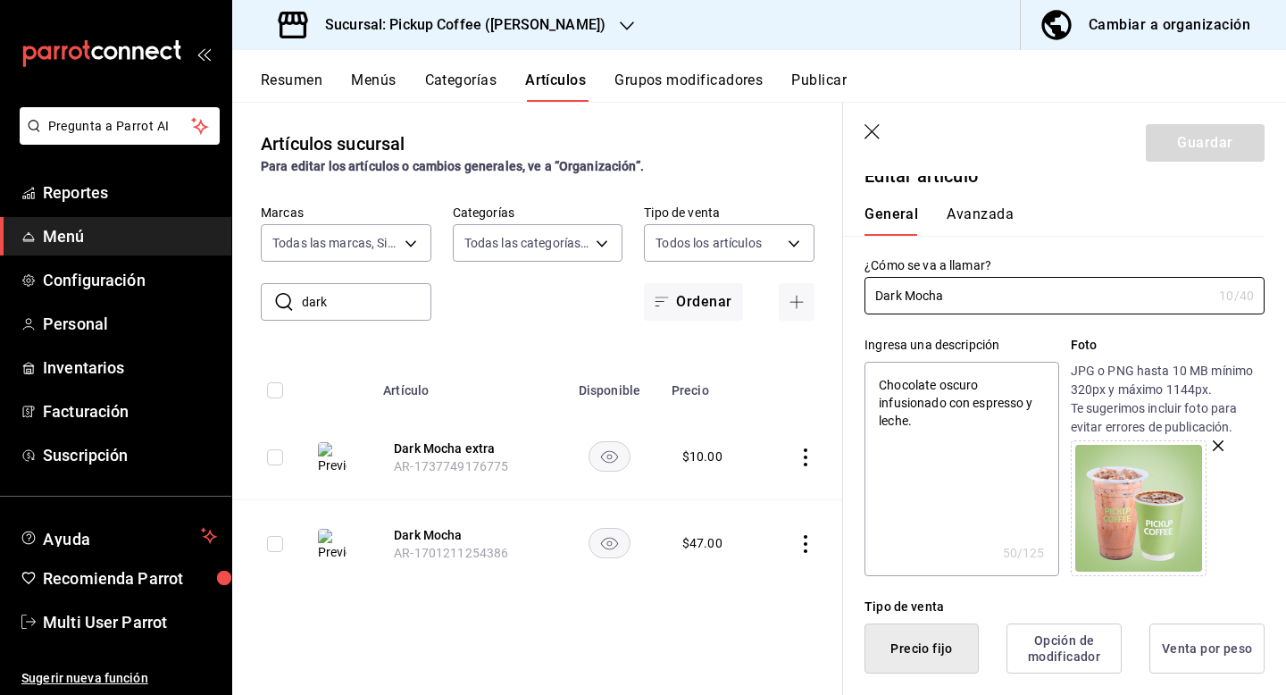
scroll to position [21, 0]
click at [963, 221] on button "Avanzada" at bounding box center [980, 219] width 67 height 30
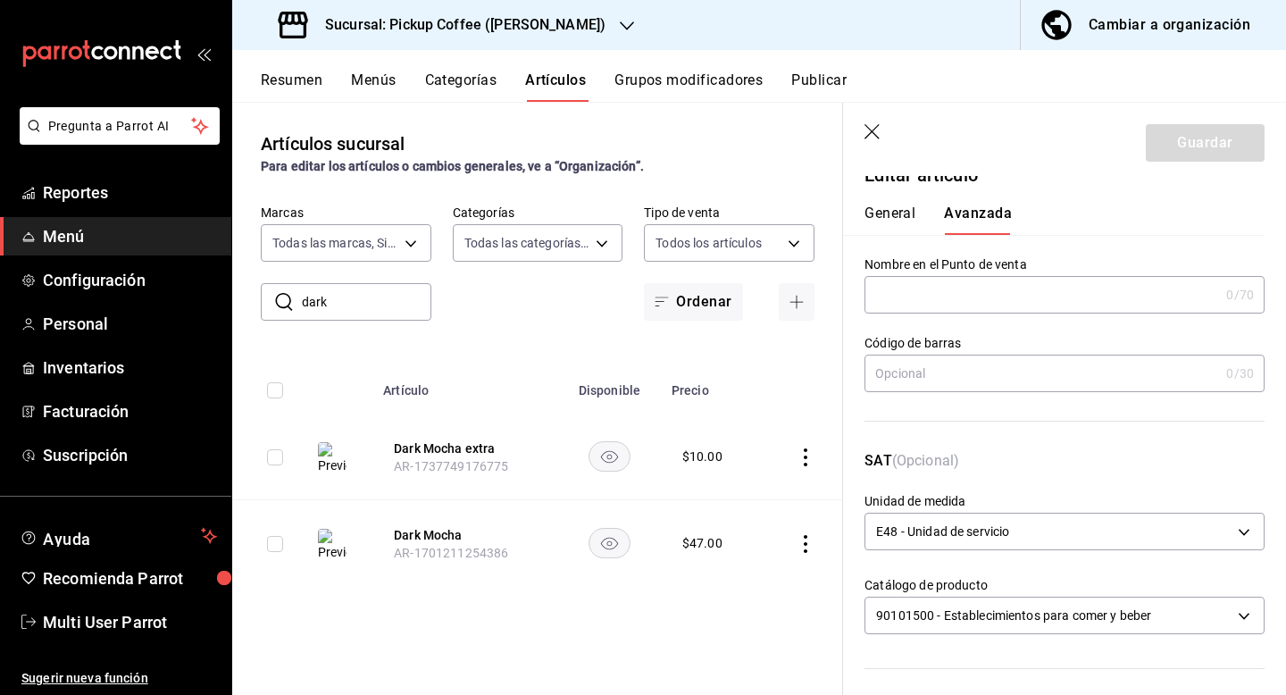
click at [911, 221] on button "General" at bounding box center [889, 219] width 51 height 30
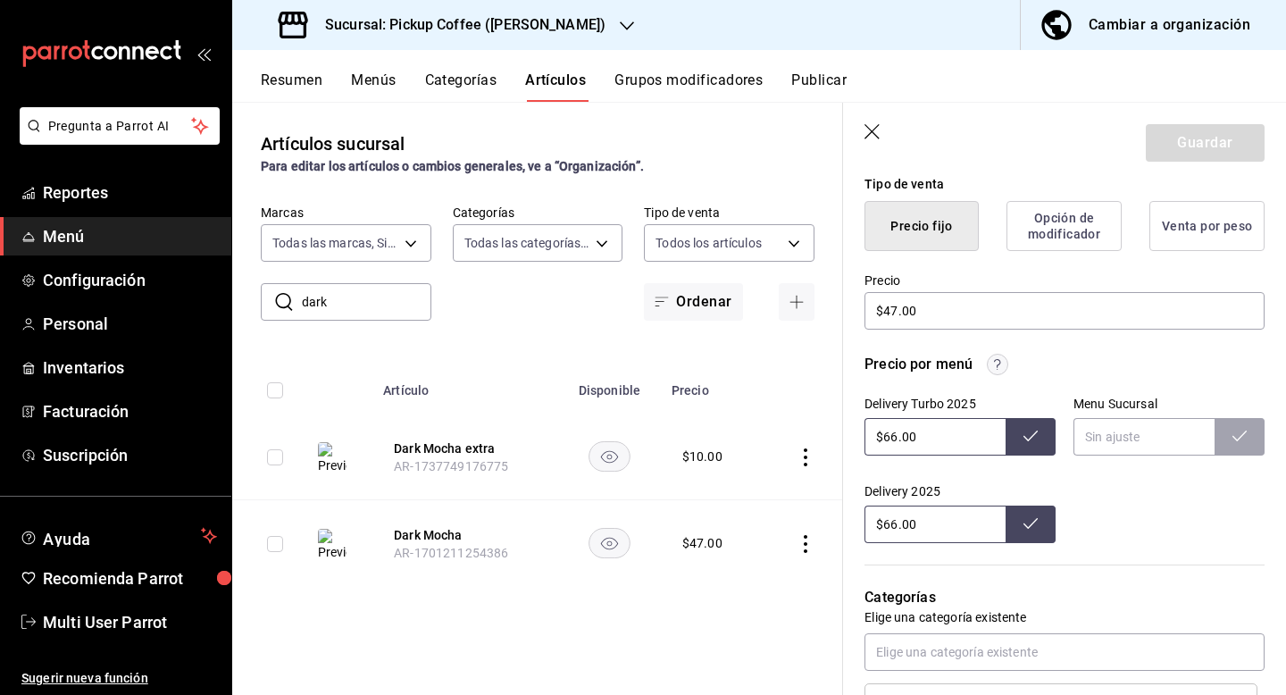
scroll to position [449, 0]
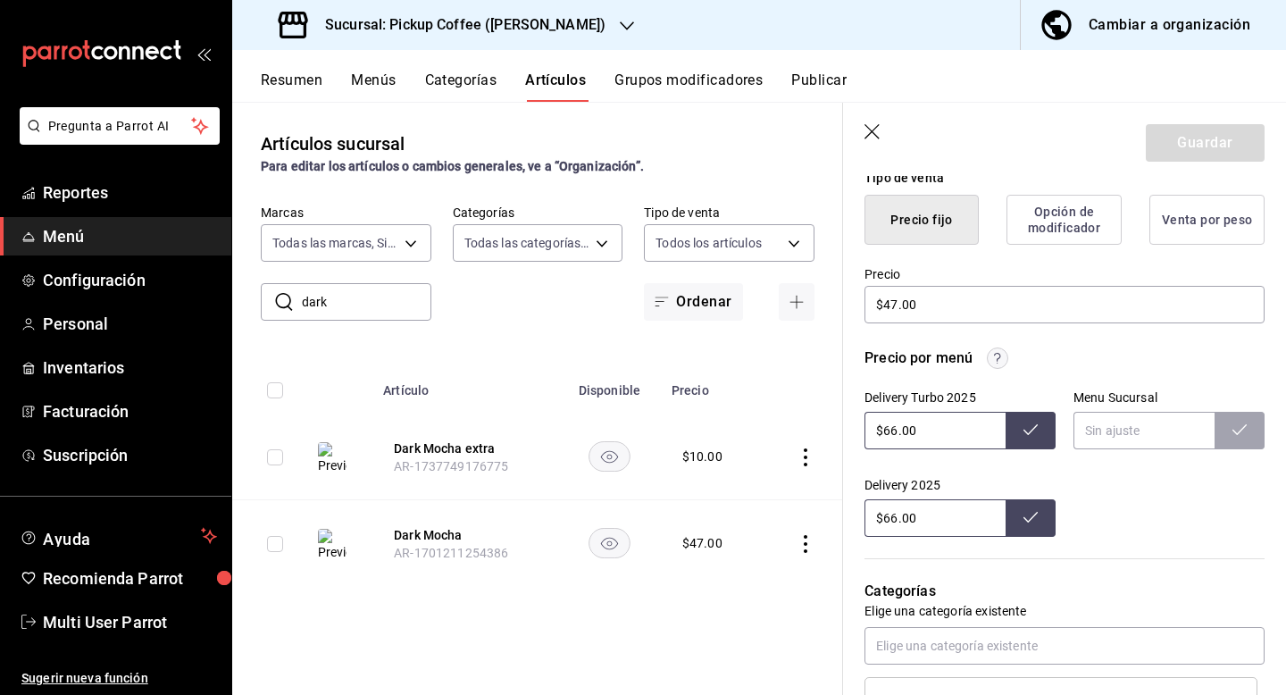
click at [1056, 224] on button "Opción de modificador" at bounding box center [1063, 220] width 115 height 50
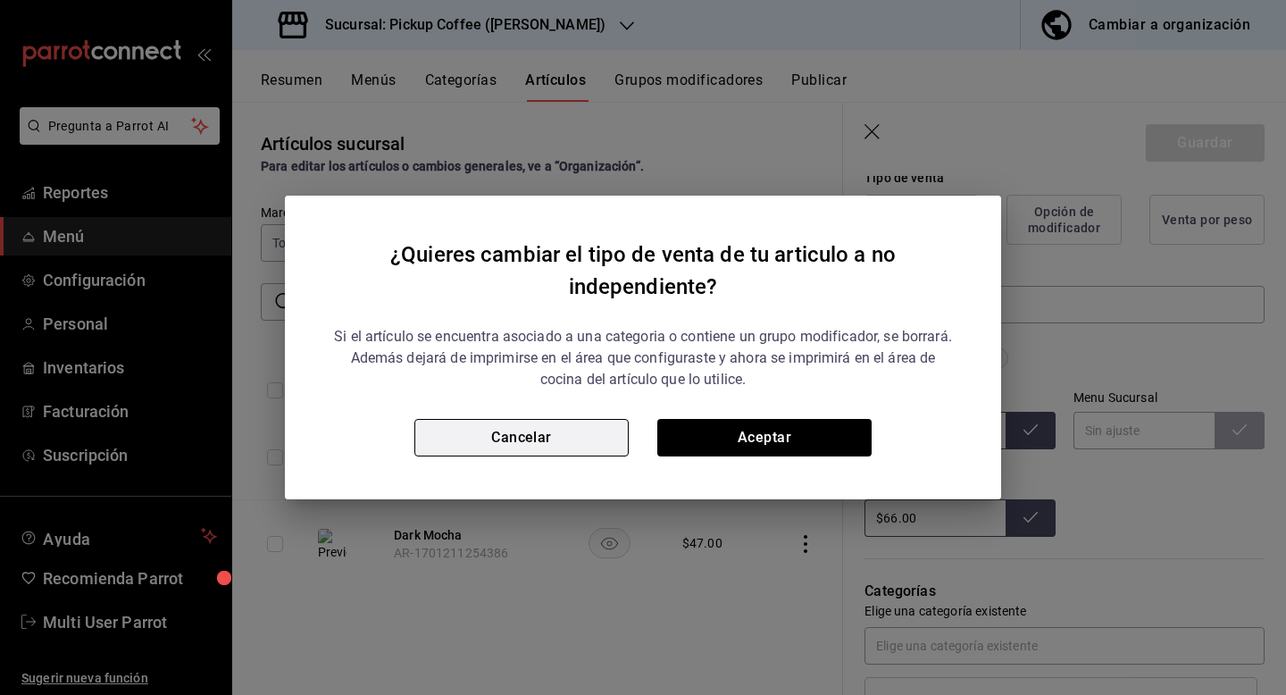
click at [600, 424] on button "Cancelar" at bounding box center [521, 438] width 214 height 38
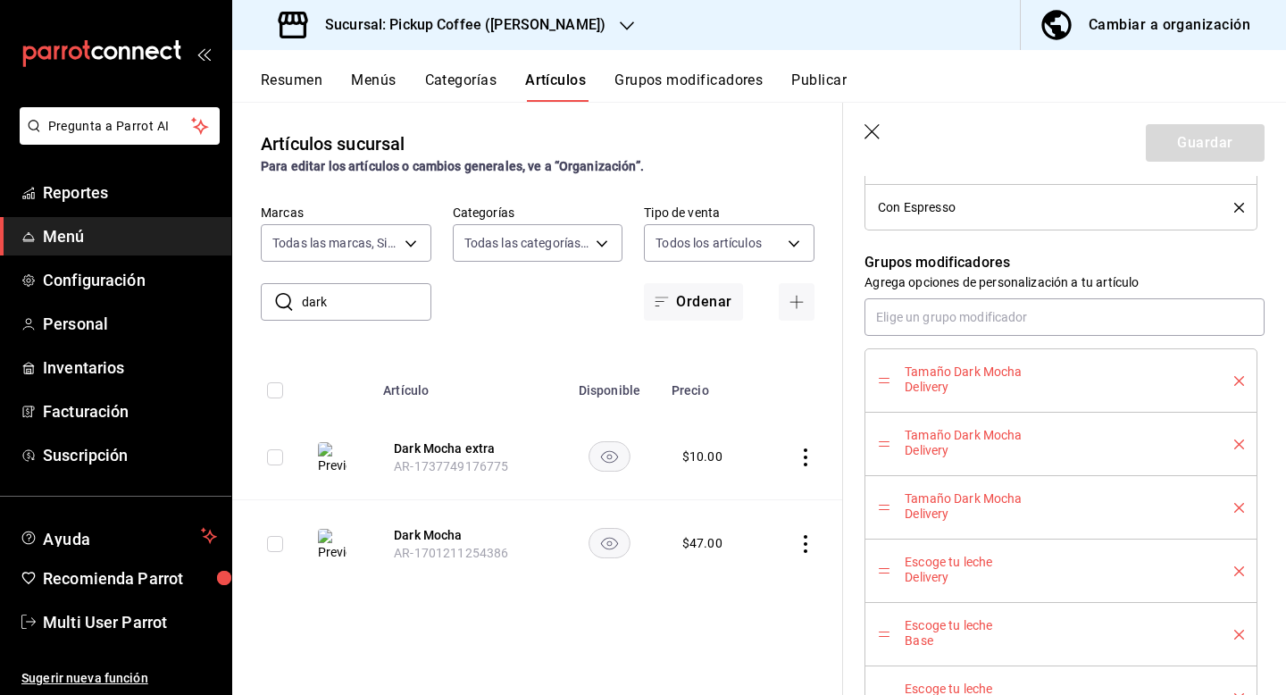
scroll to position [1042, 0]
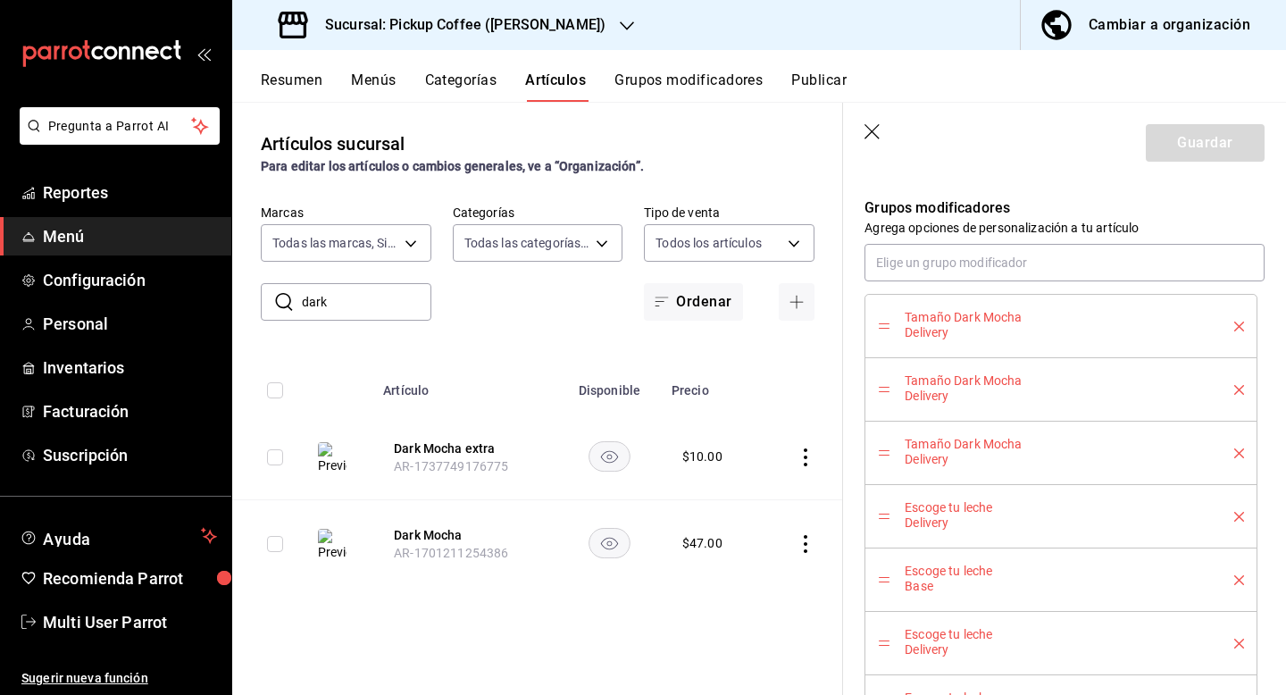
click at [1251, 329] on li "Tamaño Dark Mocha Delivery" at bounding box center [1060, 326] width 393 height 64
click at [1247, 330] on li "Tamaño Dark Mocha Delivery" at bounding box center [1060, 326] width 393 height 64
click at [1229, 339] on div "Tamaño Dark Mocha Delivery" at bounding box center [1061, 326] width 366 height 38
click at [1235, 331] on div "Tamaño Dark Mocha Delivery" at bounding box center [1061, 326] width 366 height 38
click at [1237, 328] on icon "delete" at bounding box center [1239, 326] width 10 height 10
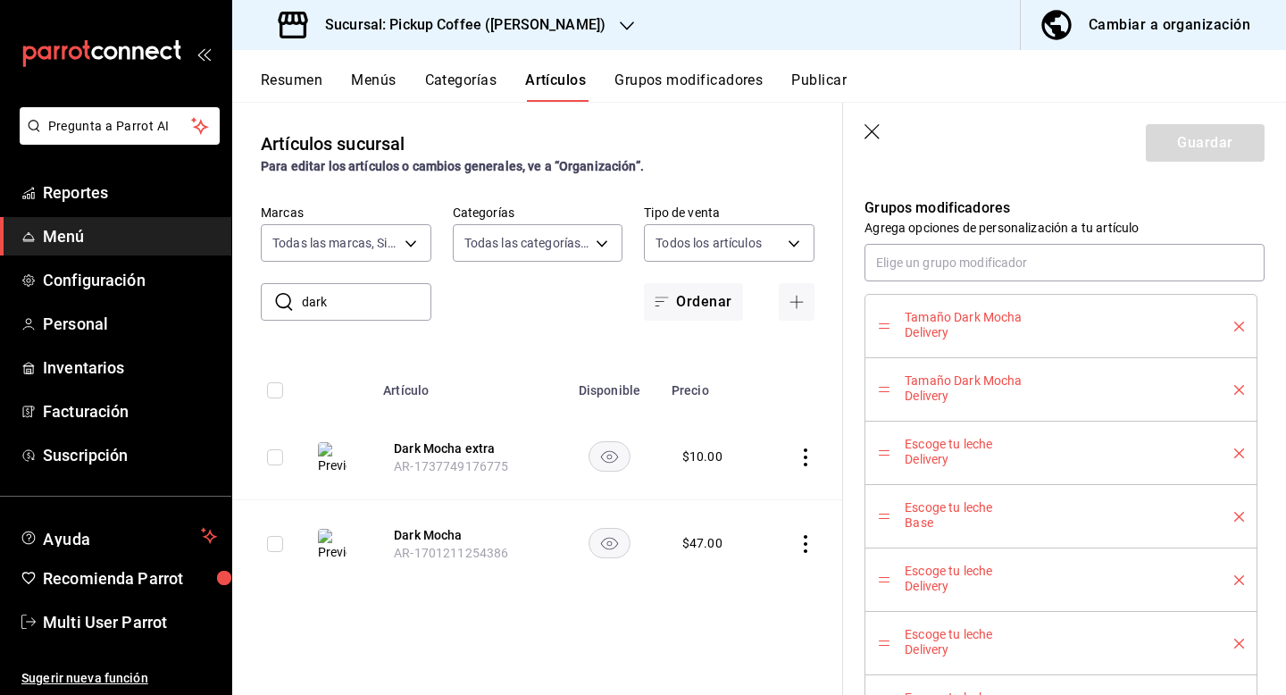
click at [1237, 328] on icon "delete" at bounding box center [1239, 326] width 10 height 10
click at [1239, 387] on icon "delete" at bounding box center [1239, 390] width 10 height 10
click at [1234, 426] on li "Escoge tu leche Delivery" at bounding box center [1060, 452] width 393 height 63
click at [1238, 455] on icon "delete" at bounding box center [1239, 453] width 10 height 10
click at [1243, 513] on icon "delete" at bounding box center [1239, 517] width 10 height 10
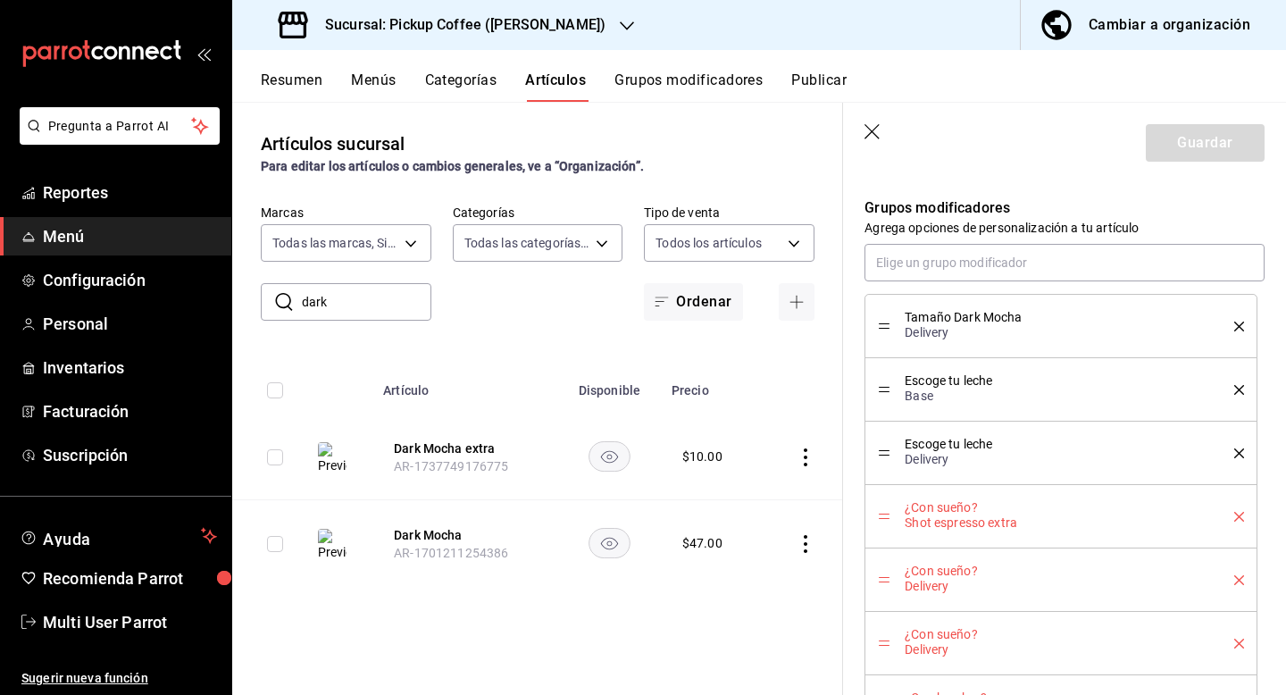
click at [1243, 514] on icon "delete" at bounding box center [1239, 517] width 10 height 10
click at [1236, 575] on icon "delete" at bounding box center [1239, 580] width 10 height 10
click at [1239, 510] on div "¿Con sueño? Delivery" at bounding box center [1061, 516] width 366 height 38
click at [1241, 515] on icon "delete" at bounding box center [1239, 517] width 10 height 10
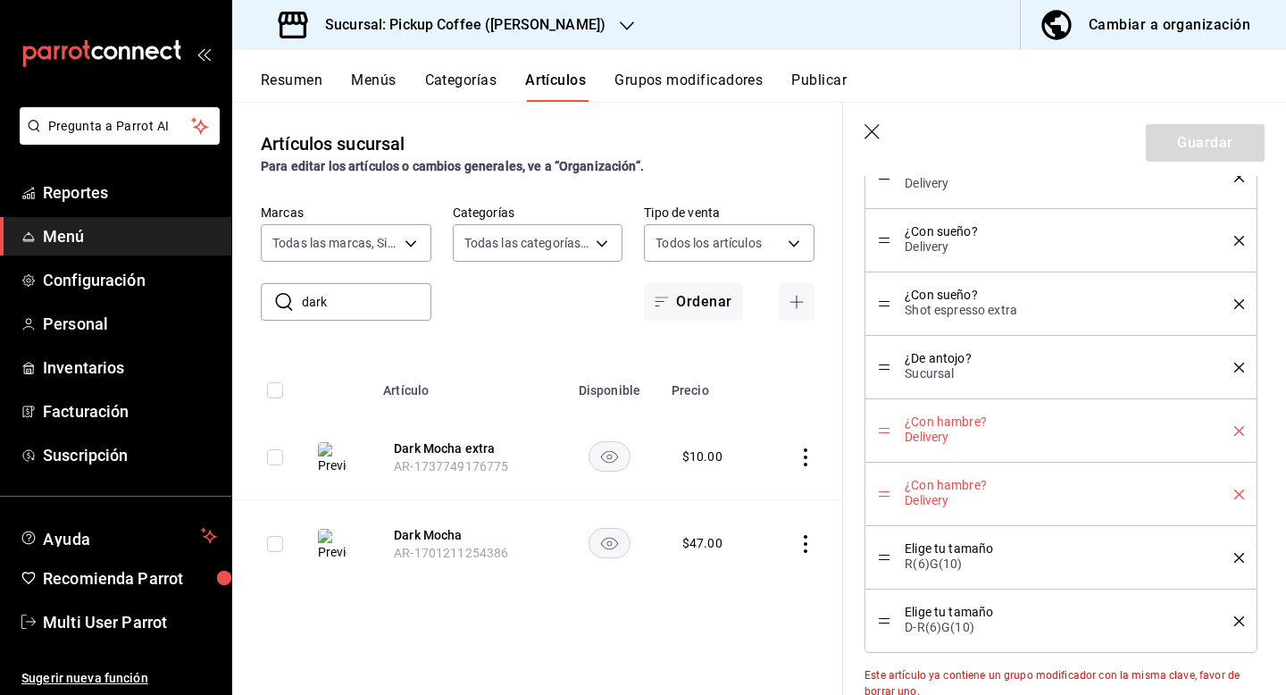
scroll to position [1333, 0]
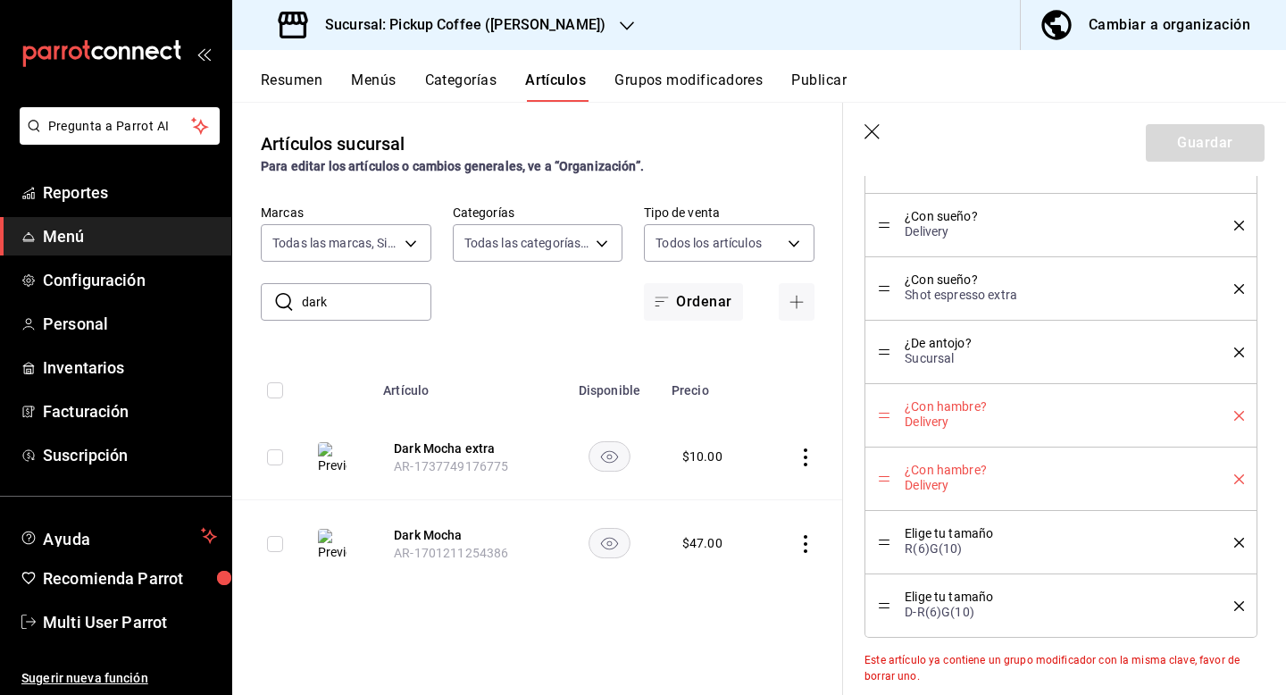
click at [1244, 480] on li "¿Con hambre? Delivery" at bounding box center [1060, 478] width 393 height 63
click at [1230, 483] on button "delete" at bounding box center [1233, 479] width 22 height 10
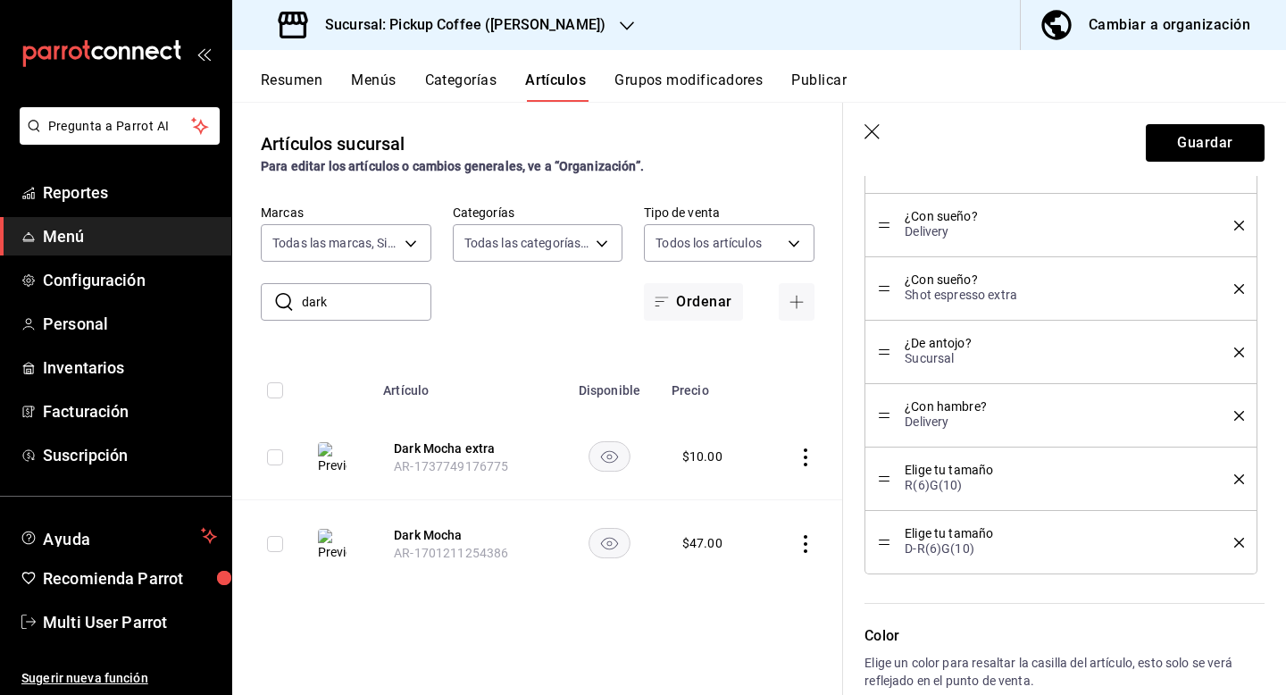
scroll to position [1632, 0]
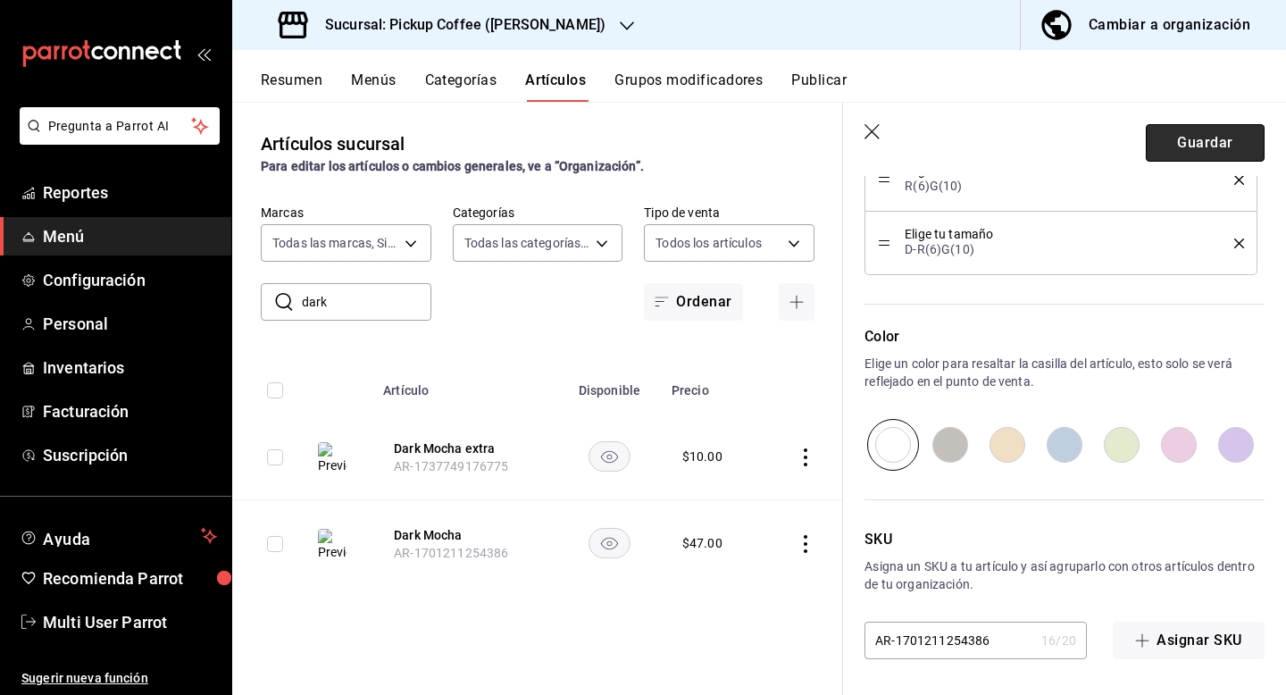
click at [1221, 147] on button "Guardar" at bounding box center [1205, 143] width 119 height 38
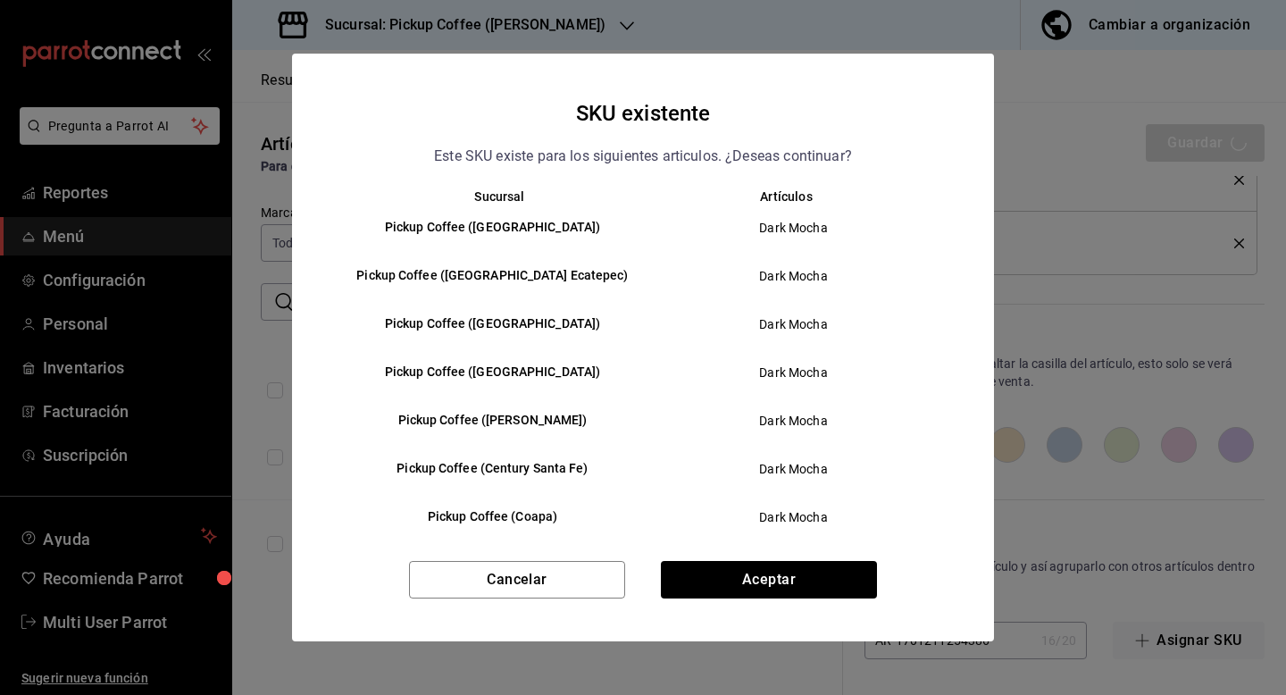
click at [521, 244] on td "Pickup Coffee ([GEOGRAPHIC_DATA])" at bounding box center [485, 228] width 315 height 48
click at [739, 514] on span "Dark Mocha" at bounding box center [793, 517] width 271 height 18
click at [739, 563] on button "Aceptar" at bounding box center [769, 580] width 216 height 38
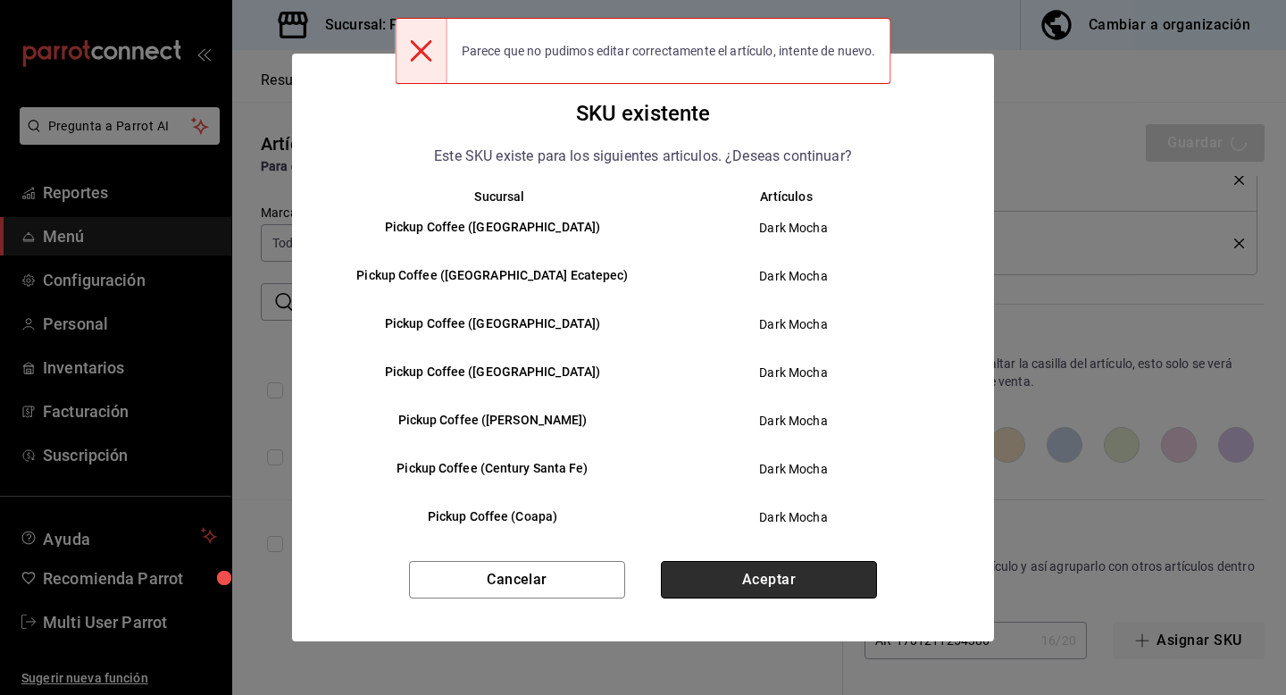
click at [739, 563] on button "Aceptar" at bounding box center [769, 580] width 216 height 38
click at [739, 563] on div "Cancelar Aceptar" at bounding box center [643, 601] width 702 height 80
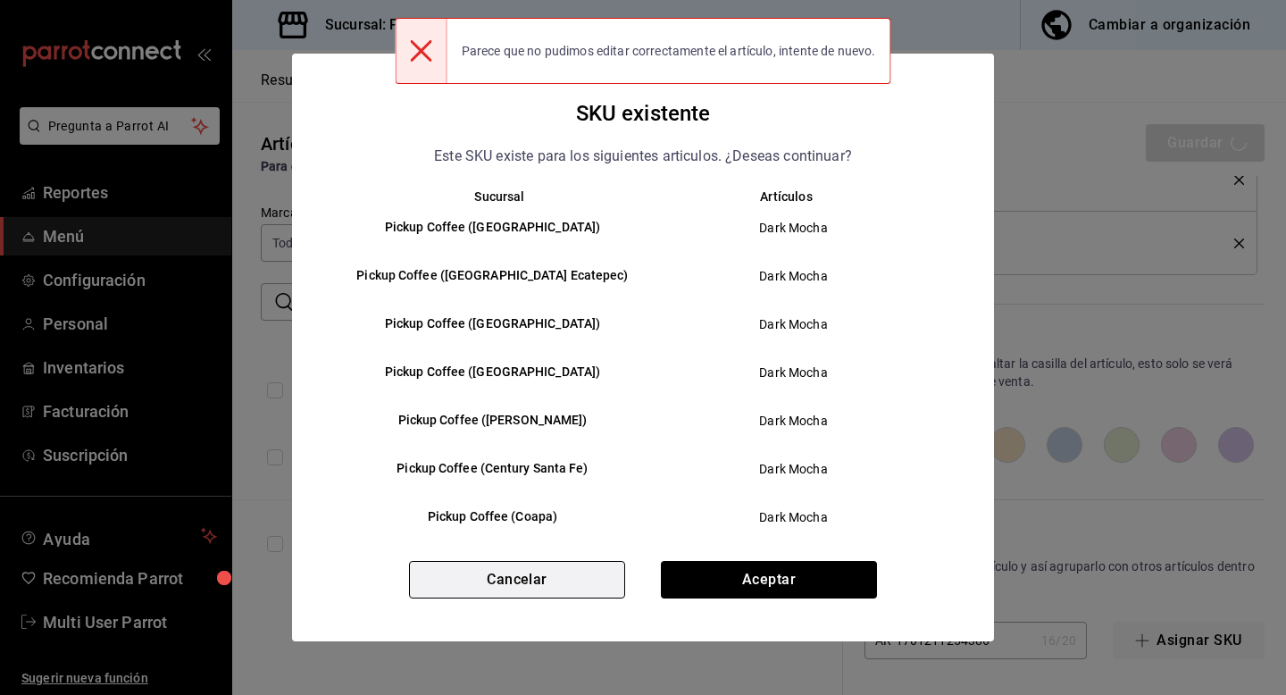
click at [555, 580] on button "Cancelar" at bounding box center [517, 580] width 216 height 38
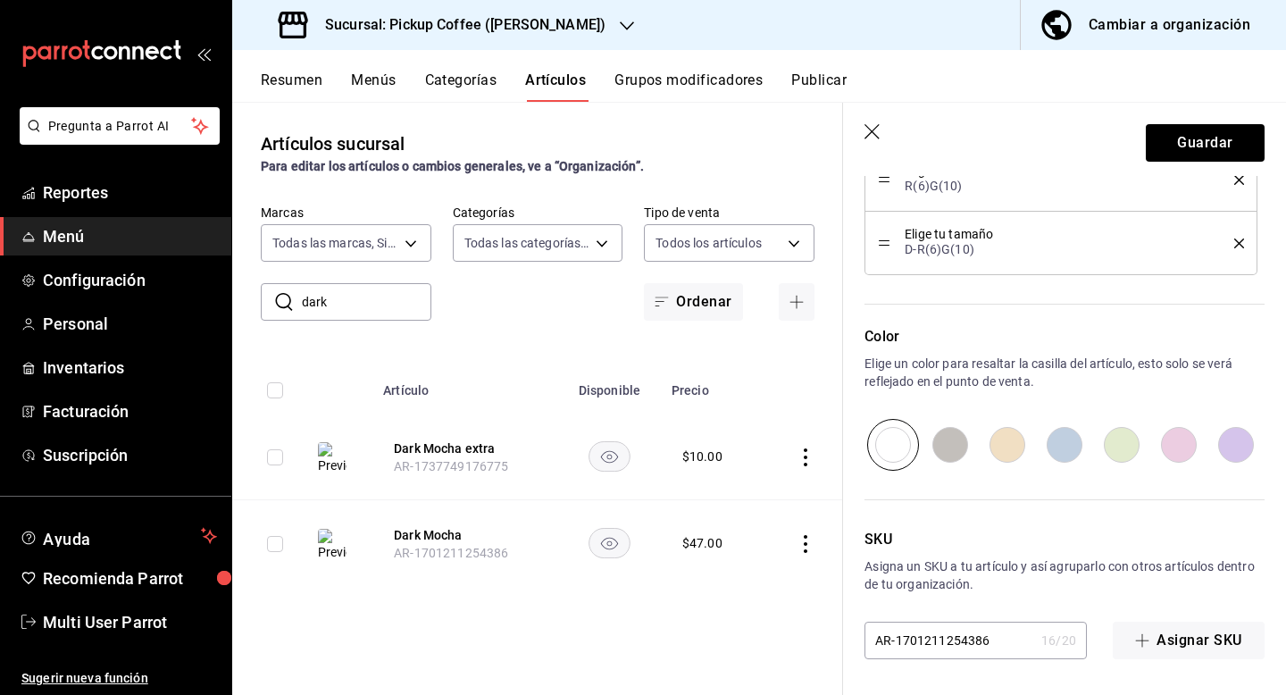
click at [795, 540] on td at bounding box center [802, 543] width 82 height 87
click at [801, 541] on icon "actions" at bounding box center [806, 544] width 18 height 18
click at [749, 576] on span "Editar" at bounding box center [752, 574] width 46 height 19
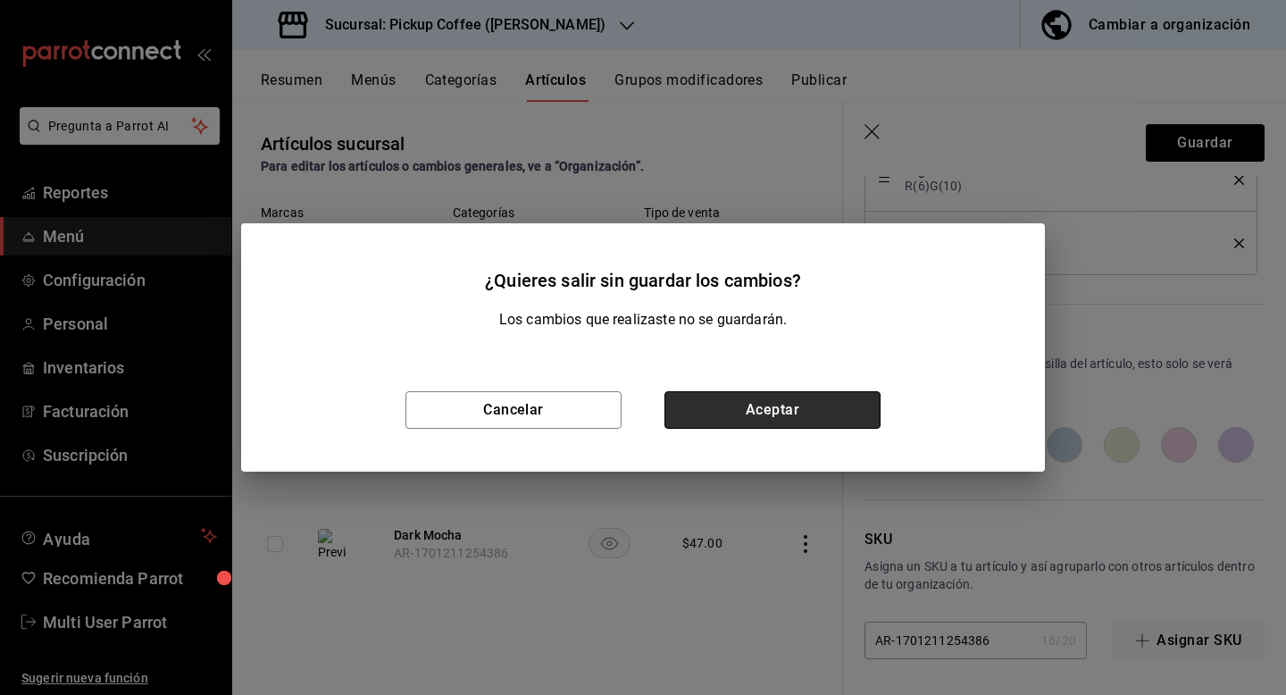
click at [813, 412] on button "Aceptar" at bounding box center [772, 410] width 216 height 38
type textarea "x"
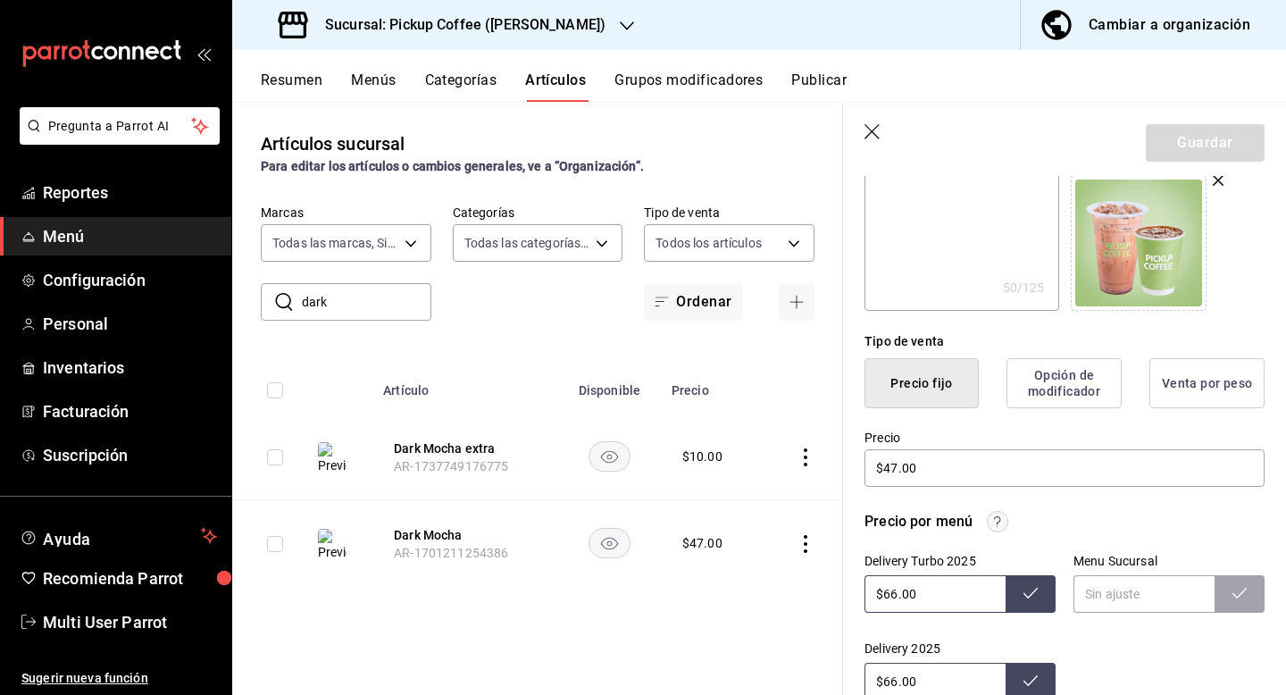
scroll to position [259, 0]
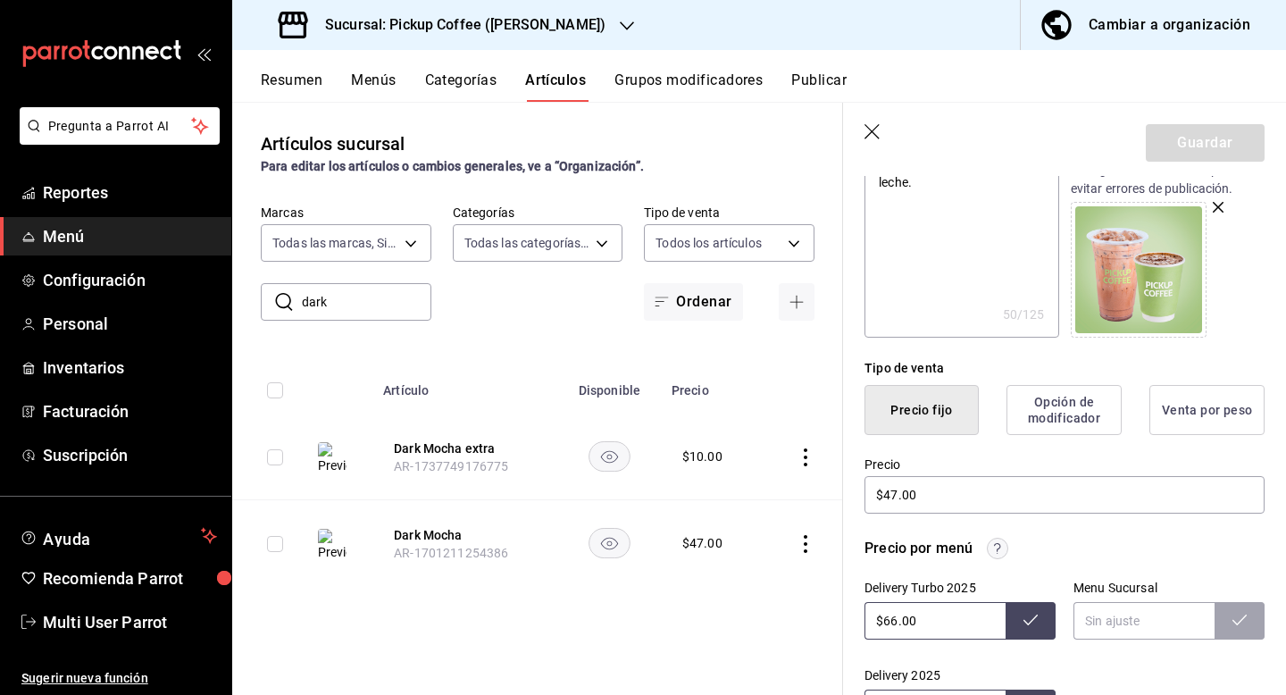
click at [872, 132] on icon "button" at bounding box center [871, 131] width 15 height 15
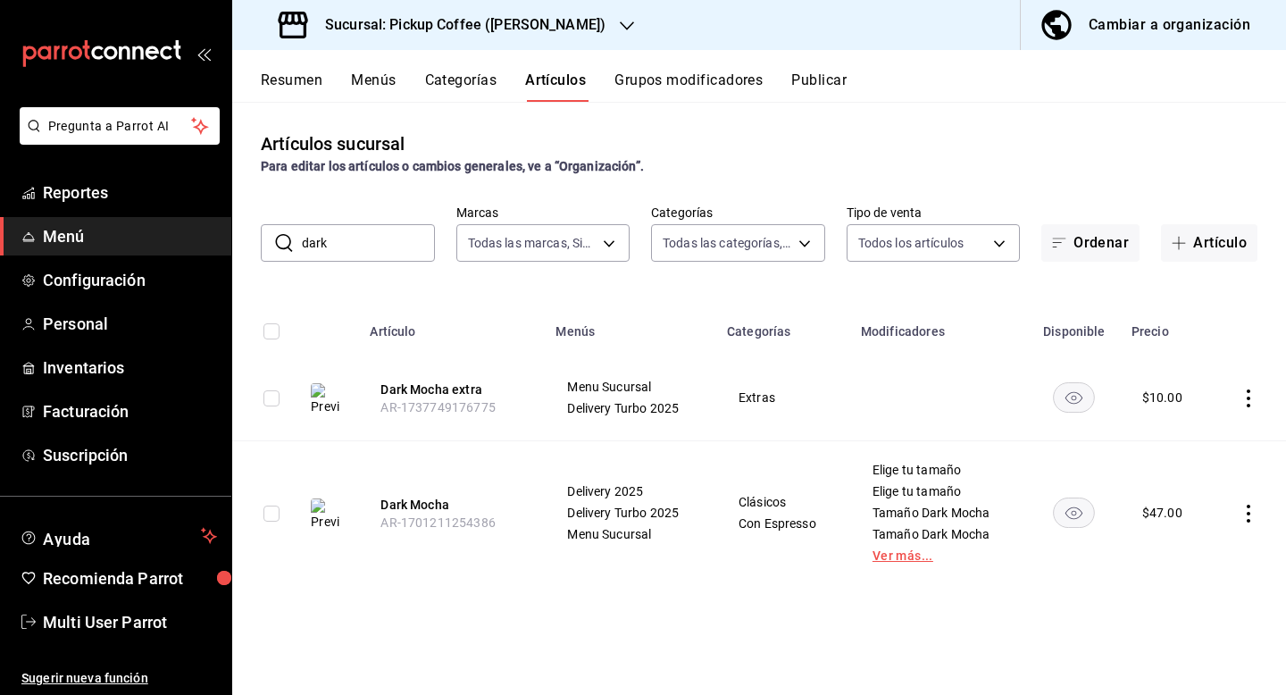
click at [905, 559] on link "Ver más..." at bounding box center [938, 555] width 133 height 13
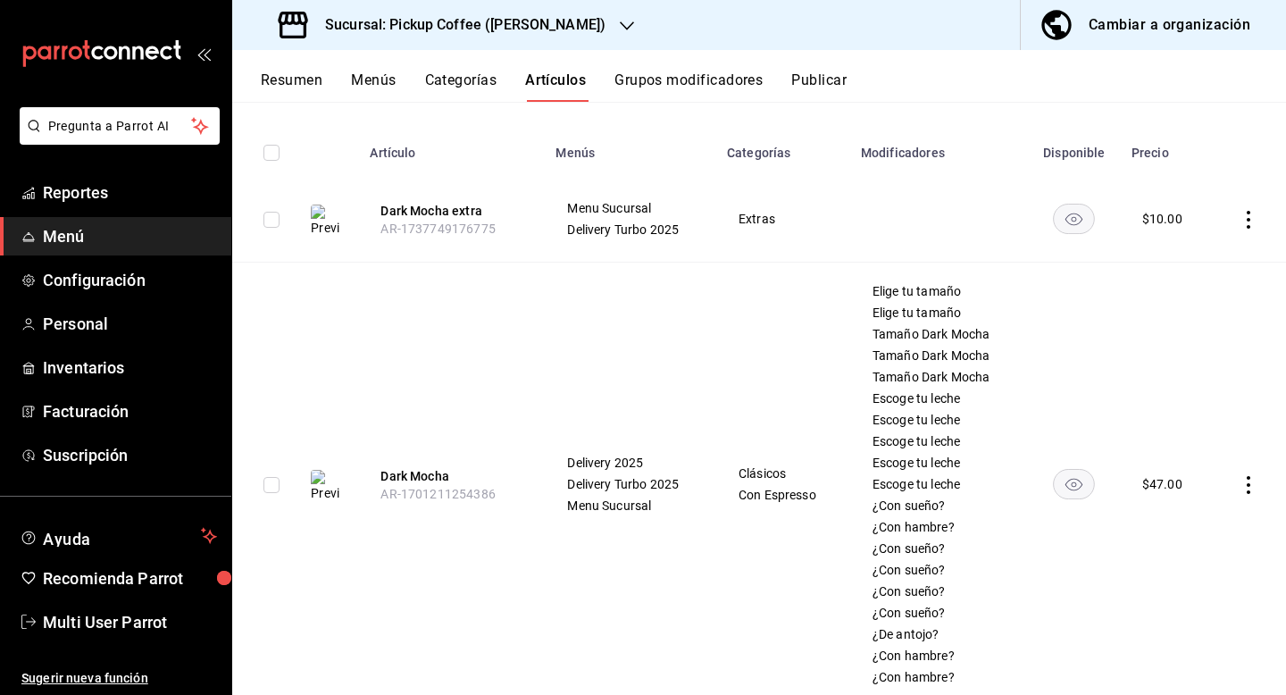
scroll to position [233, 0]
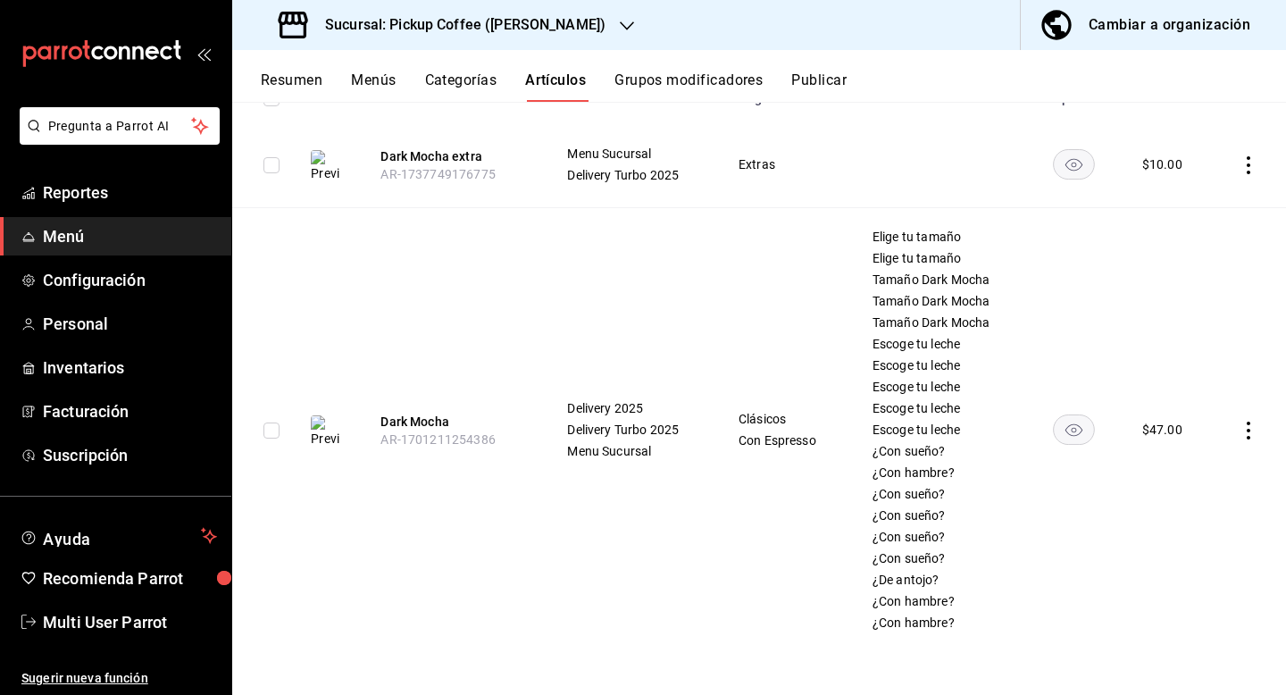
click at [1147, 45] on button "Cambiar a organización" at bounding box center [1146, 25] width 251 height 50
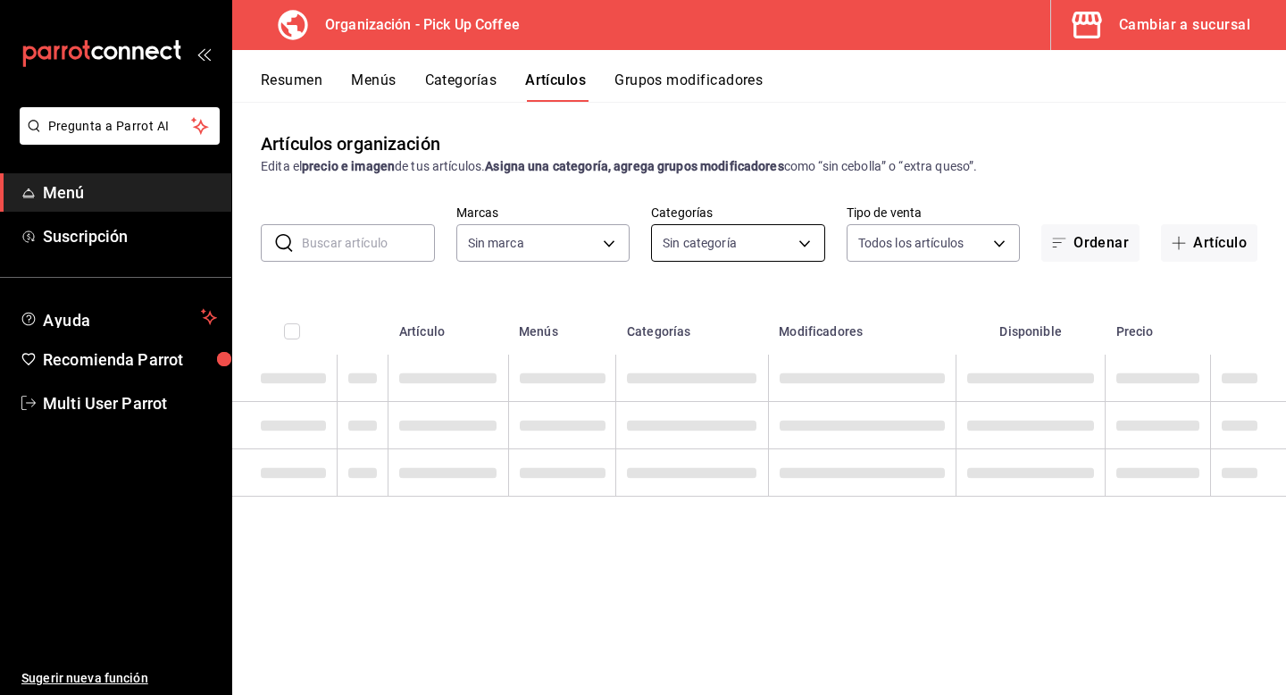
type input "be2dd662-c872-4fc9-aaab-377dbd4a662e"
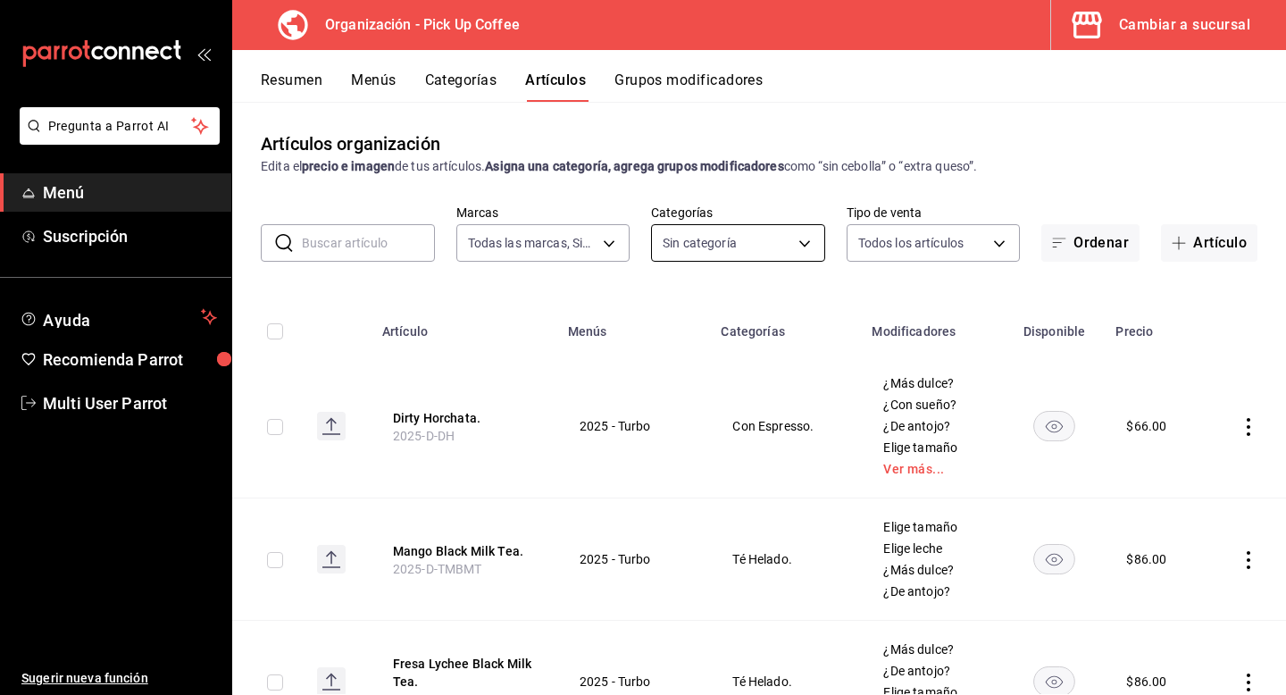
type input "4db18fed-9ffb-4c6a-b425-c60c97b678ba,53820eb7-d444-4b41-b4e8-98457ff70bcd,fb815…"
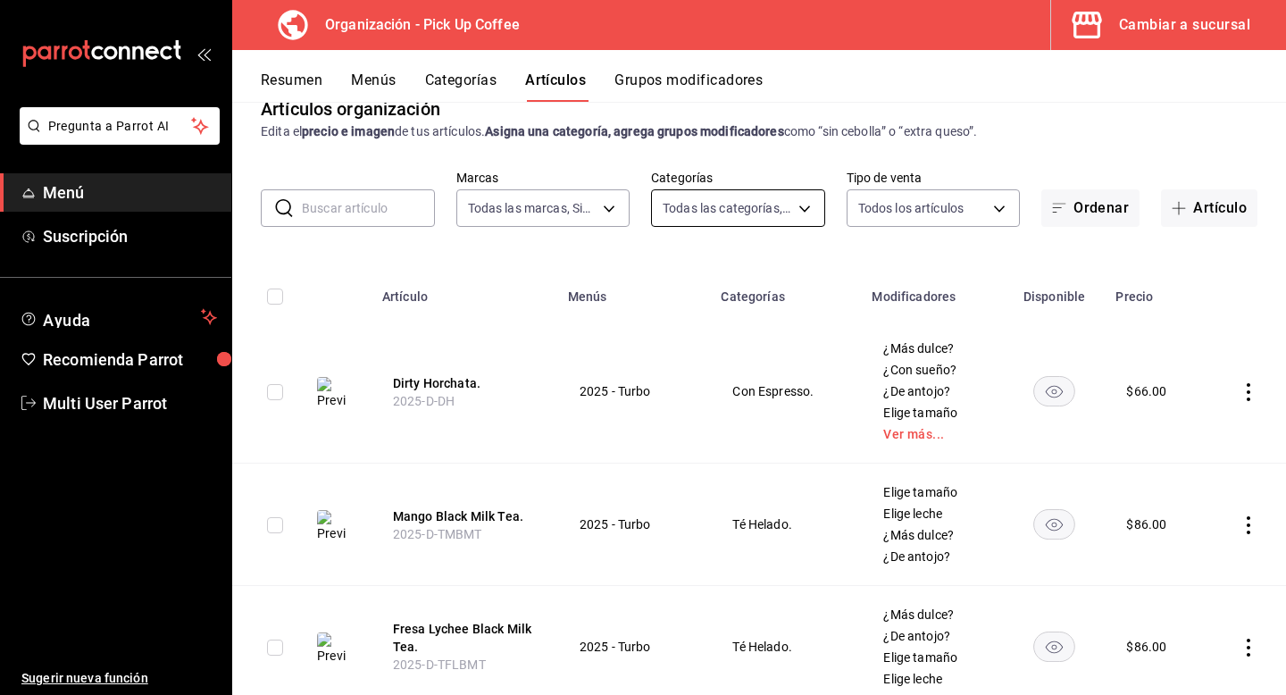
scroll to position [0, 0]
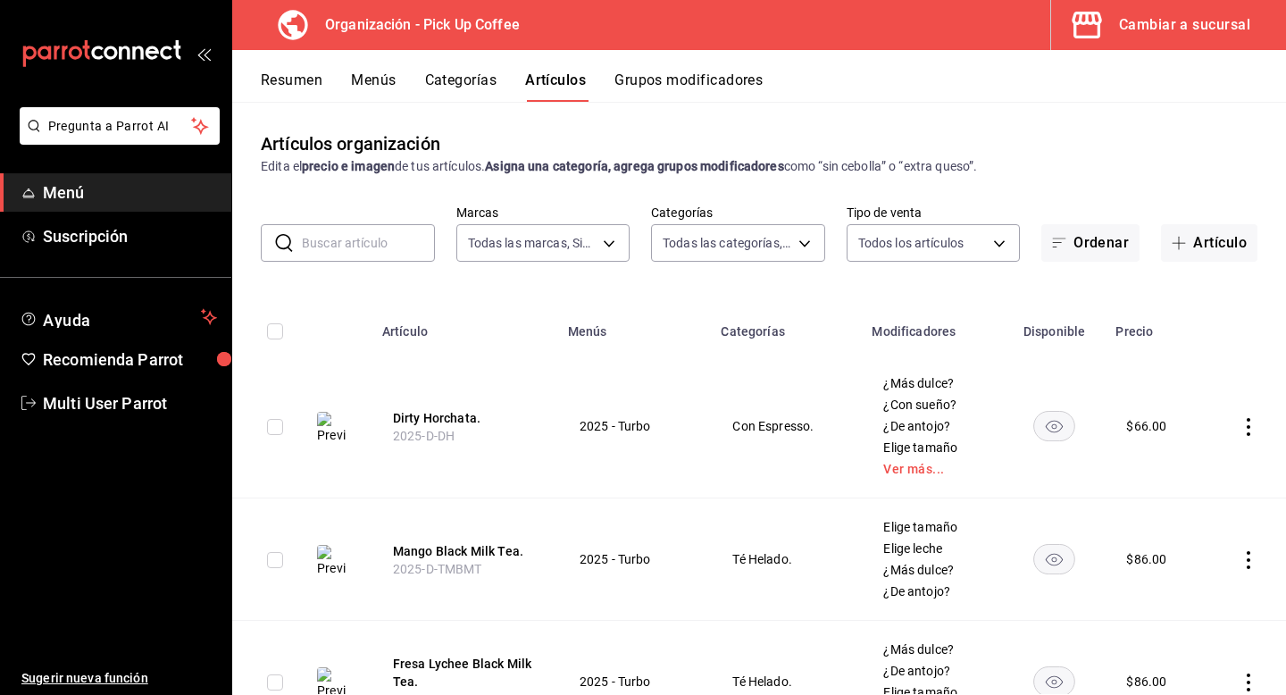
click at [415, 250] on input "text" at bounding box center [368, 243] width 133 height 36
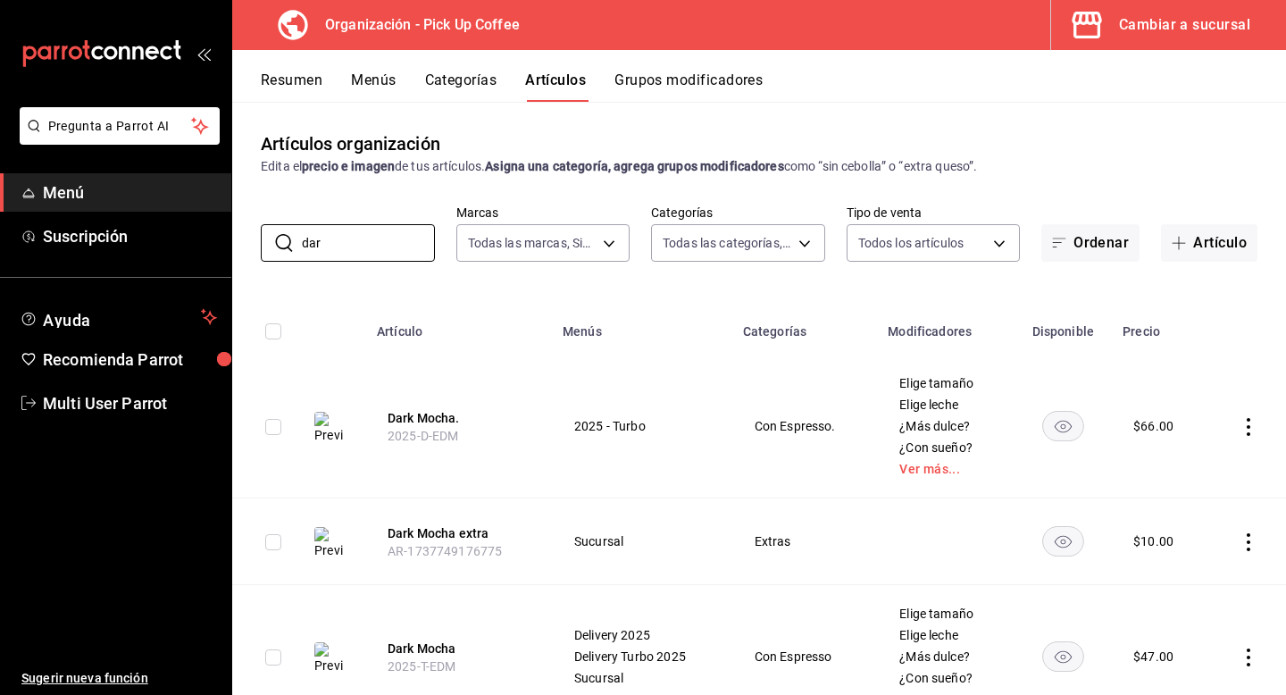
scroll to position [77, 0]
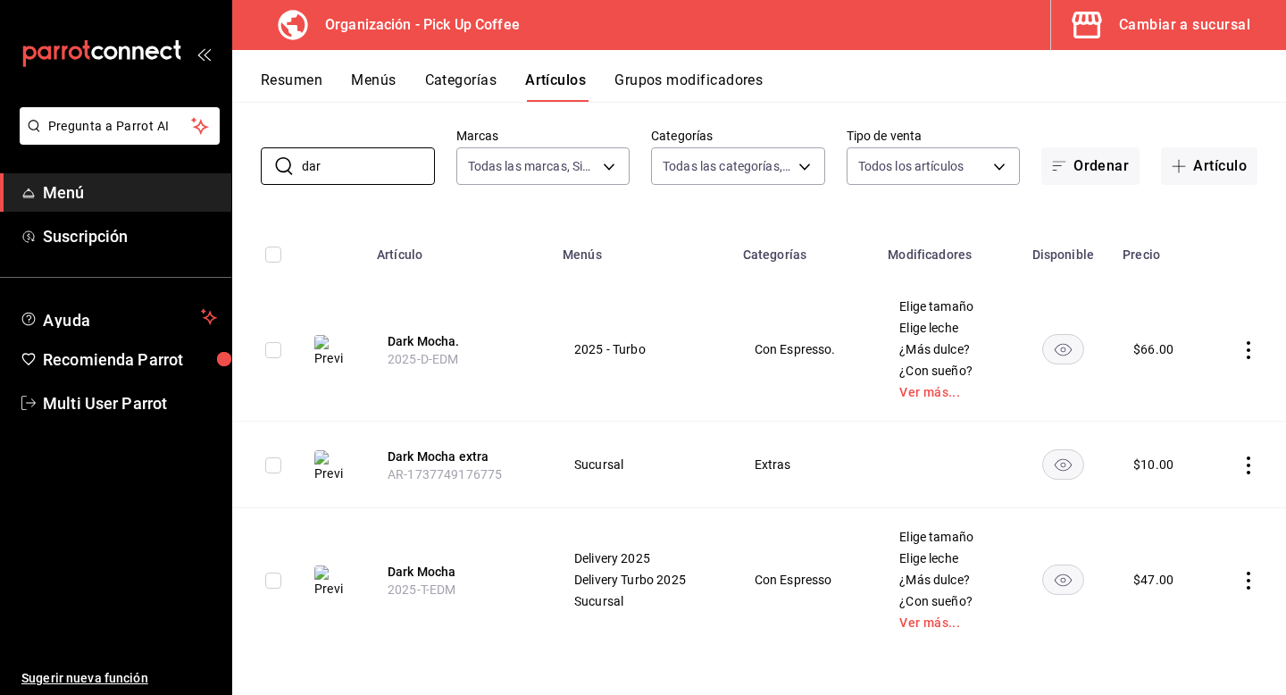
type input "dar"
click at [1240, 576] on icon "actions" at bounding box center [1248, 580] width 18 height 18
click at [1200, 580] on span "Editar" at bounding box center [1195, 574] width 46 height 19
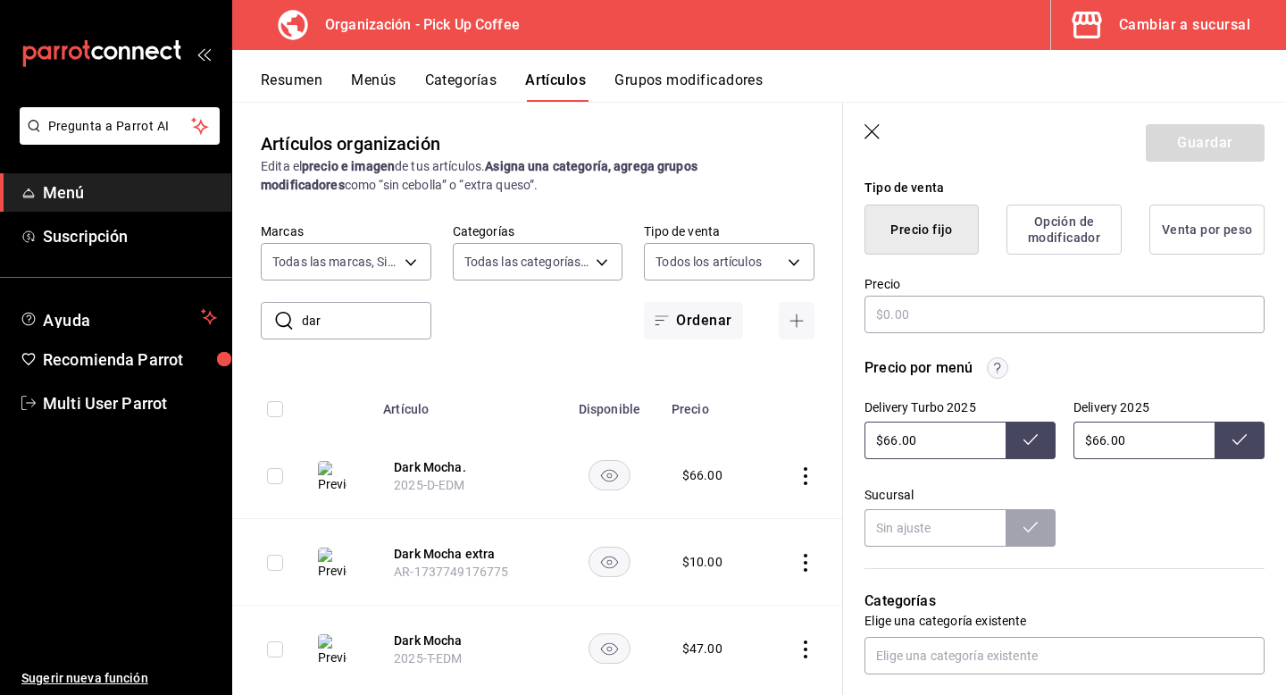
type textarea "x"
type input "$47.00"
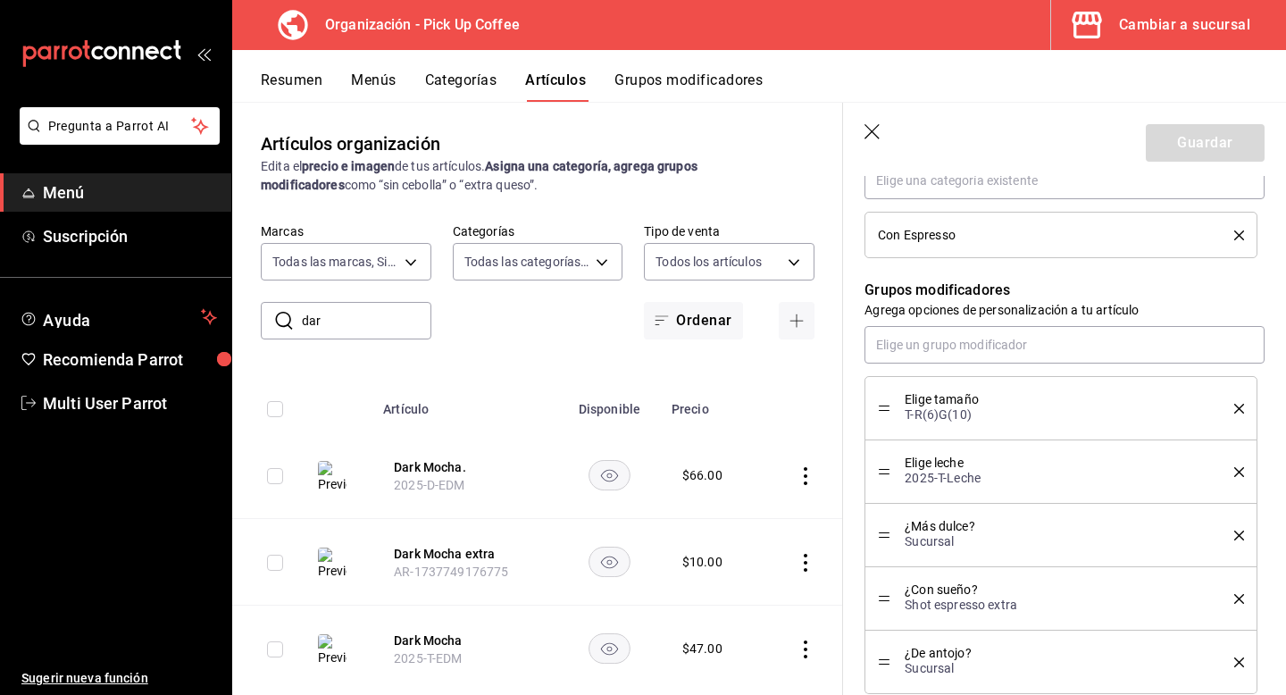
scroll to position [915, 0]
click at [1051, 475] on p "2025-T-Leche" at bounding box center [1056, 477] width 303 height 18
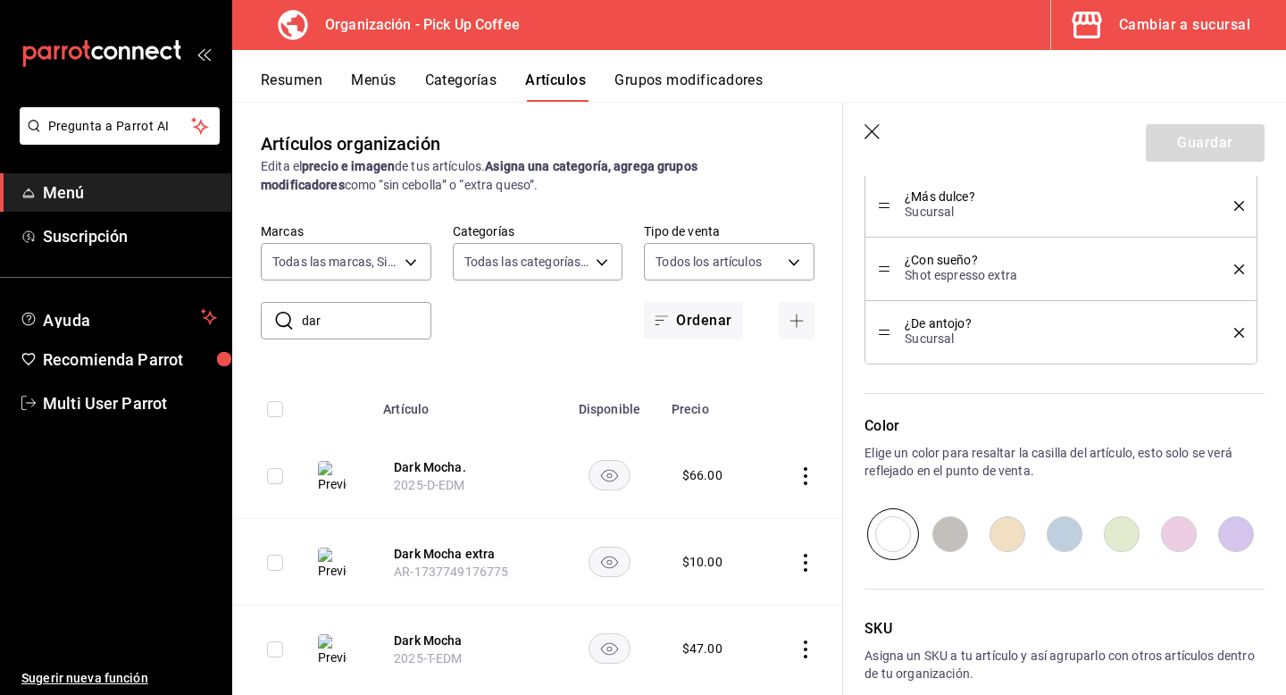
scroll to position [1333, 0]
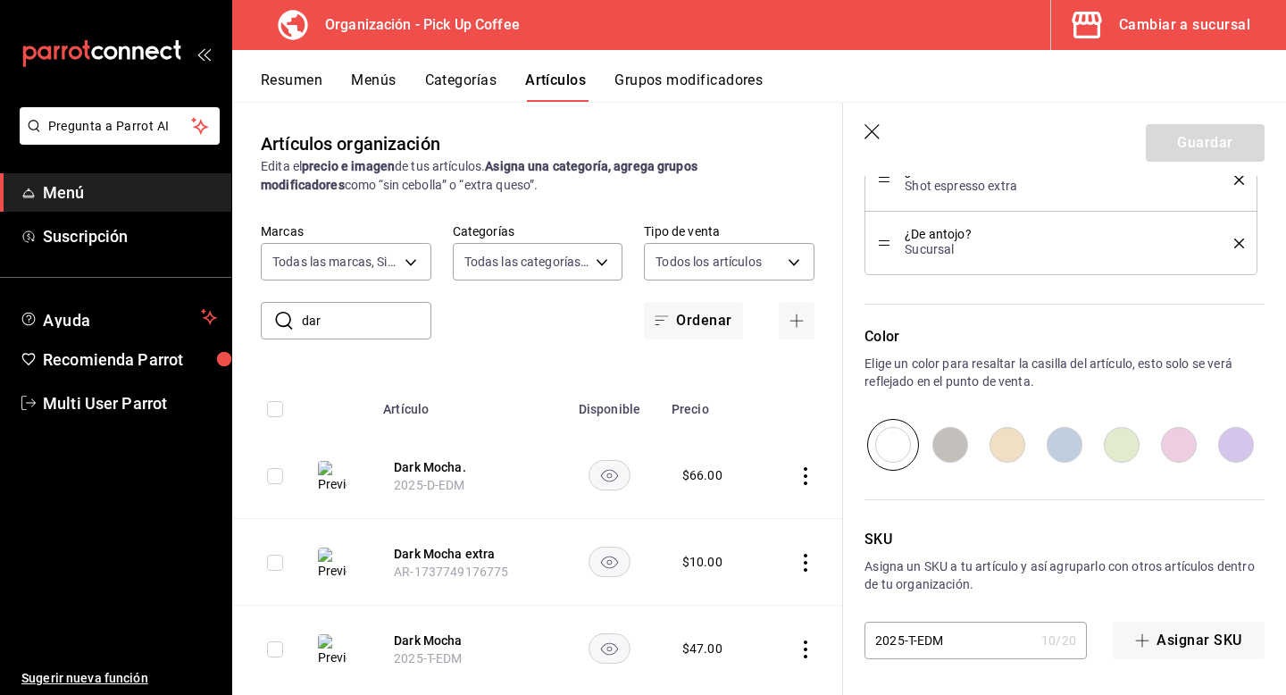
click at [859, 131] on header "Guardar" at bounding box center [1064, 139] width 443 height 73
click at [881, 133] on icon "button" at bounding box center [873, 133] width 18 height 18
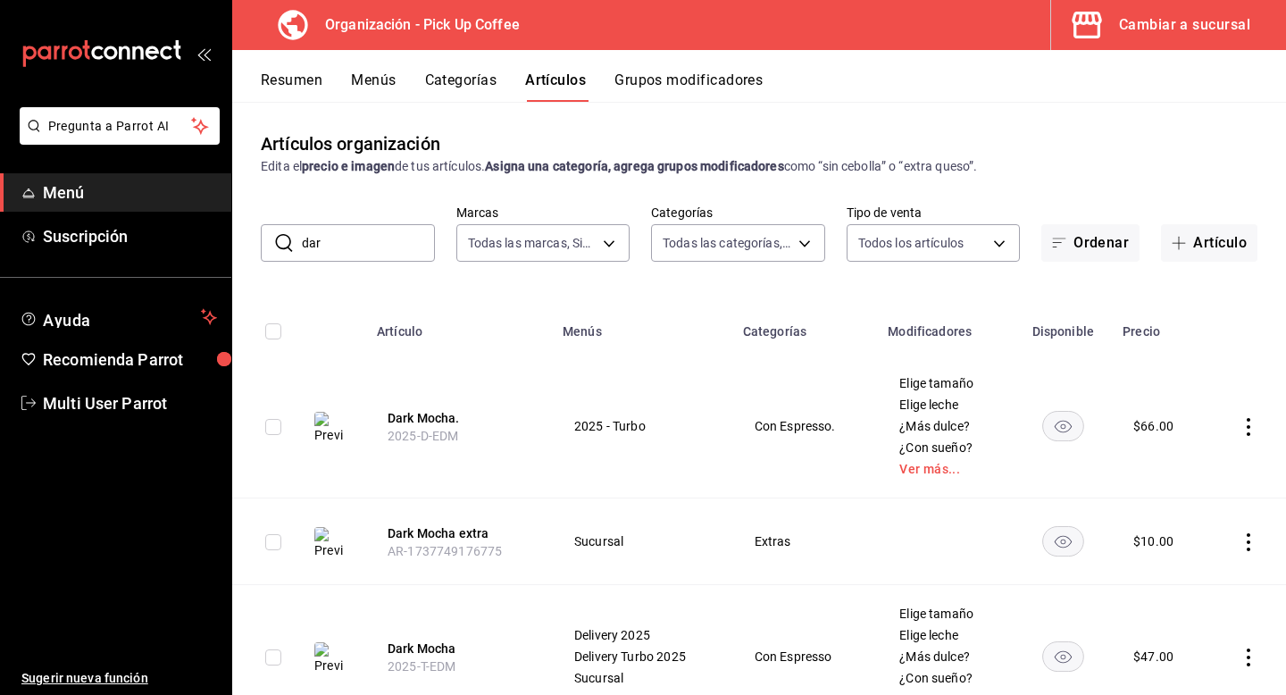
scroll to position [77, 0]
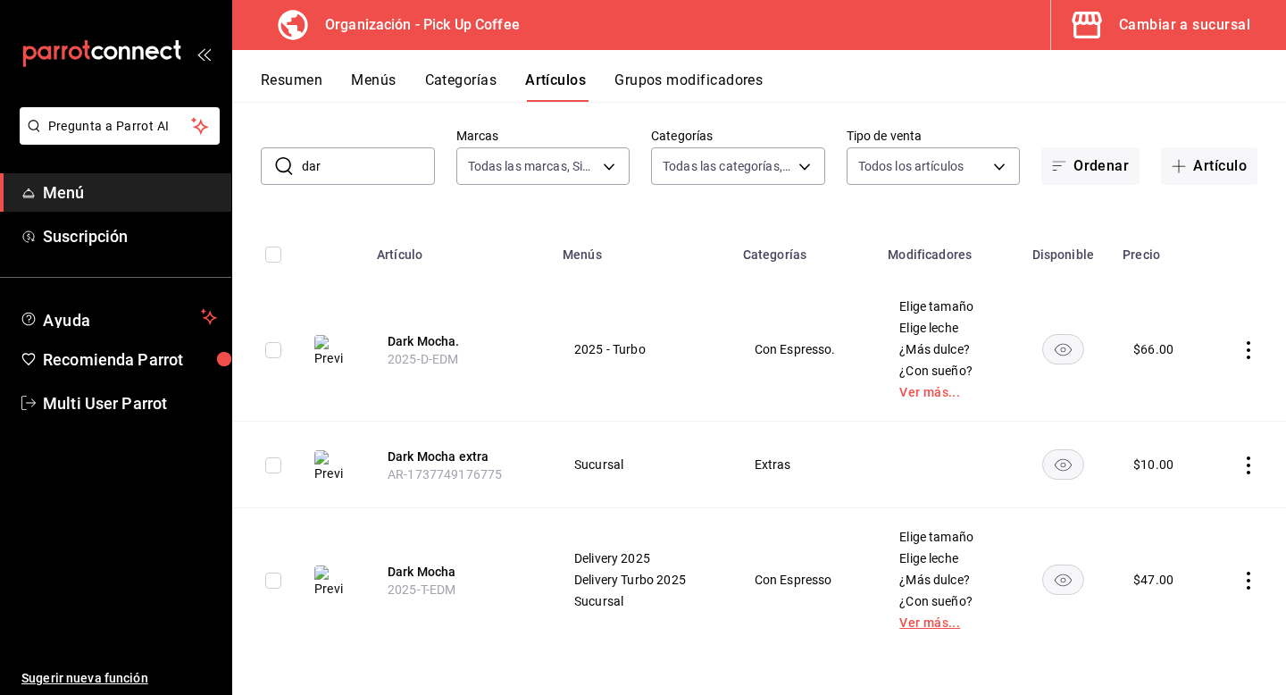
click at [928, 617] on link "Ver más..." at bounding box center [945, 622] width 92 height 13
click at [912, 388] on link "Ver más..." at bounding box center [945, 392] width 92 height 13
click at [773, 187] on div "Artículos organización Edita el precio e imagen de tus artículos. Asigna una ca…" at bounding box center [759, 398] width 1054 height 592
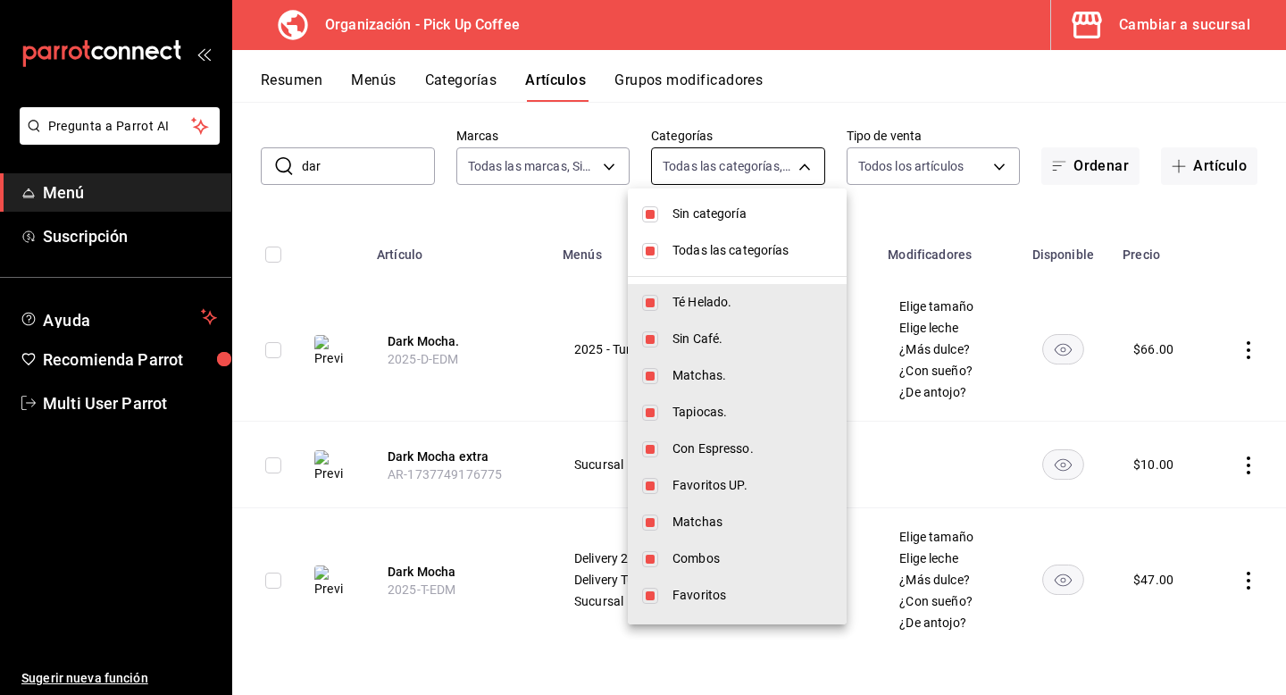
click at [768, 175] on body "Pregunta a Parrot AI Menú Suscripción Ayuda Recomienda Parrot Multi User Parrot…" at bounding box center [643, 347] width 1286 height 695
click at [758, 178] on div at bounding box center [643, 347] width 1286 height 695
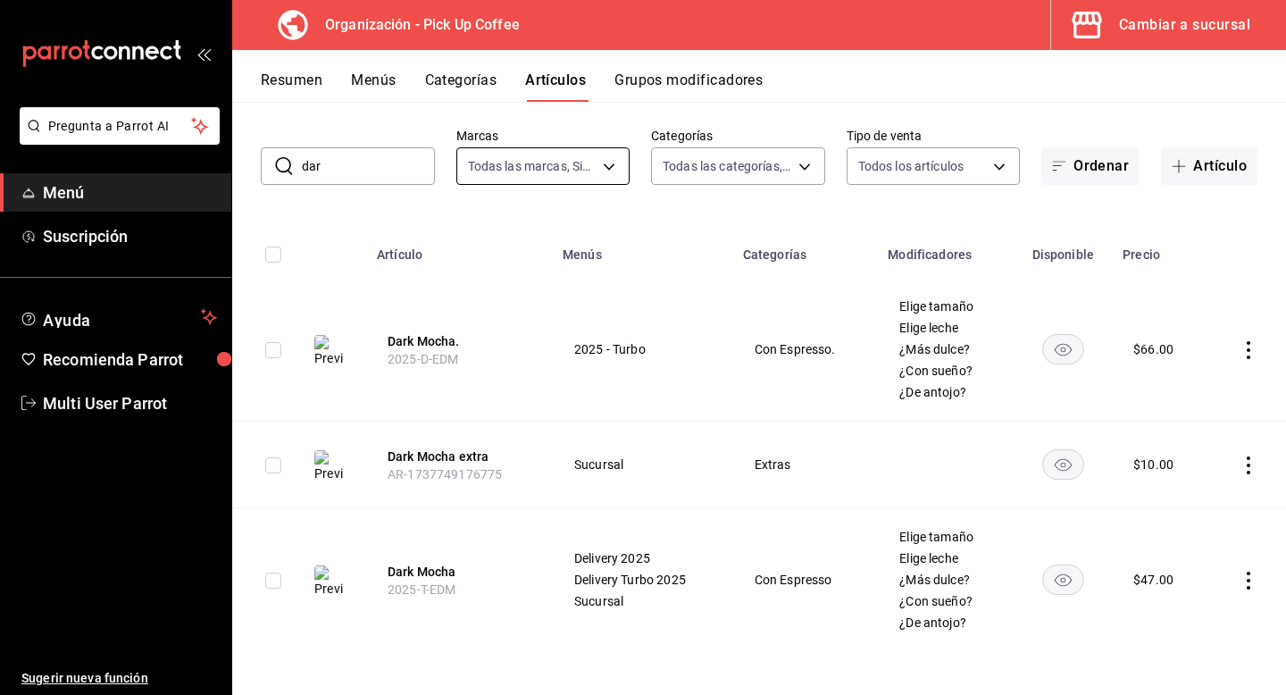
click at [559, 183] on body "Pregunta a Parrot AI Menú Suscripción Ayuda Recomienda Parrot Multi User Parrot…" at bounding box center [643, 347] width 1286 height 695
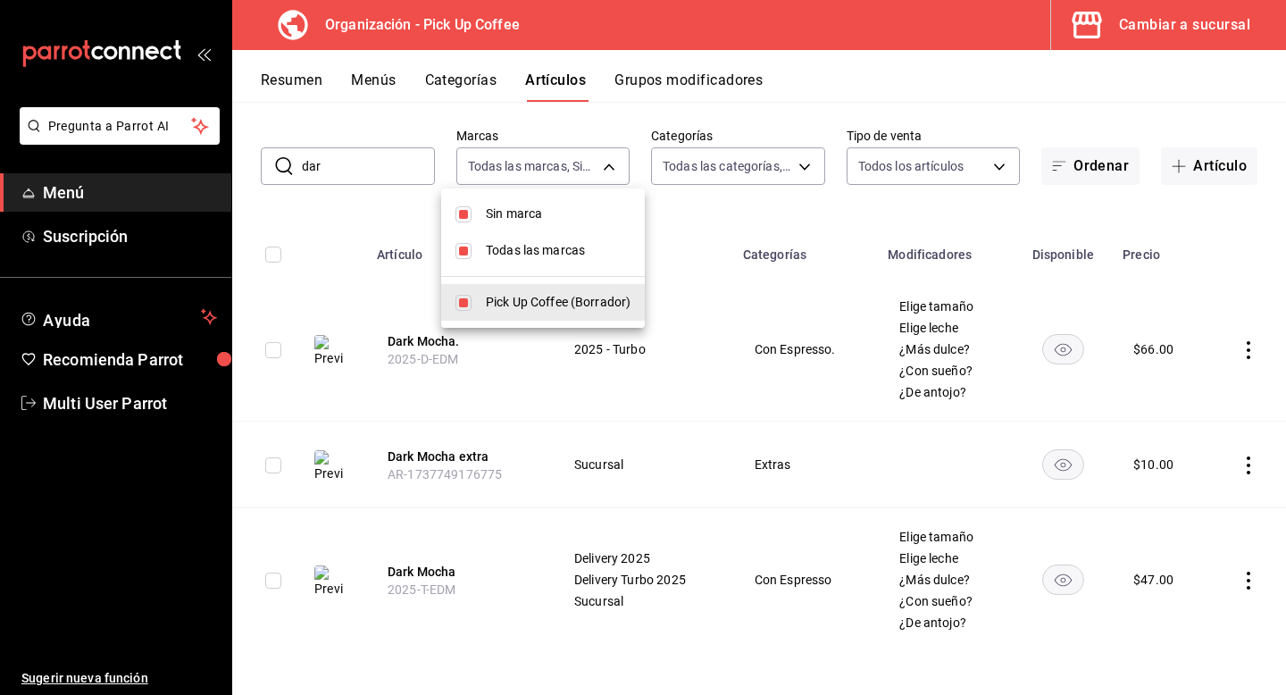
click at [559, 184] on div at bounding box center [643, 347] width 1286 height 695
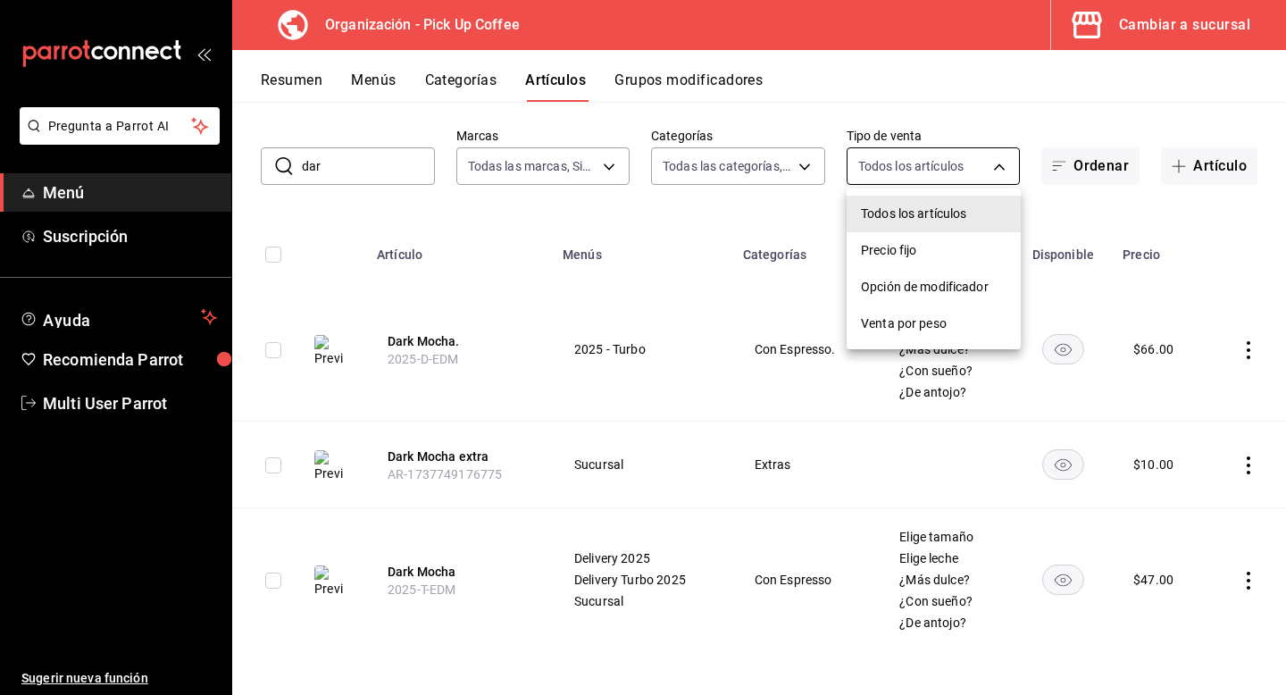
click at [904, 169] on body "Pregunta a Parrot AI Menú Suscripción Ayuda Recomienda Parrot Multi User Parrot…" at bounding box center [643, 347] width 1286 height 695
click at [885, 167] on div at bounding box center [643, 347] width 1286 height 695
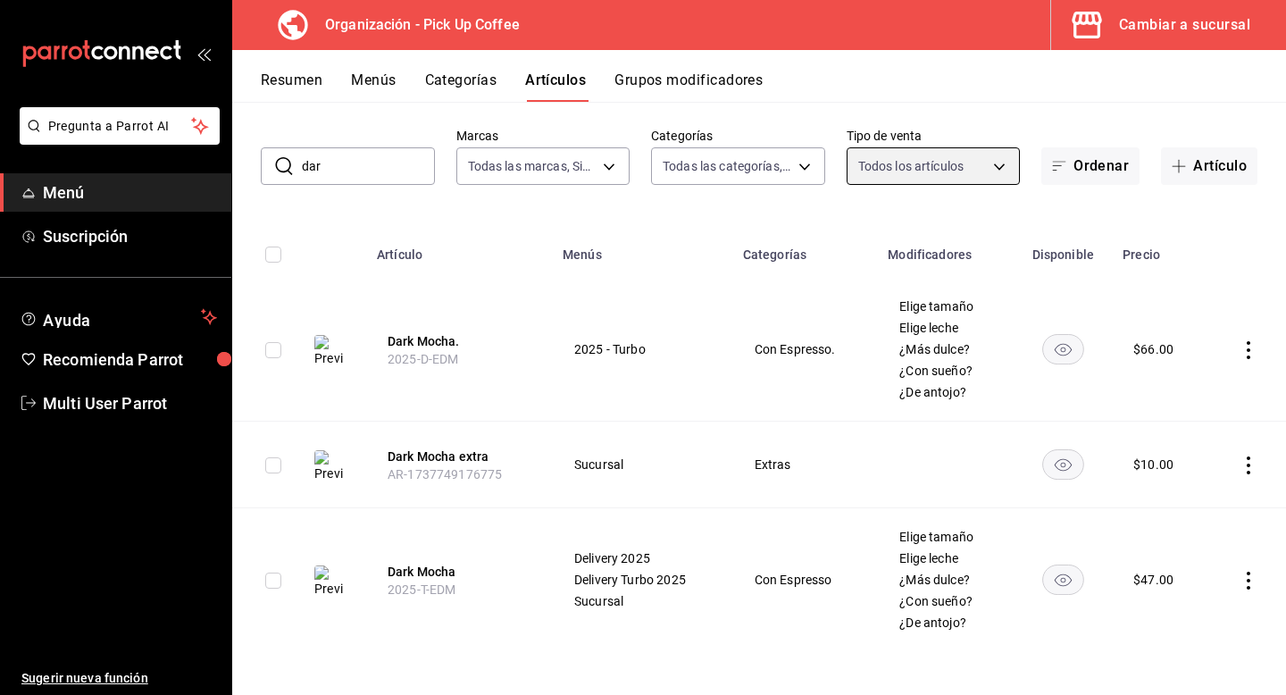
scroll to position [0, 0]
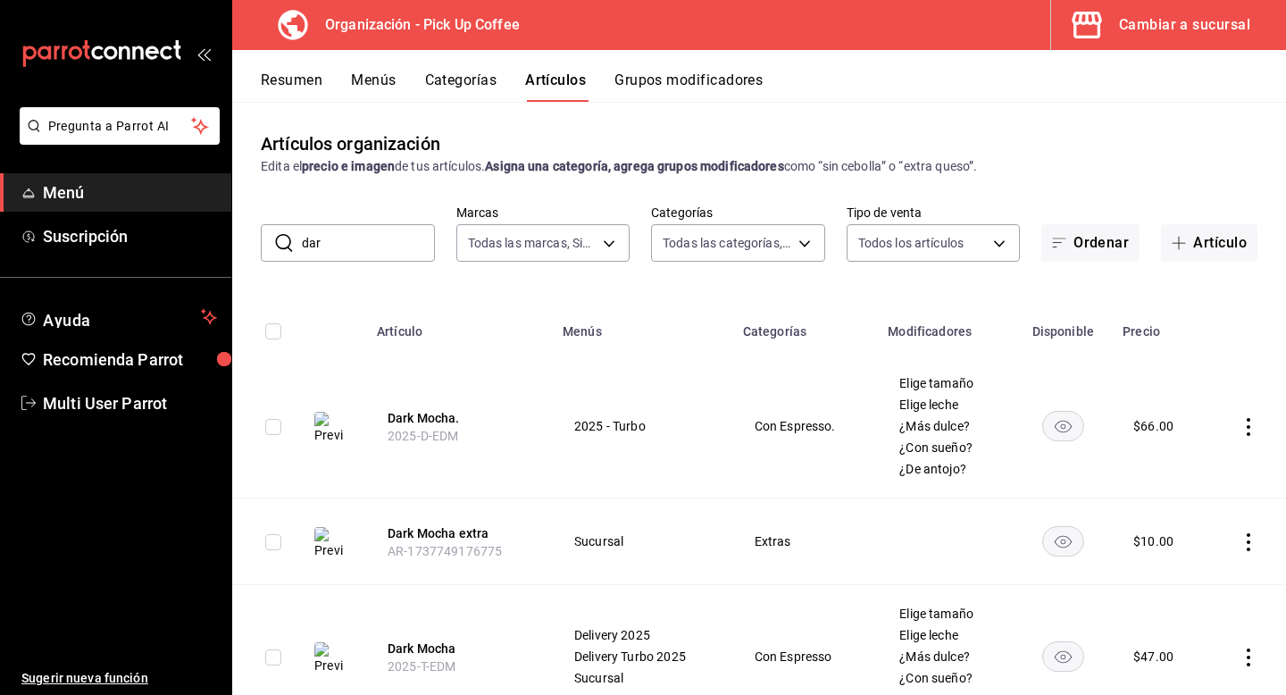
click at [482, 77] on button "Categorías" at bounding box center [461, 86] width 72 height 30
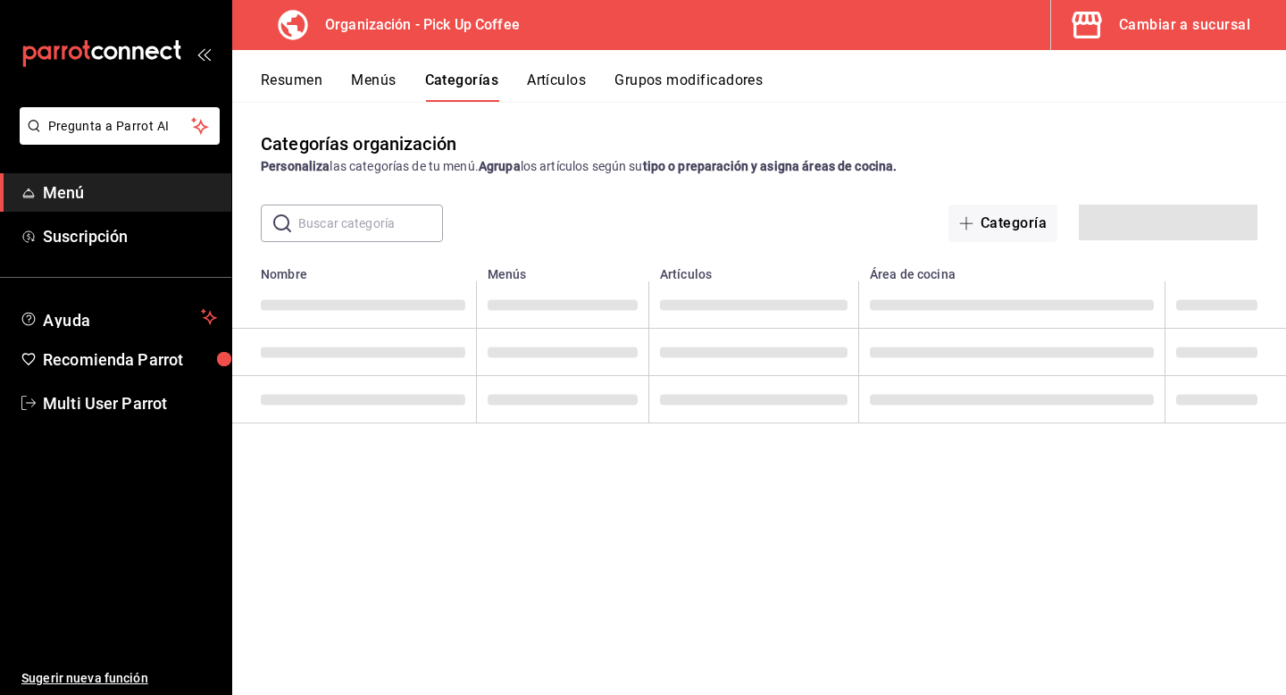
click at [516, 79] on div "Resumen Menús Categorías Artículos Grupos modificadores" at bounding box center [773, 86] width 1025 height 30
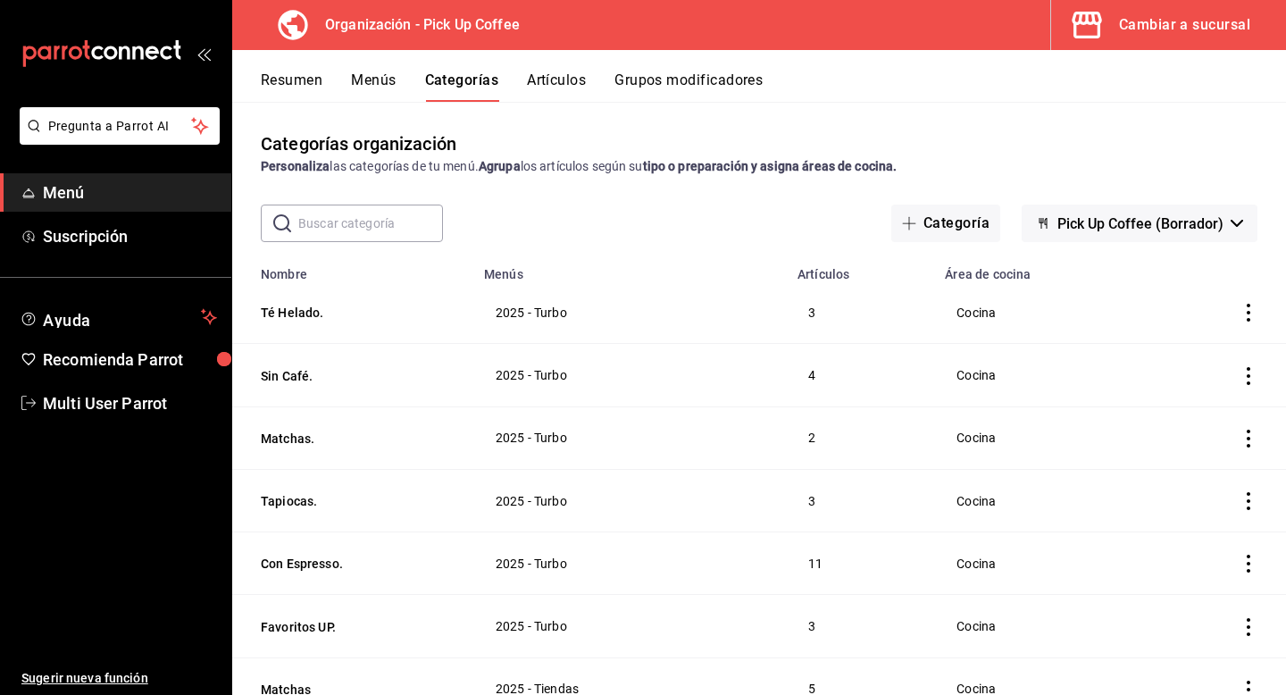
click at [1132, 36] on div "Cambiar a sucursal" at bounding box center [1184, 25] width 131 height 25
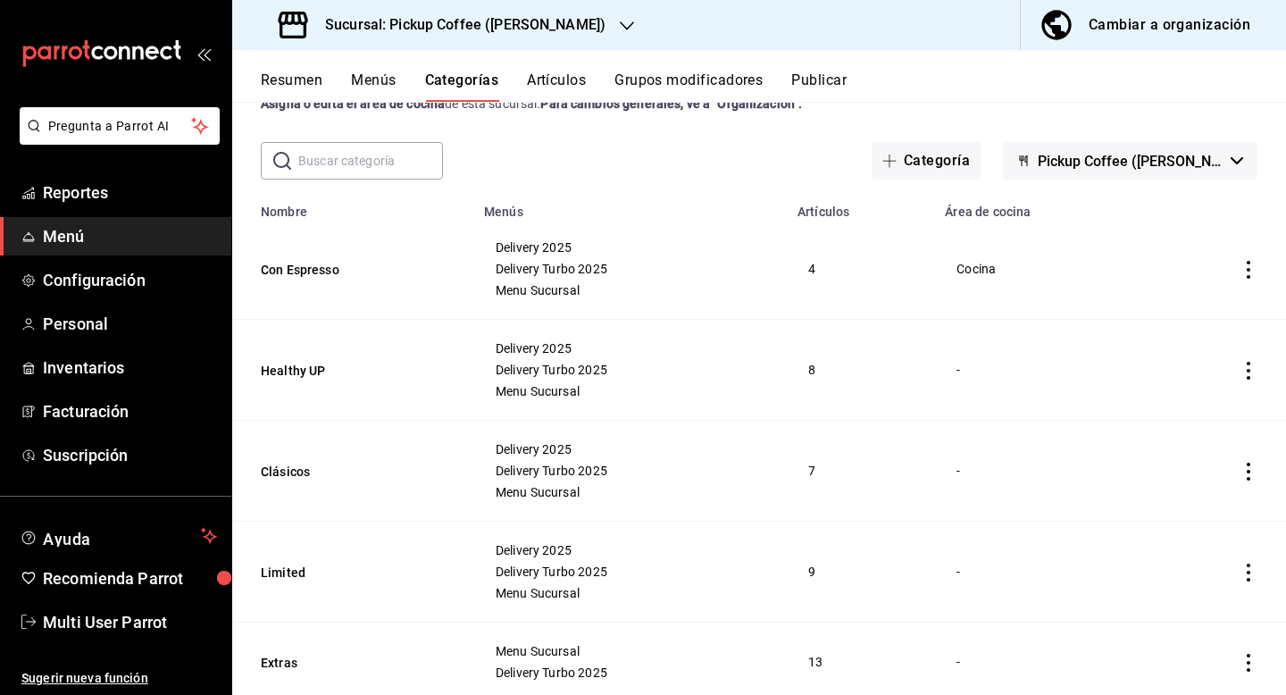
scroll to position [31, 0]
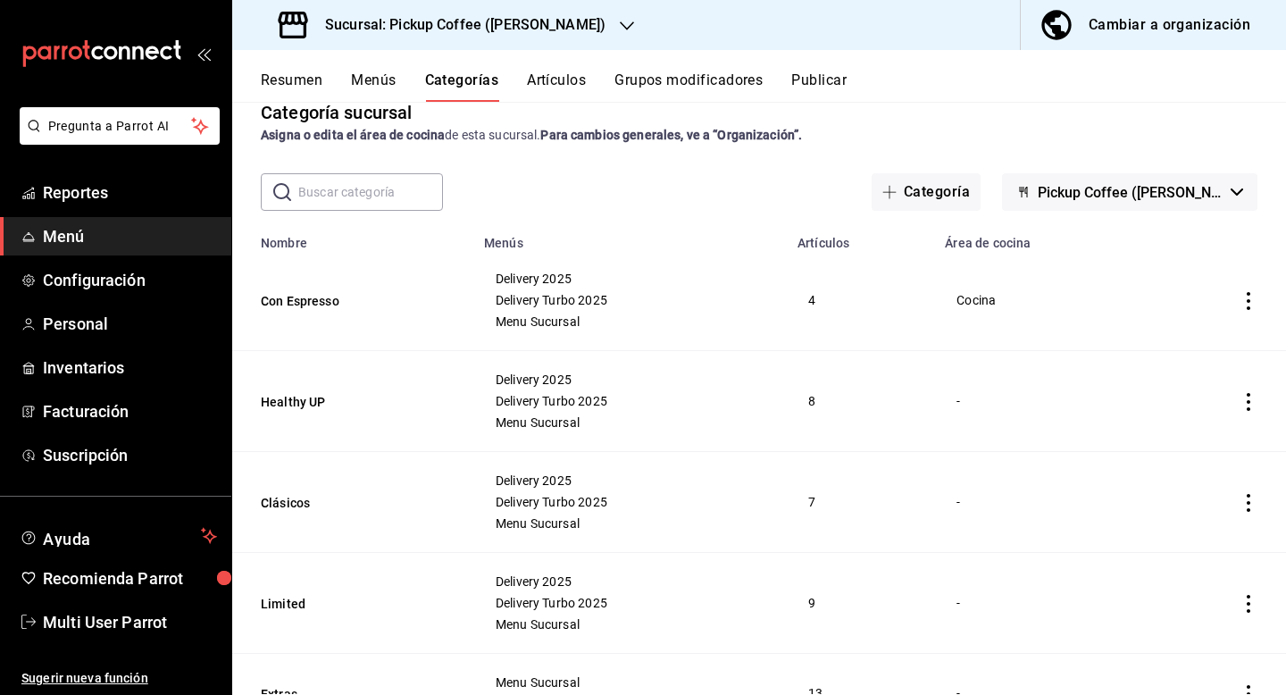
click at [1260, 304] on td "categoriesTable" at bounding box center [1217, 300] width 137 height 101
click at [1252, 304] on icon "actions" at bounding box center [1248, 301] width 18 height 18
click at [1199, 332] on li "Editar" at bounding box center [1178, 342] width 107 height 37
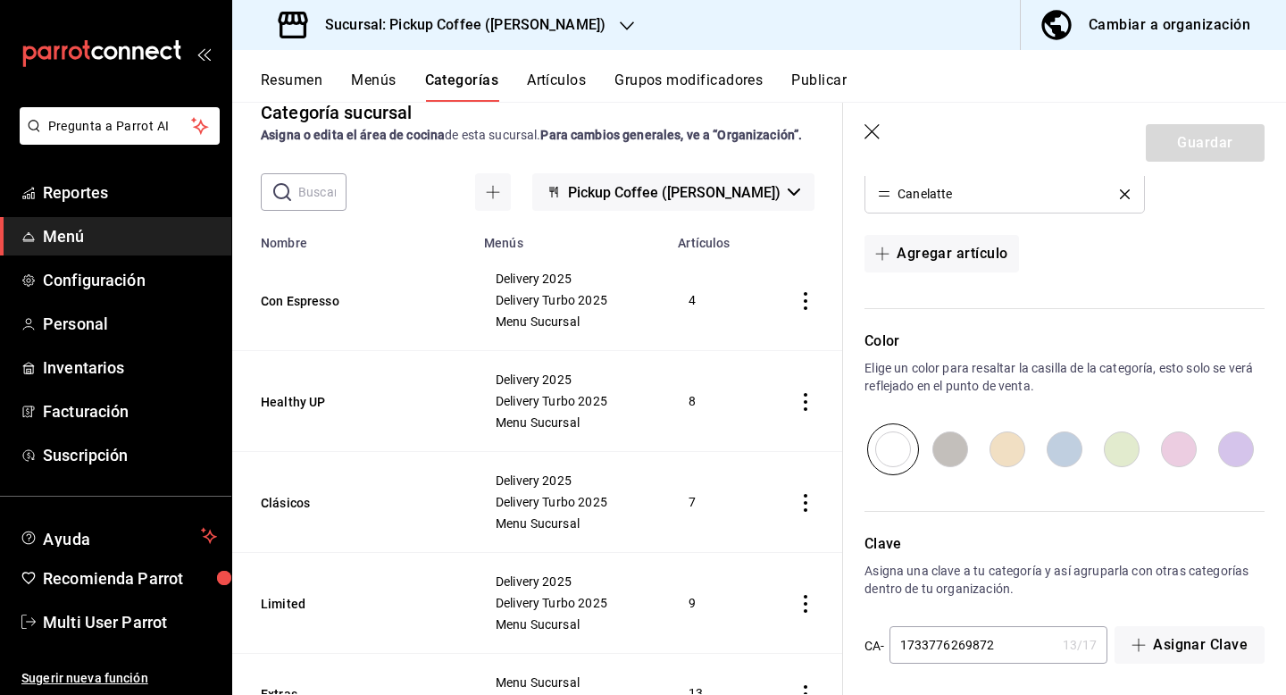
scroll to position [713, 0]
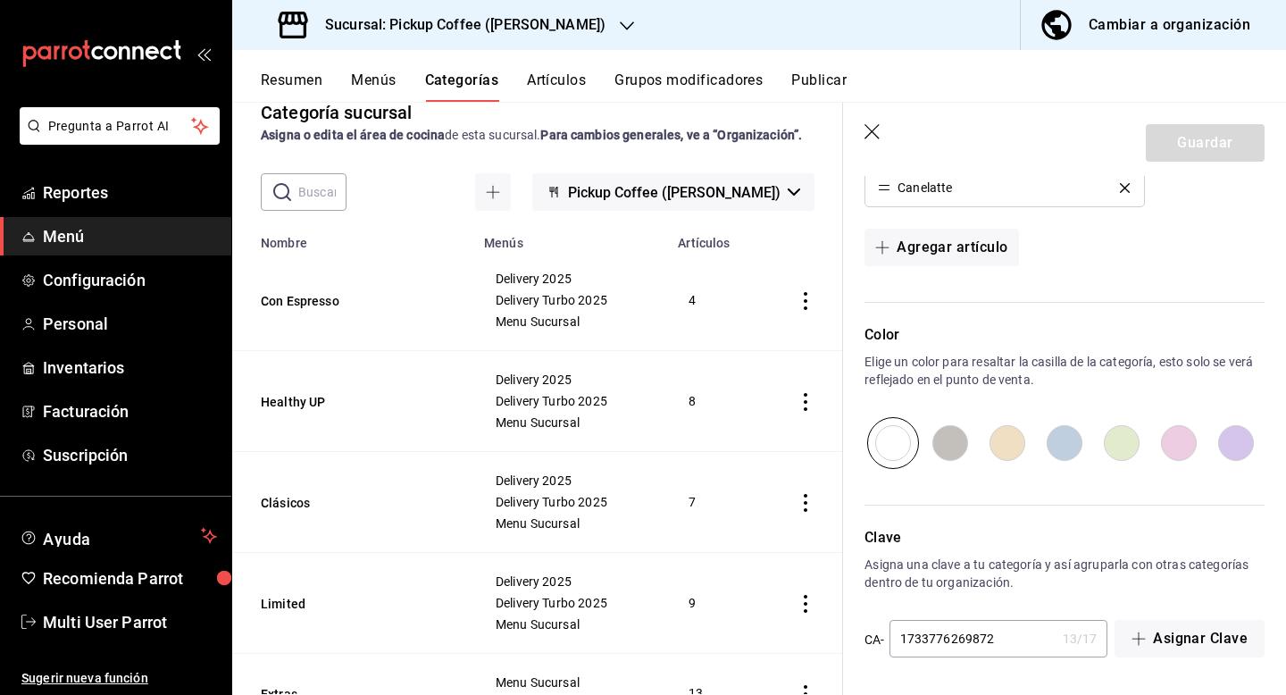
click at [868, 145] on header "Guardar" at bounding box center [1064, 139] width 443 height 73
drag, startPoint x: 866, startPoint y: 133, endPoint x: 830, endPoint y: 135, distance: 35.8
click at [866, 133] on icon "button" at bounding box center [873, 133] width 18 height 18
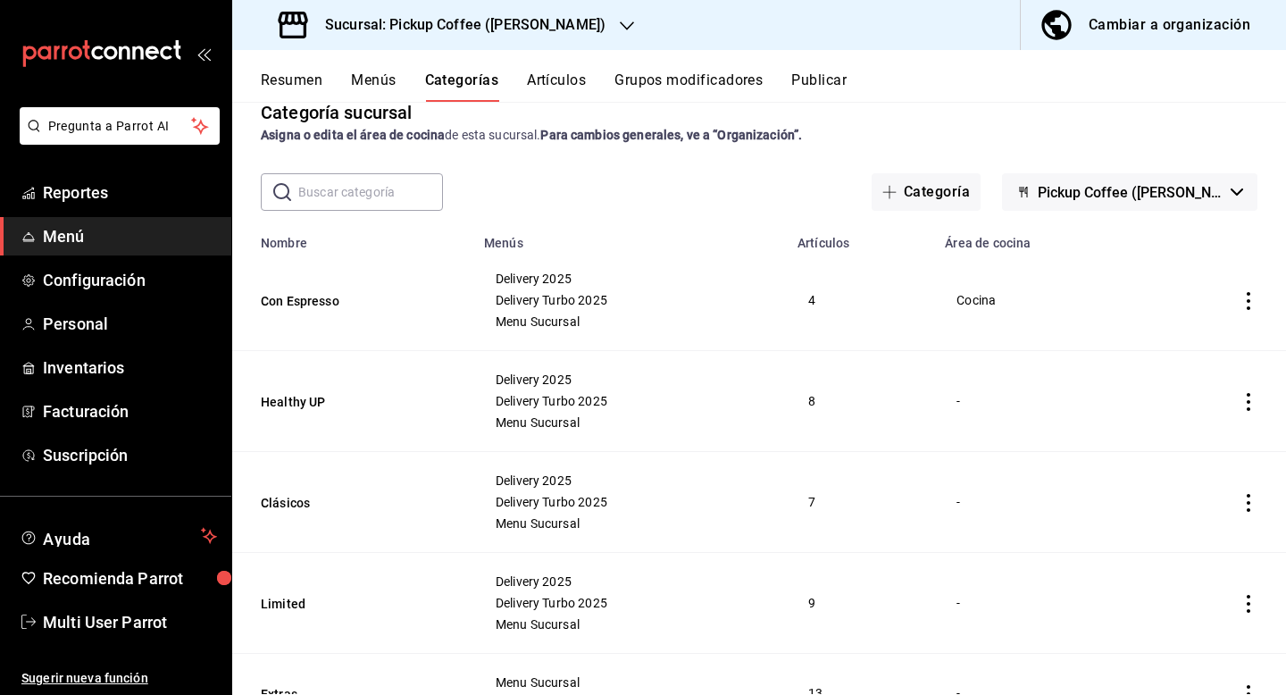
click at [696, 88] on button "Grupos modificadores" at bounding box center [688, 86] width 148 height 30
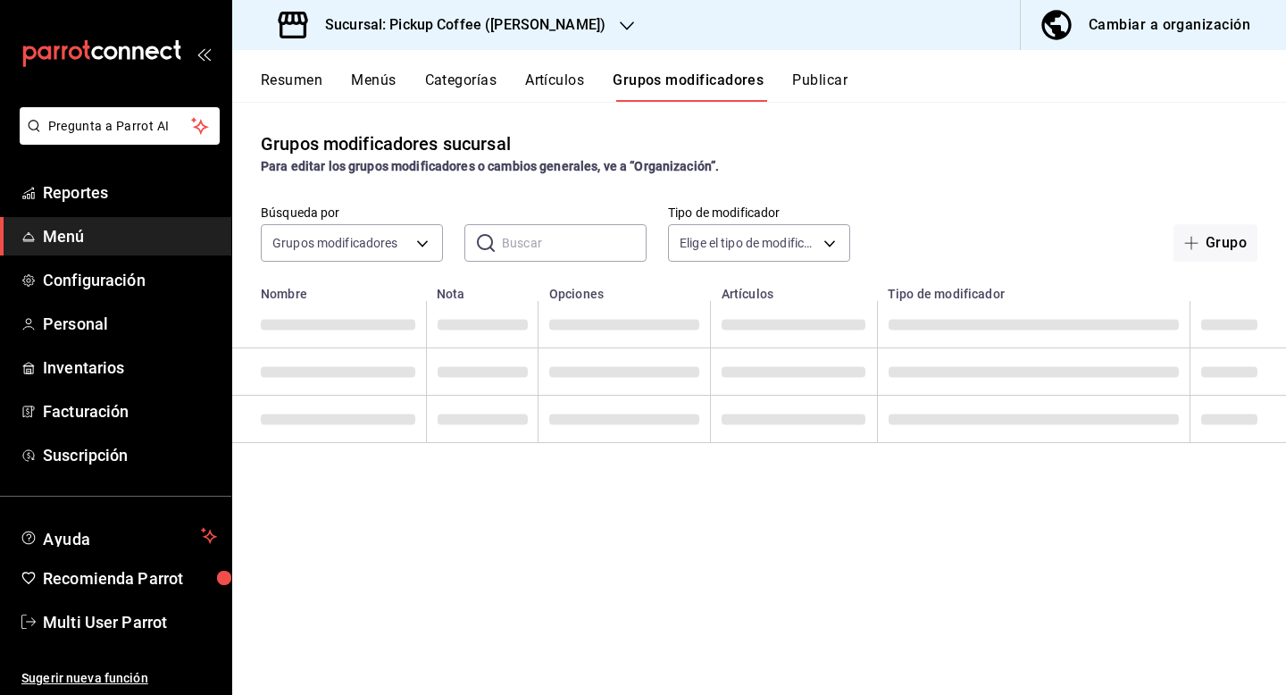
click at [544, 84] on button "Artículos" at bounding box center [554, 86] width 59 height 30
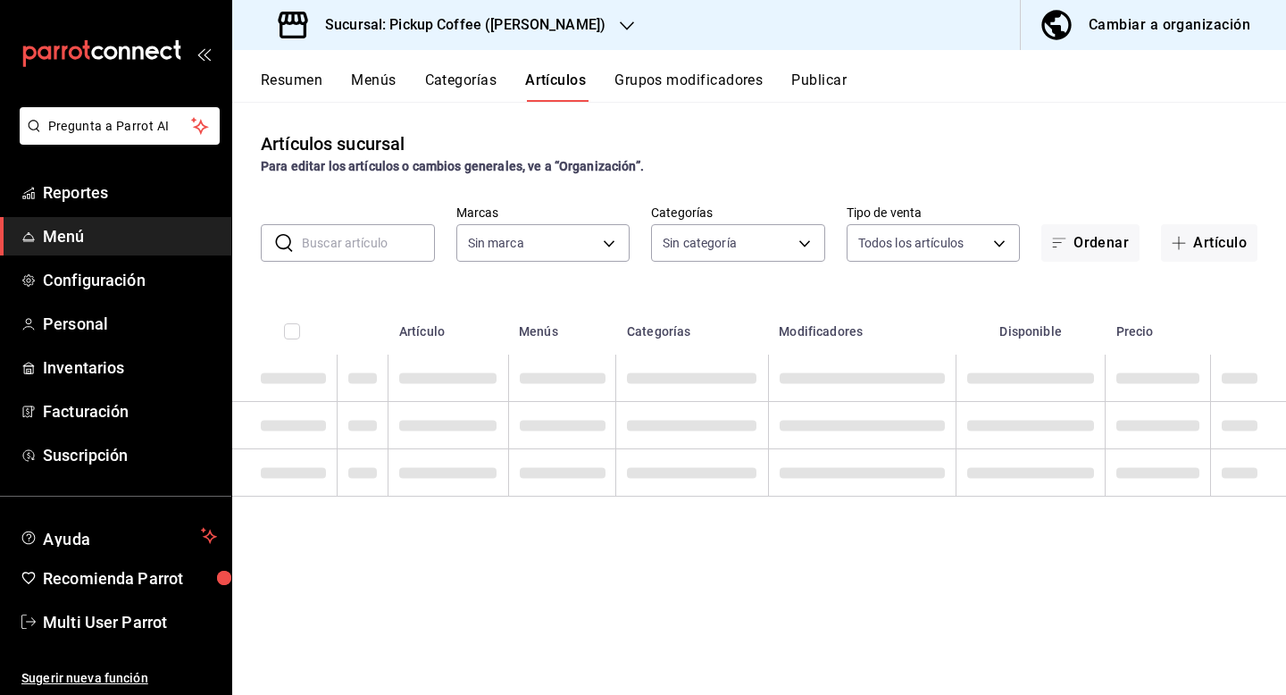
click at [386, 248] on input "text" at bounding box center [368, 243] width 133 height 36
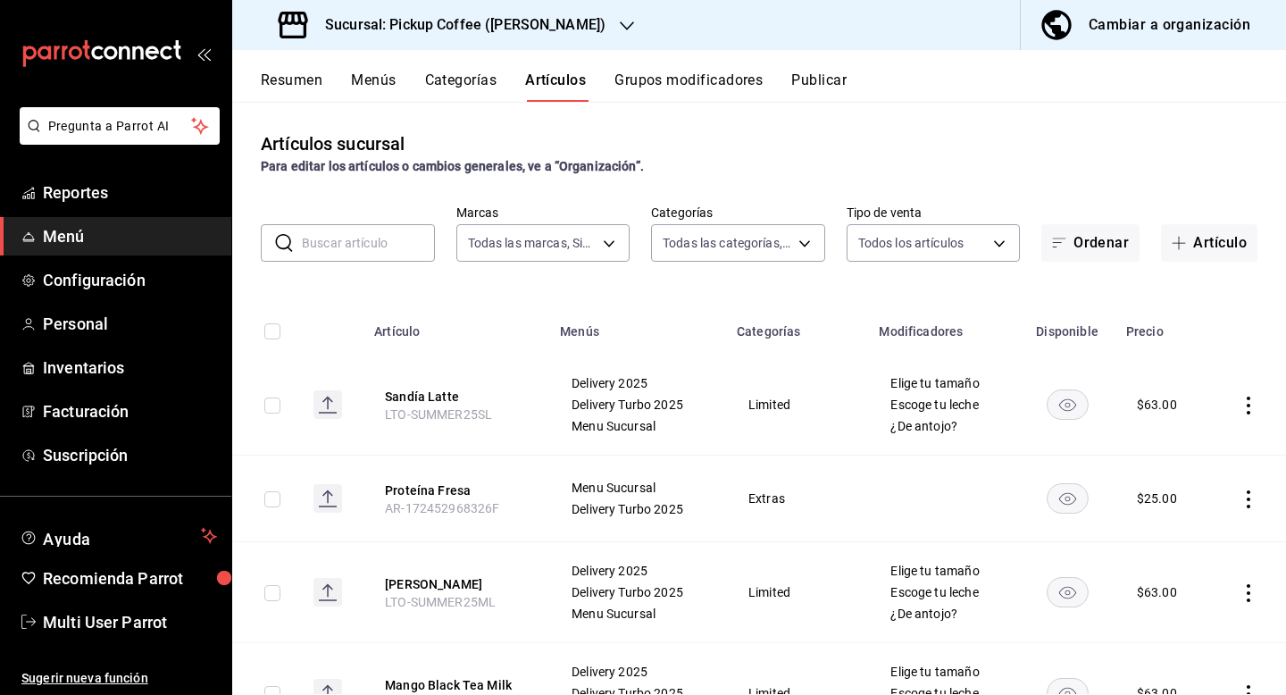
type input "5b91d91b-5d50-4258-8a39-b7c27b6201f2,66751013-9544-45f3-b5b3-d5f349b7c276"
type input "f0a8f2ec-6693-4237-84ee-ba8c56eda96c,31fa9df0-74a3-43ce-b1c7-8cf292aae9a6,7c413…"
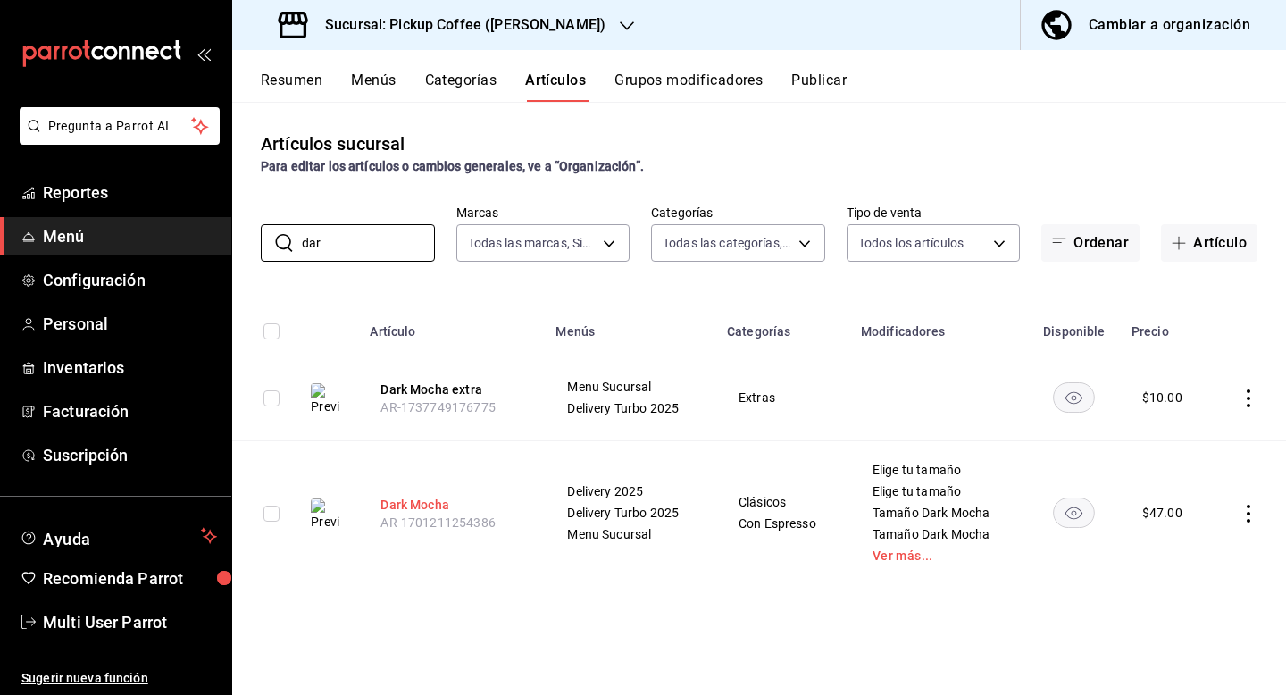
type input "dar"
click at [422, 503] on button "Dark Mocha" at bounding box center [451, 505] width 143 height 18
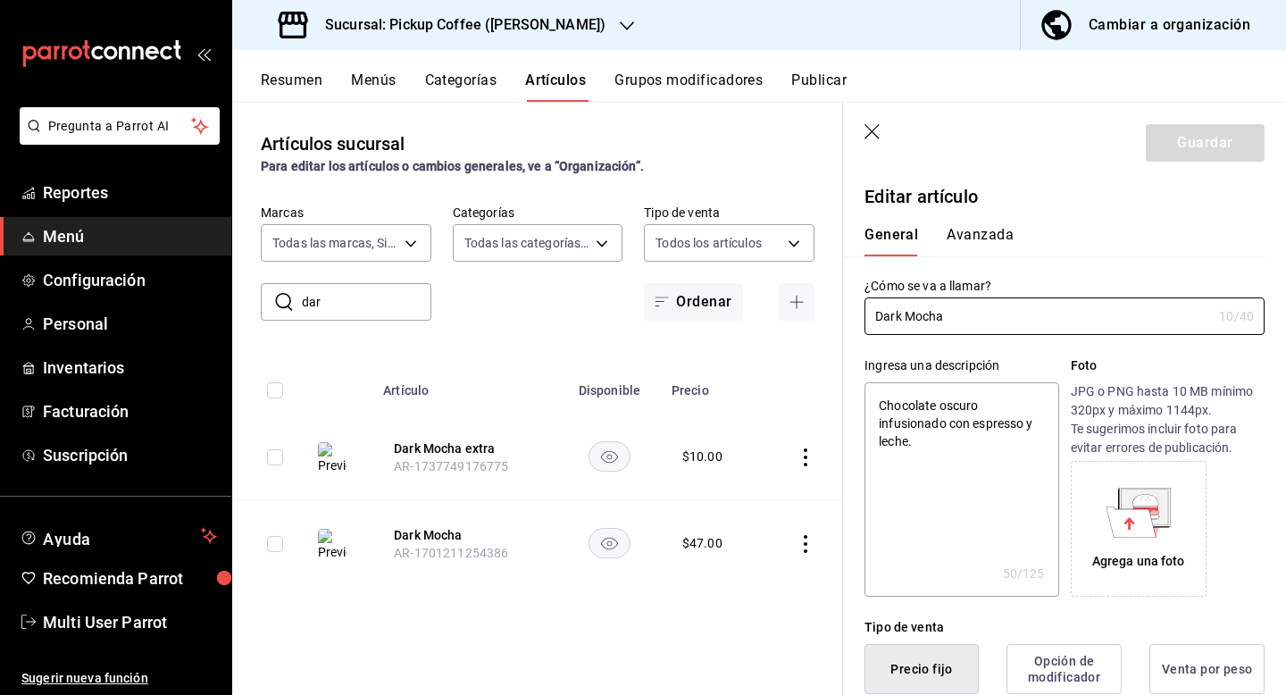
type textarea "x"
type input "$47.00"
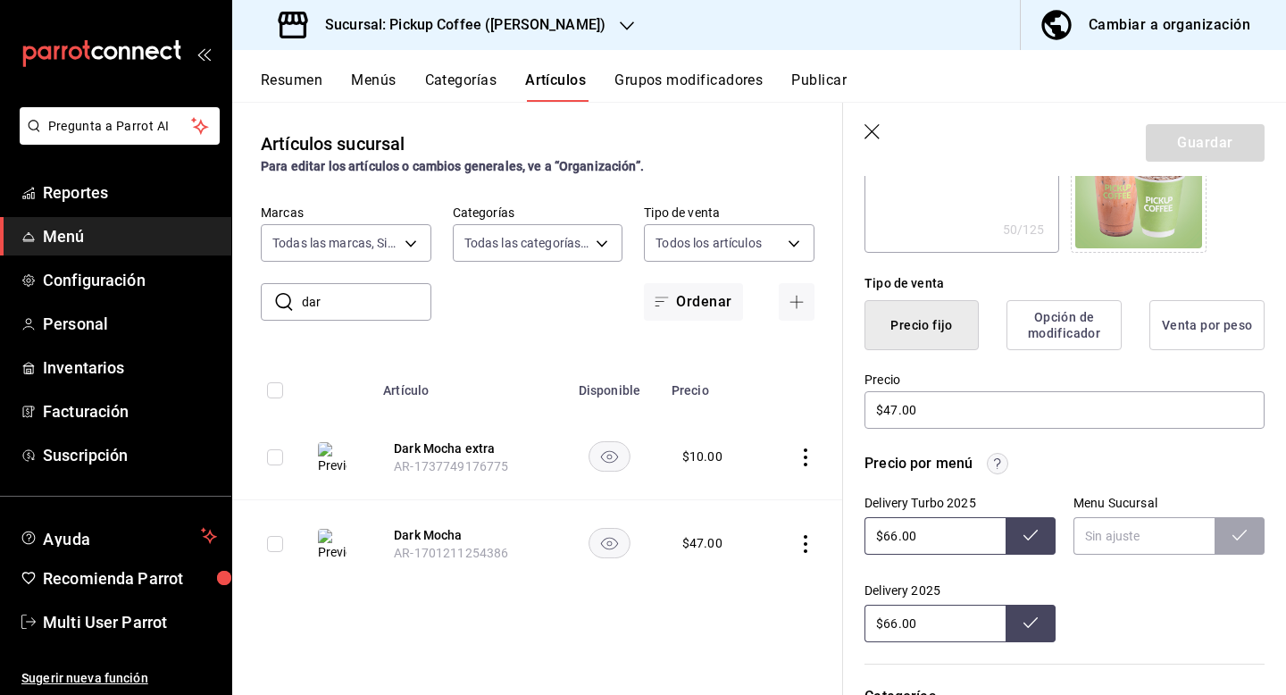
scroll to position [351, 0]
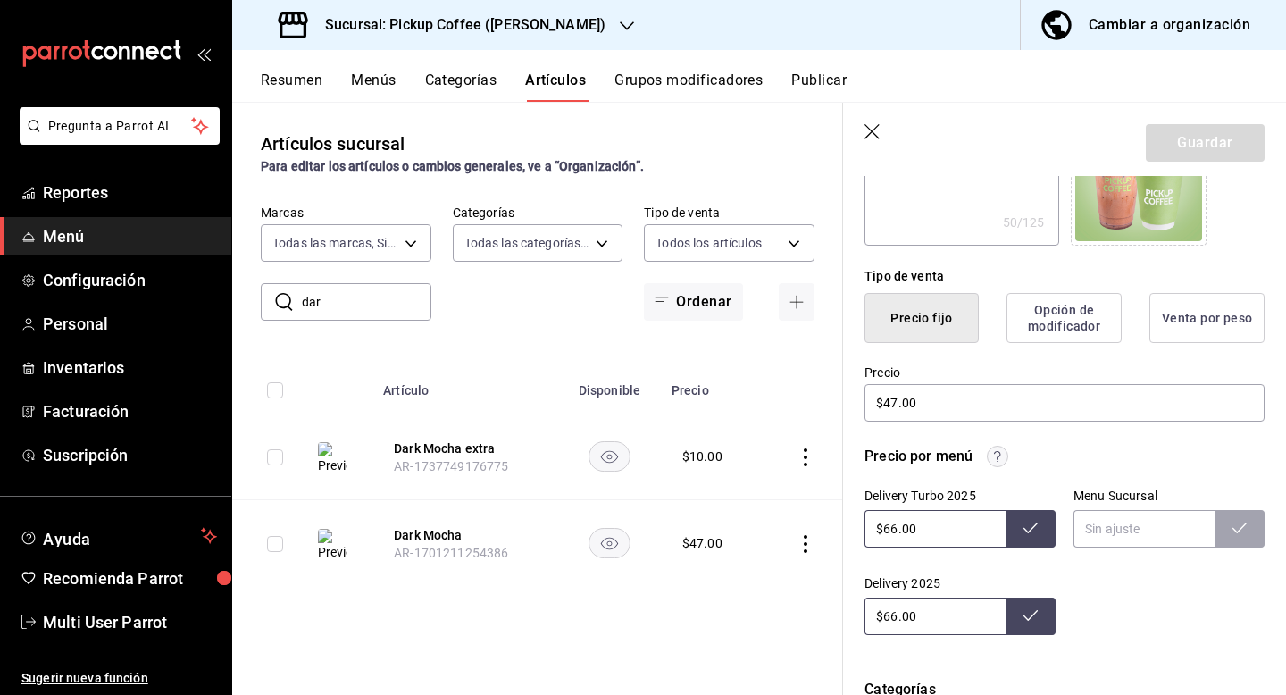
click at [1046, 333] on button "Opción de modificador" at bounding box center [1063, 318] width 115 height 50
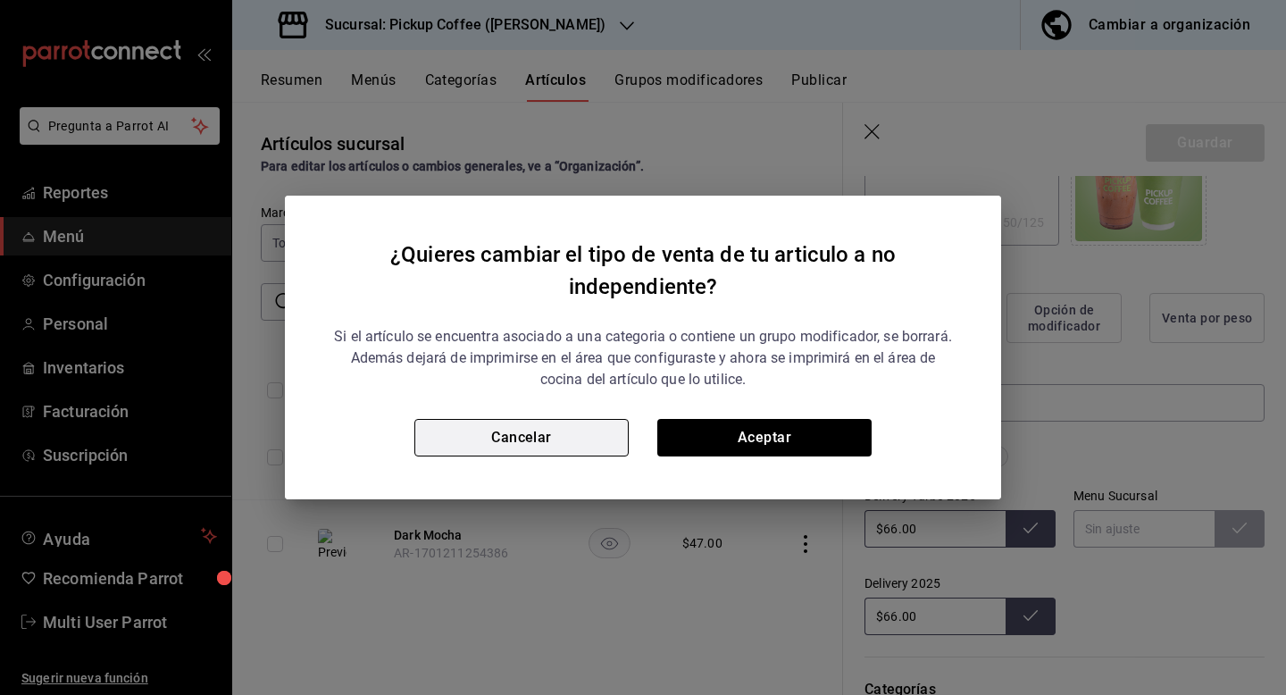
click at [614, 432] on button "Cancelar" at bounding box center [521, 438] width 214 height 38
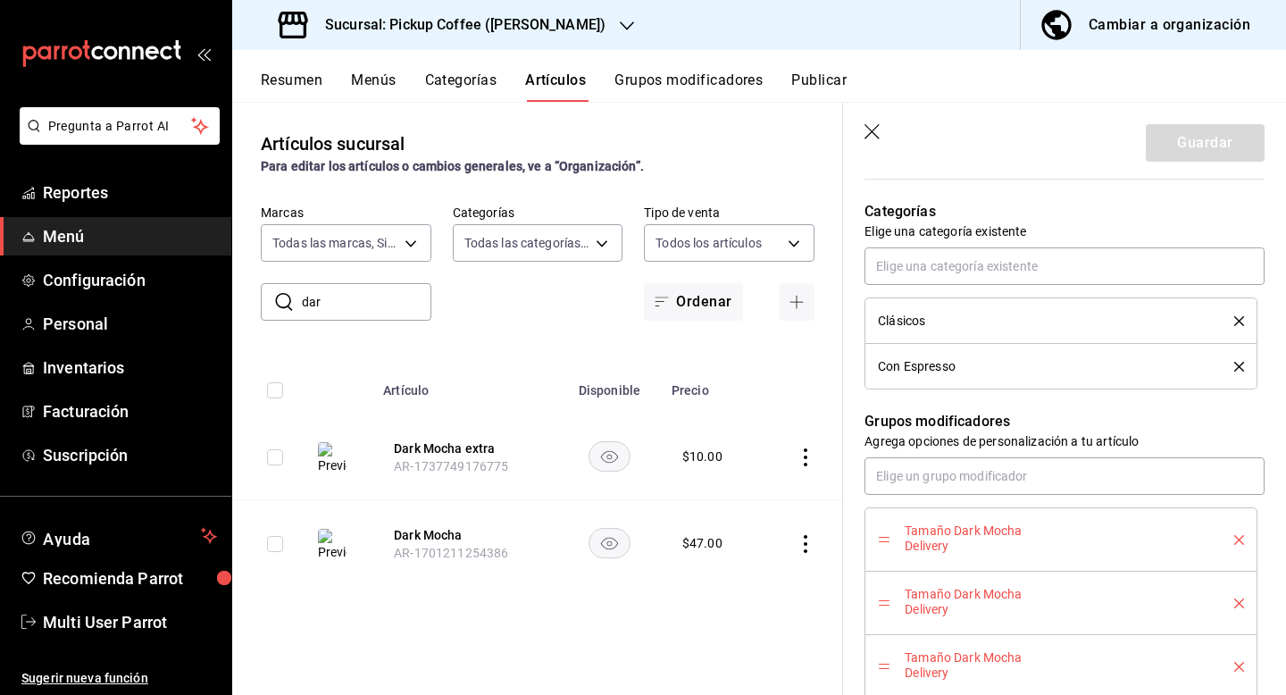
scroll to position [830, 0]
click at [998, 363] on div "Con Espresso" at bounding box center [1042, 364] width 329 height 13
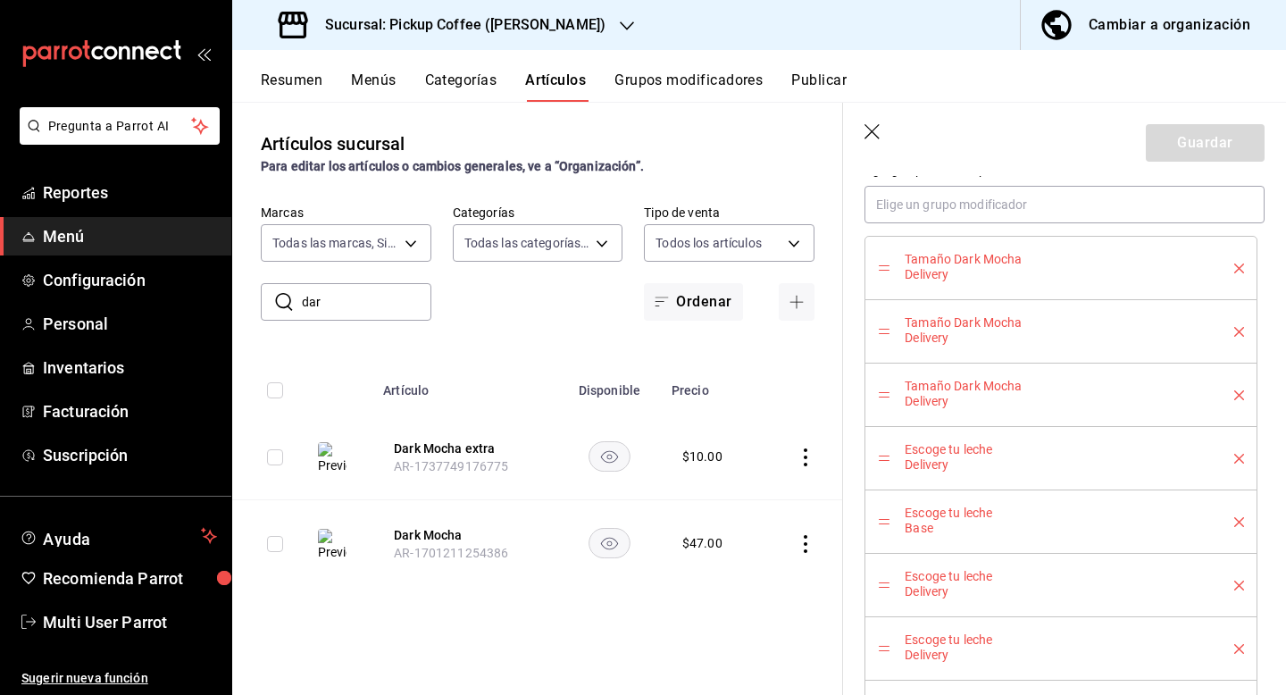
scroll to position [1111, 0]
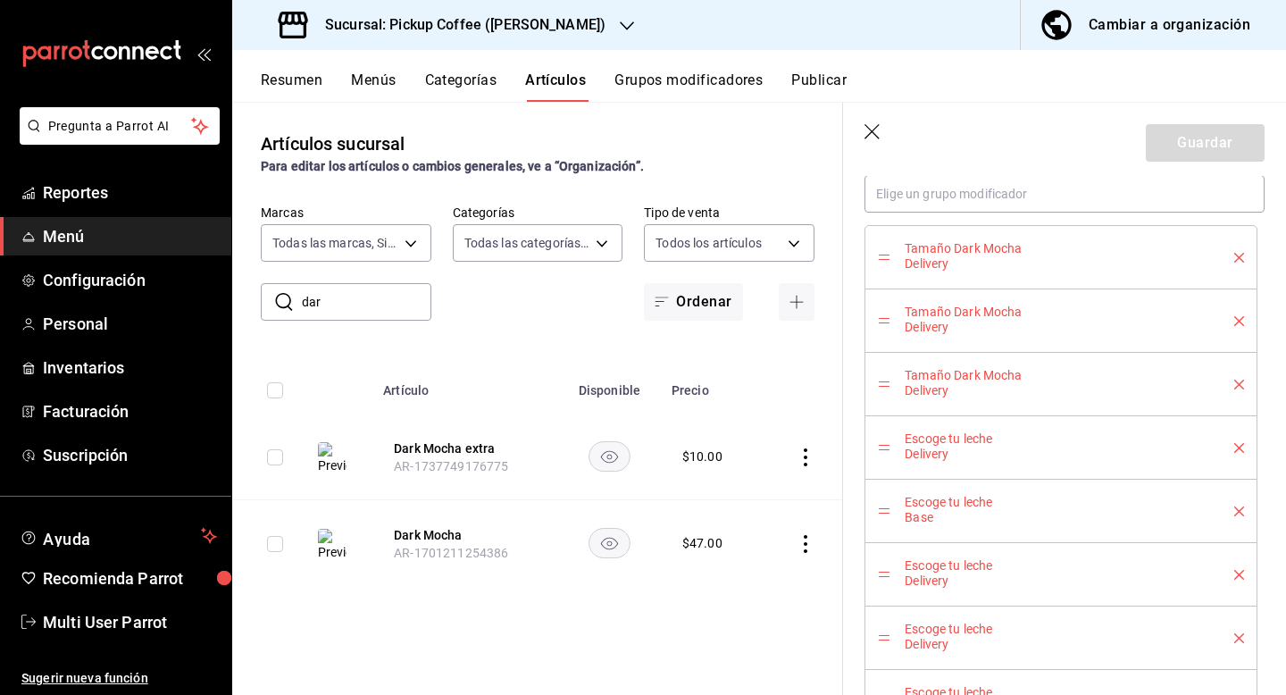
click at [1245, 317] on li "Tamaño Dark Mocha Delivery" at bounding box center [1060, 320] width 393 height 63
click at [1239, 321] on icon "delete" at bounding box center [1239, 321] width 10 height 10
click at [1244, 388] on li "Escoge tu leche Delivery" at bounding box center [1060, 384] width 393 height 63
click at [1227, 323] on button "delete" at bounding box center [1233, 321] width 22 height 10
click at [1234, 326] on div "Escoge tu leche Delivery" at bounding box center [1061, 321] width 366 height 38
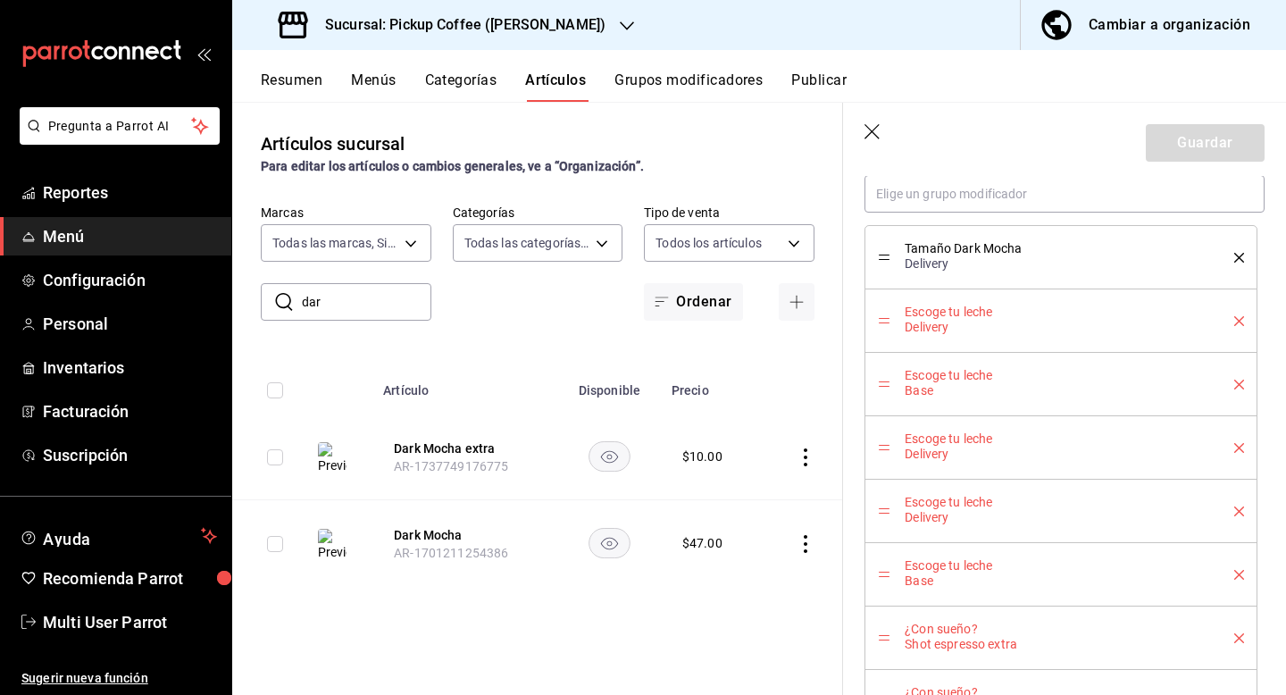
click at [1236, 317] on icon "delete" at bounding box center [1239, 321] width 10 height 10
click at [1245, 379] on li "Escoge tu leche Delivery" at bounding box center [1060, 384] width 393 height 63
click at [1244, 386] on li "Escoge tu leche Delivery" at bounding box center [1060, 384] width 393 height 63
click at [1241, 385] on icon "delete" at bounding box center [1239, 384] width 10 height 10
click at [1242, 446] on icon "delete" at bounding box center [1239, 448] width 10 height 10
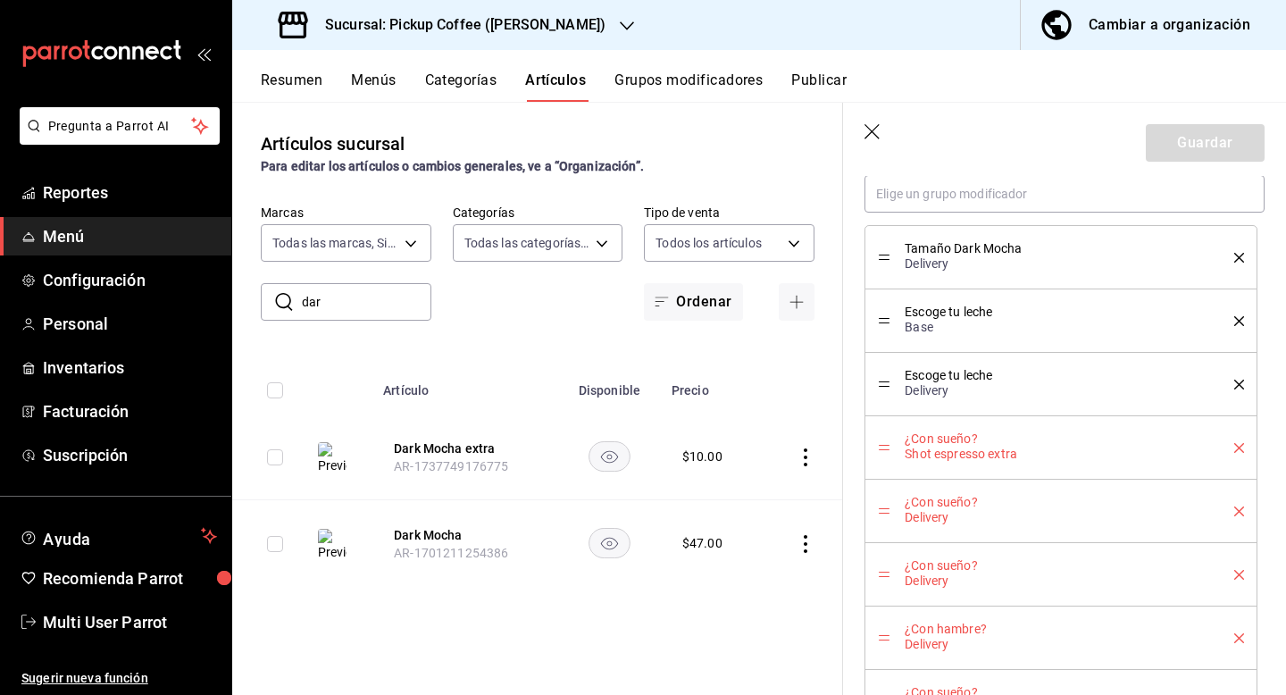
click at [1238, 451] on icon "delete" at bounding box center [1239, 448] width 10 height 10
click at [1239, 451] on icon "delete" at bounding box center [1239, 448] width 10 height 10
click at [1242, 507] on icon "delete" at bounding box center [1239, 511] width 10 height 10
click at [1240, 630] on div "¿Con hambre? Delivery" at bounding box center [1061, 638] width 366 height 38
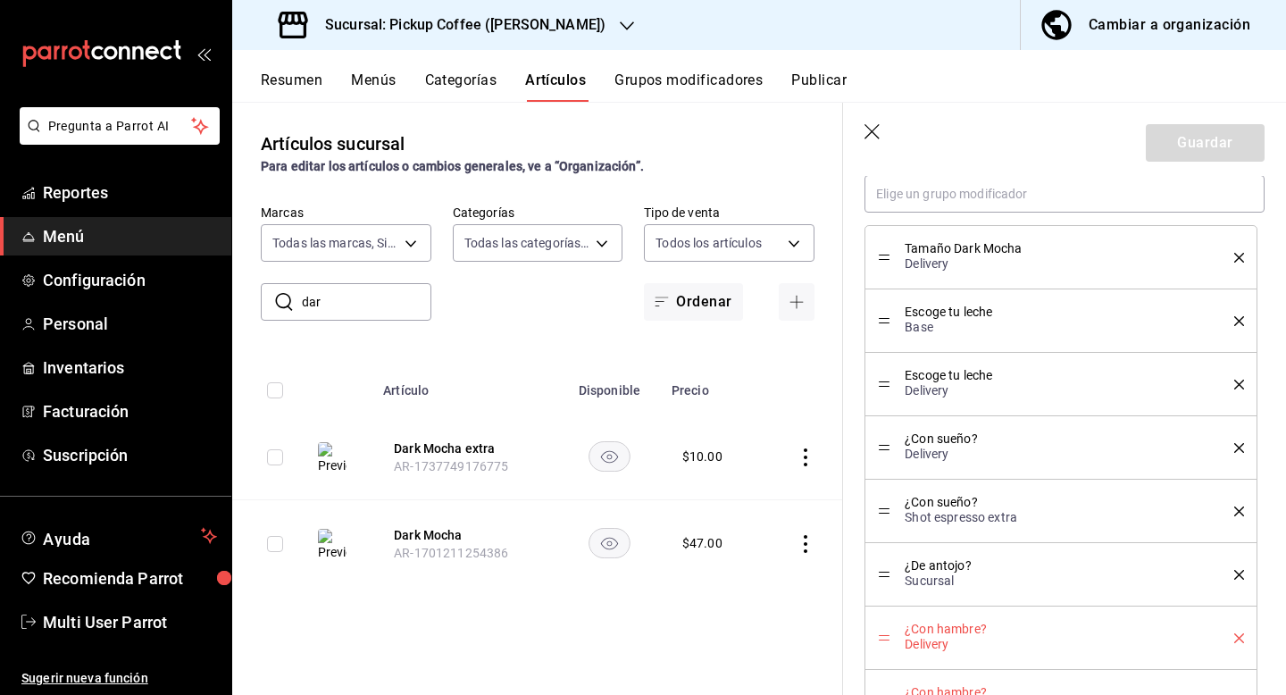
click at [1237, 638] on icon "delete" at bounding box center [1239, 638] width 10 height 10
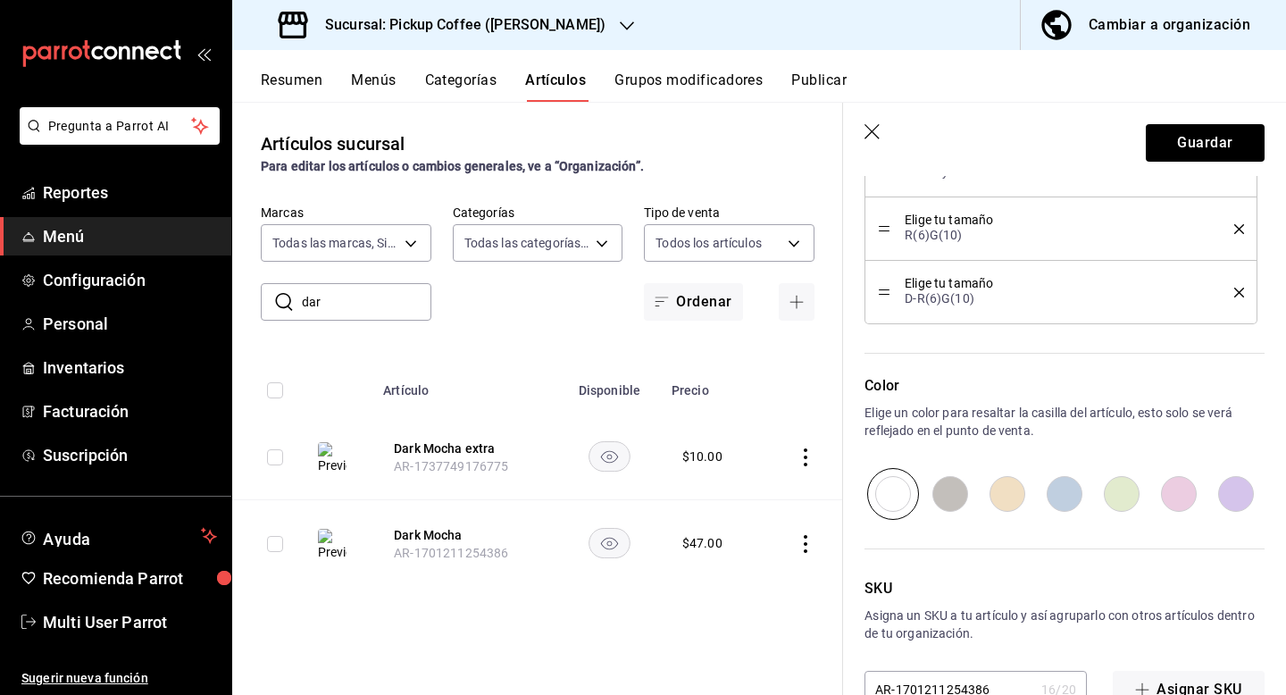
scroll to position [1632, 0]
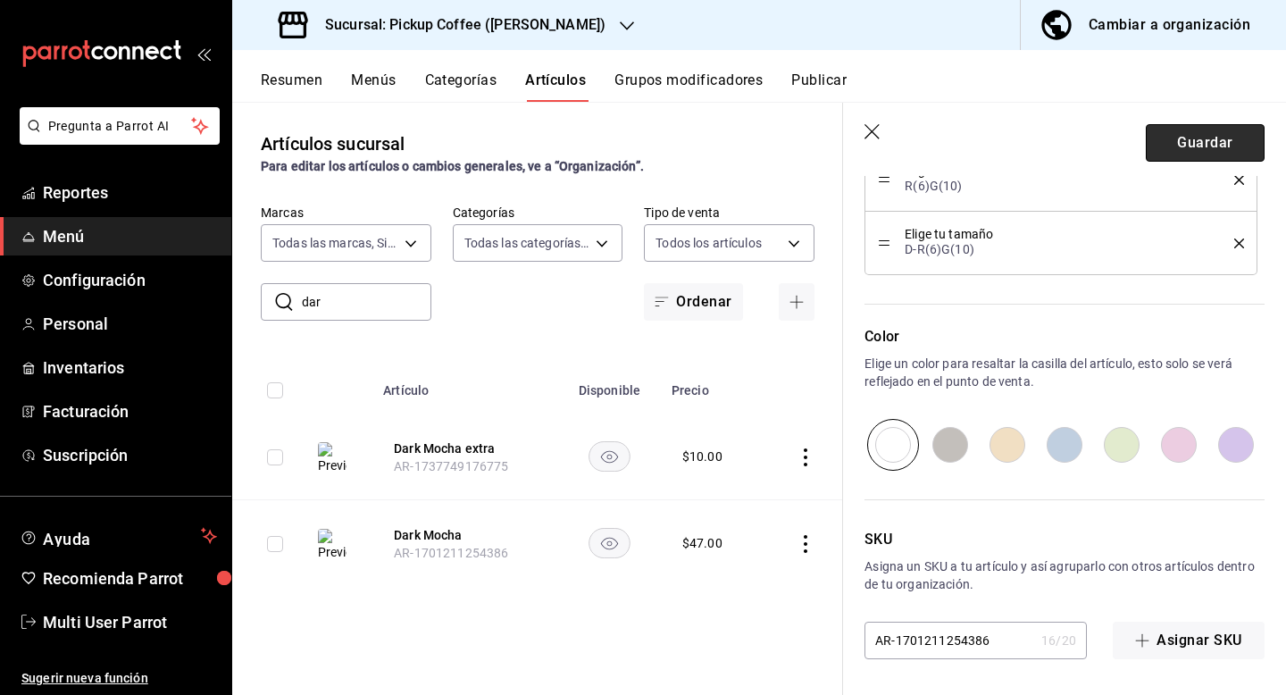
click at [1209, 139] on button "Guardar" at bounding box center [1205, 143] width 119 height 38
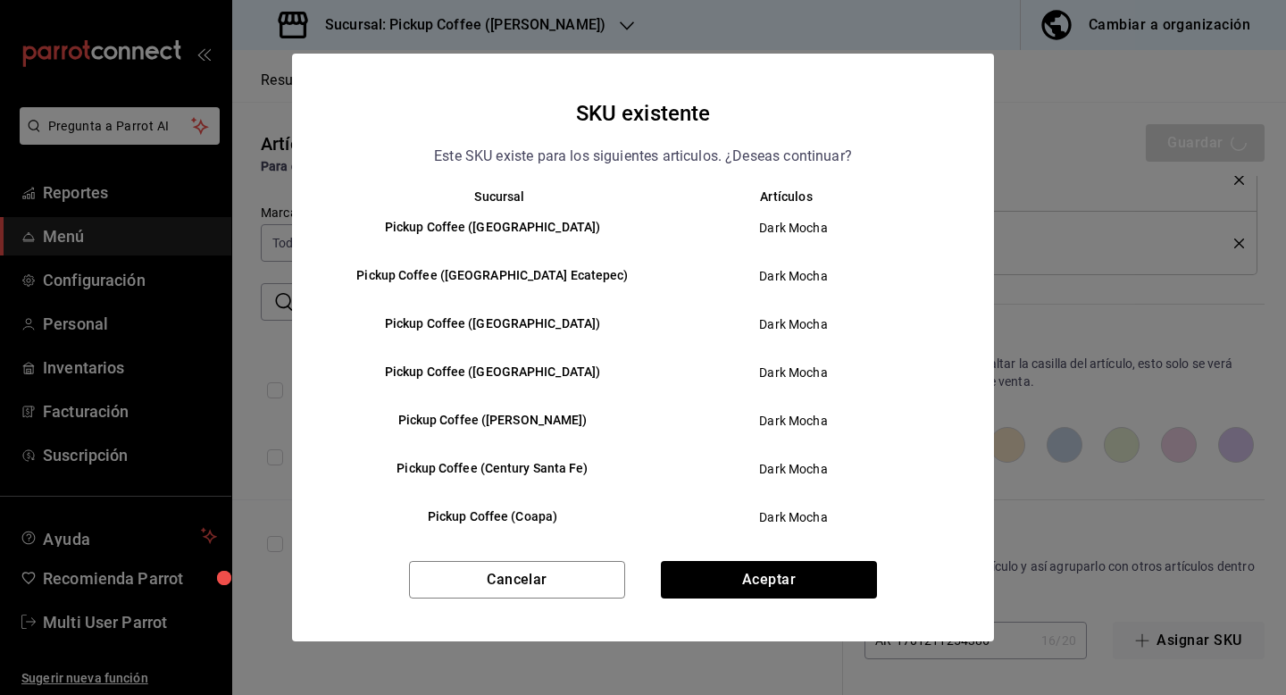
scroll to position [648, 0]
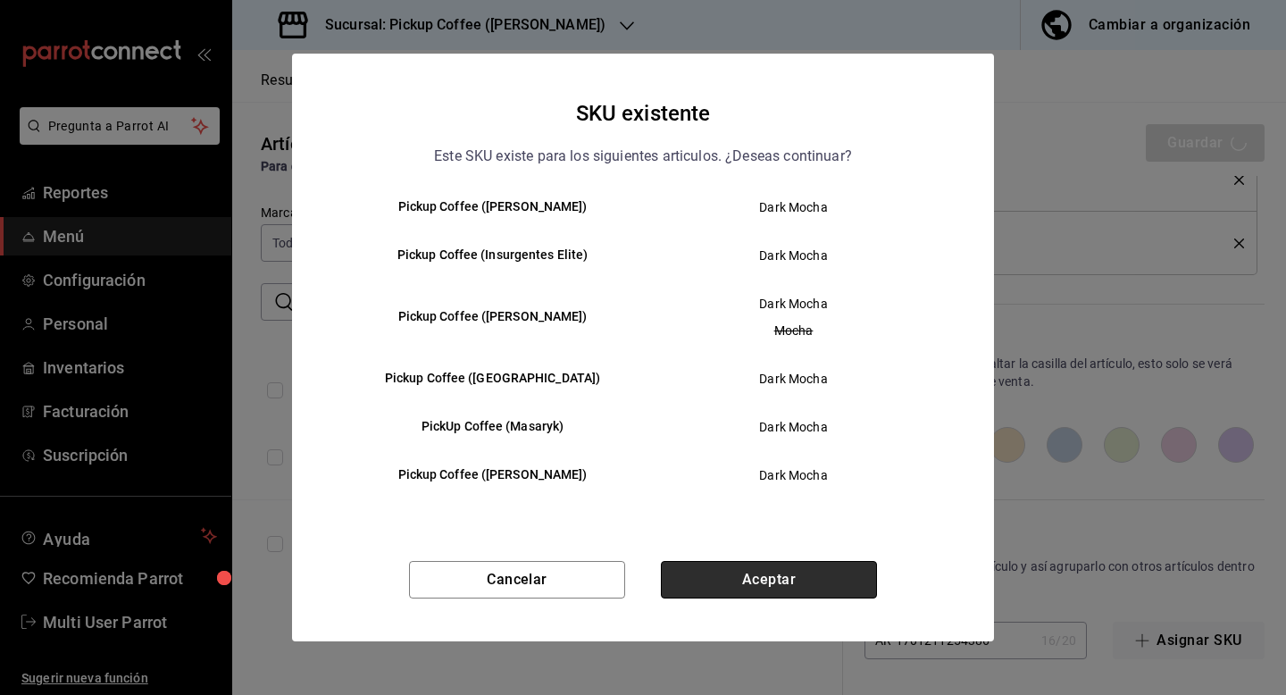
click at [732, 571] on button "Aceptar" at bounding box center [769, 580] width 216 height 38
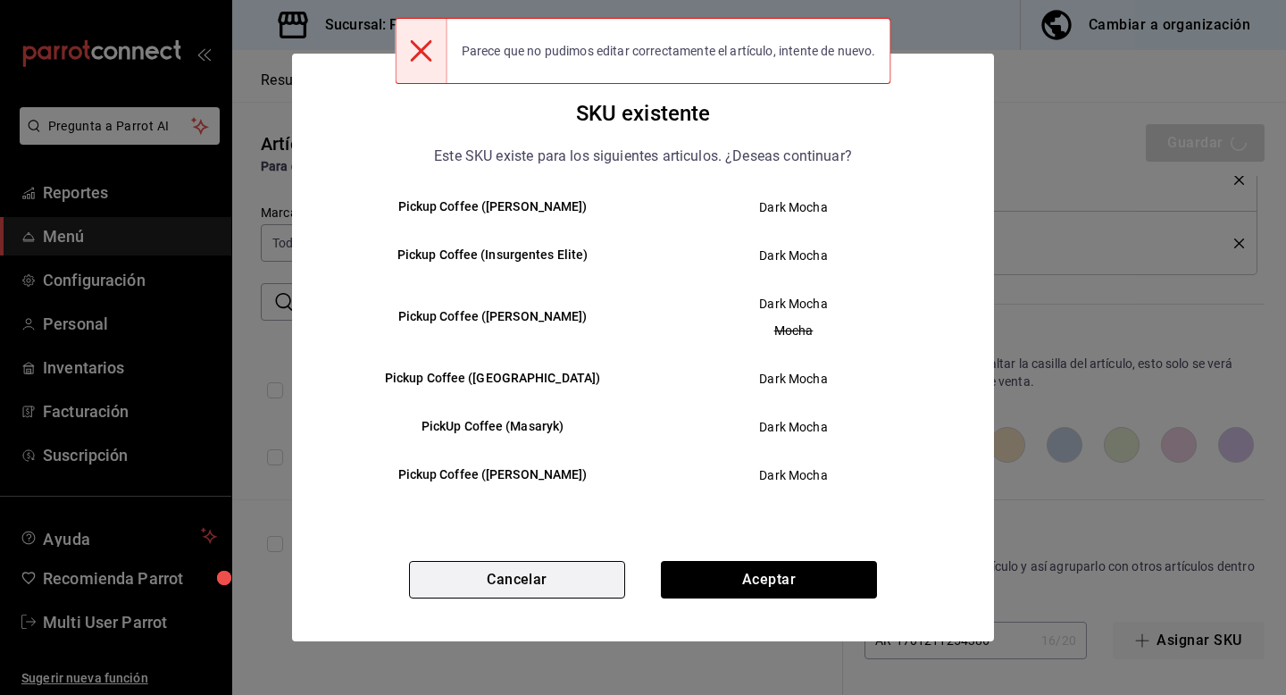
click at [557, 572] on button "Cancelar" at bounding box center [517, 580] width 216 height 38
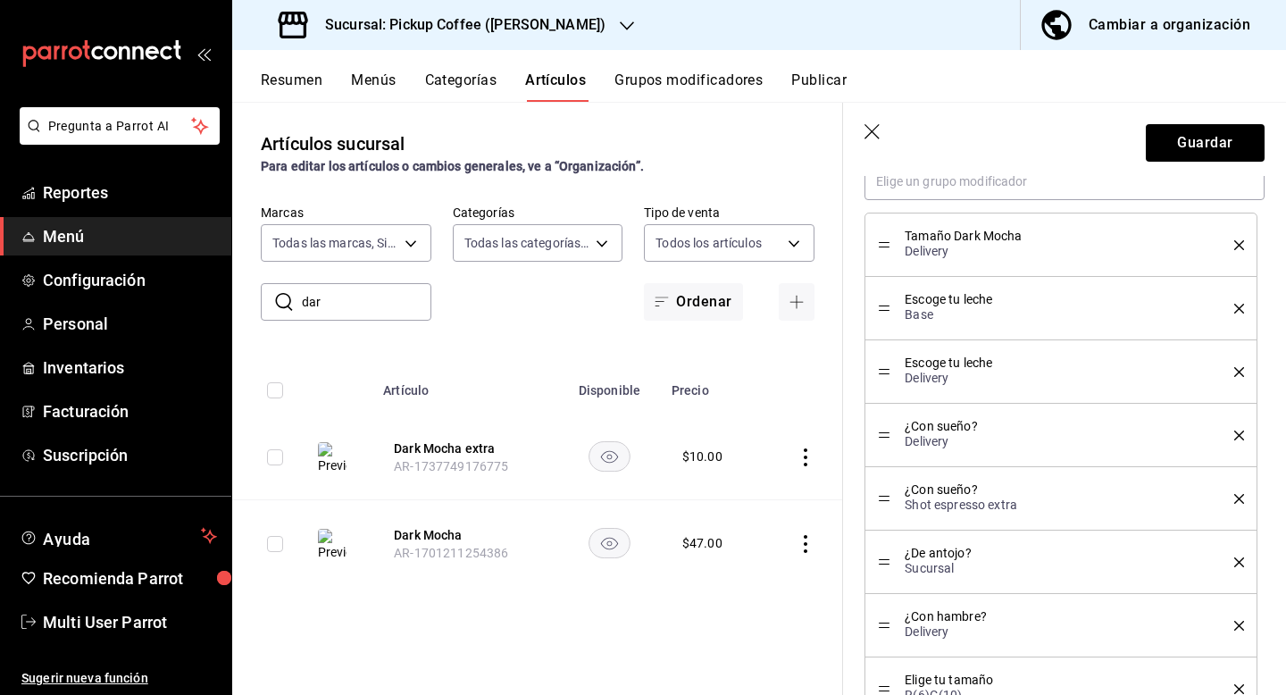
scroll to position [1125, 0]
click at [863, 126] on header "Guardar" at bounding box center [1064, 139] width 443 height 73
click at [871, 134] on icon "button" at bounding box center [873, 133] width 18 height 18
type textarea "x"
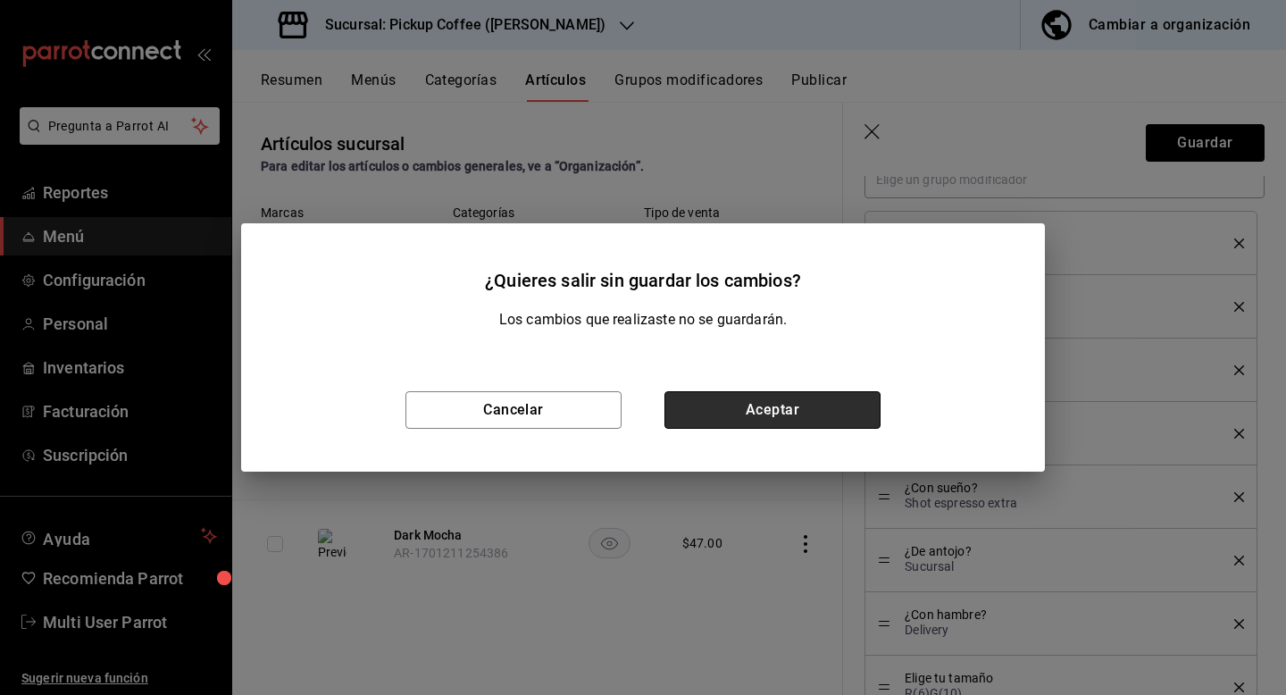
click at [727, 418] on button "Aceptar" at bounding box center [772, 410] width 216 height 38
